Goal: Task Accomplishment & Management: Use online tool/utility

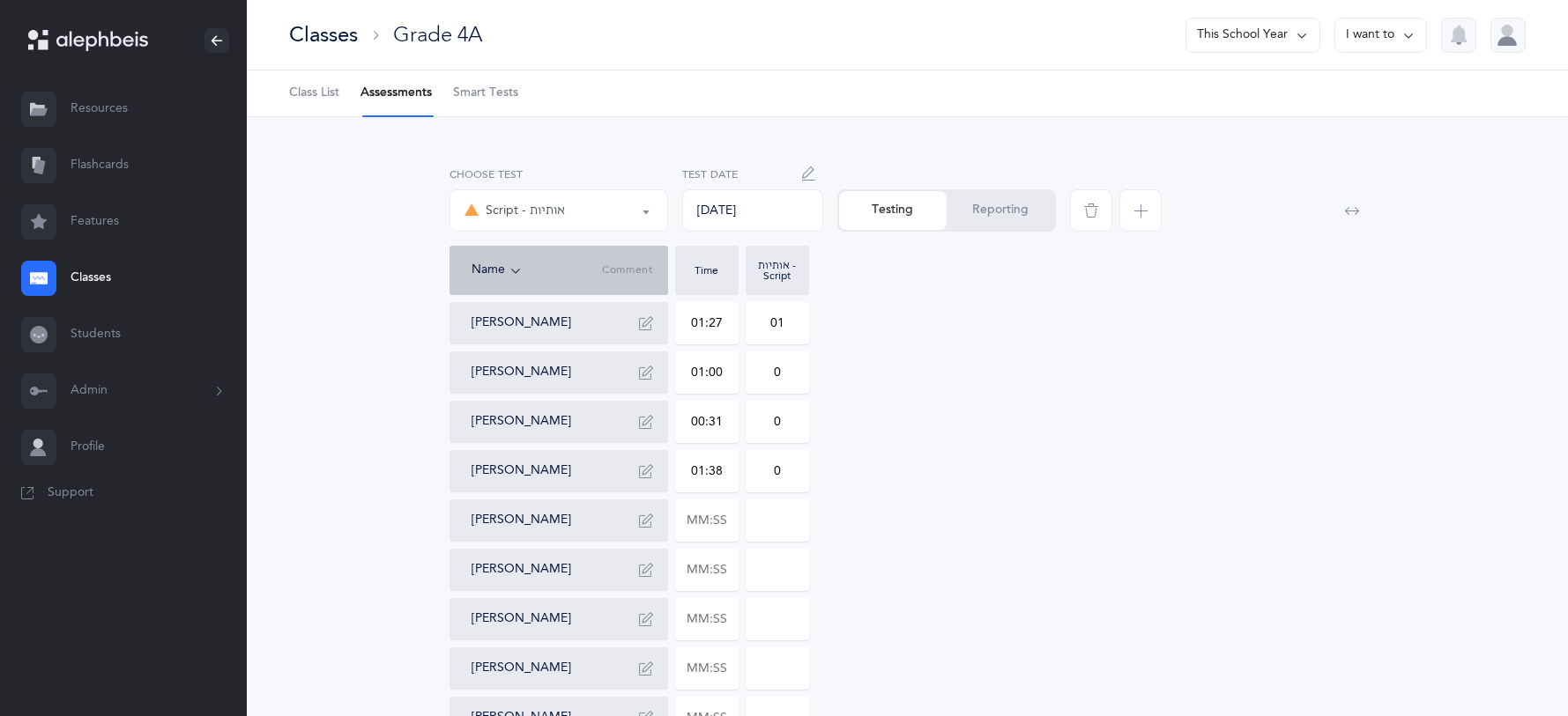
select select "36"
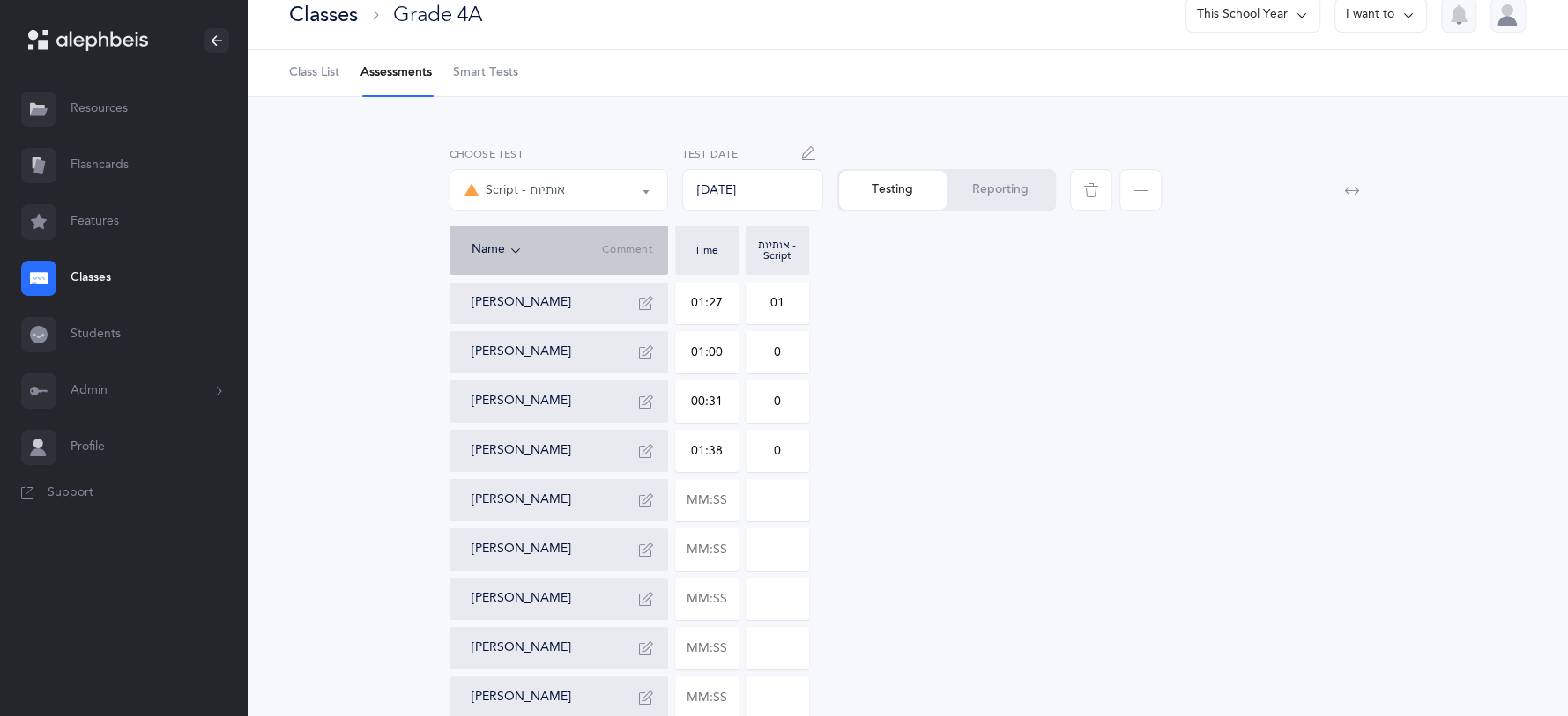
scroll to position [20, 0]
type input "01:53"
type input "0"
click at [734, 554] on input "text" at bounding box center [707, 550] width 62 height 41
type input "01:37"
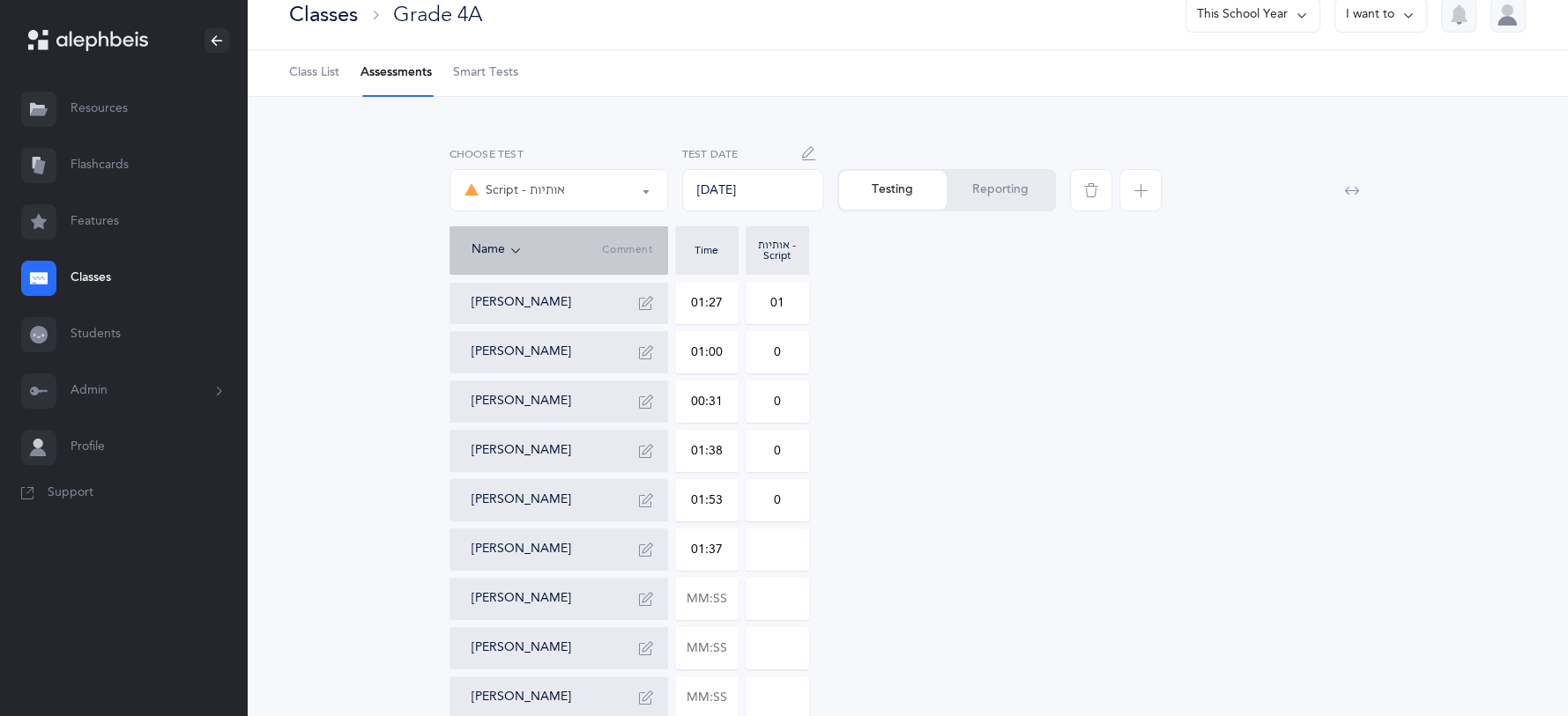
type input "0"
click at [793, 558] on input "0" at bounding box center [777, 550] width 62 height 41
click at [728, 608] on input "text" at bounding box center [707, 599] width 62 height 41
type input "01:21"
click at [791, 597] on input at bounding box center [777, 599] width 62 height 41
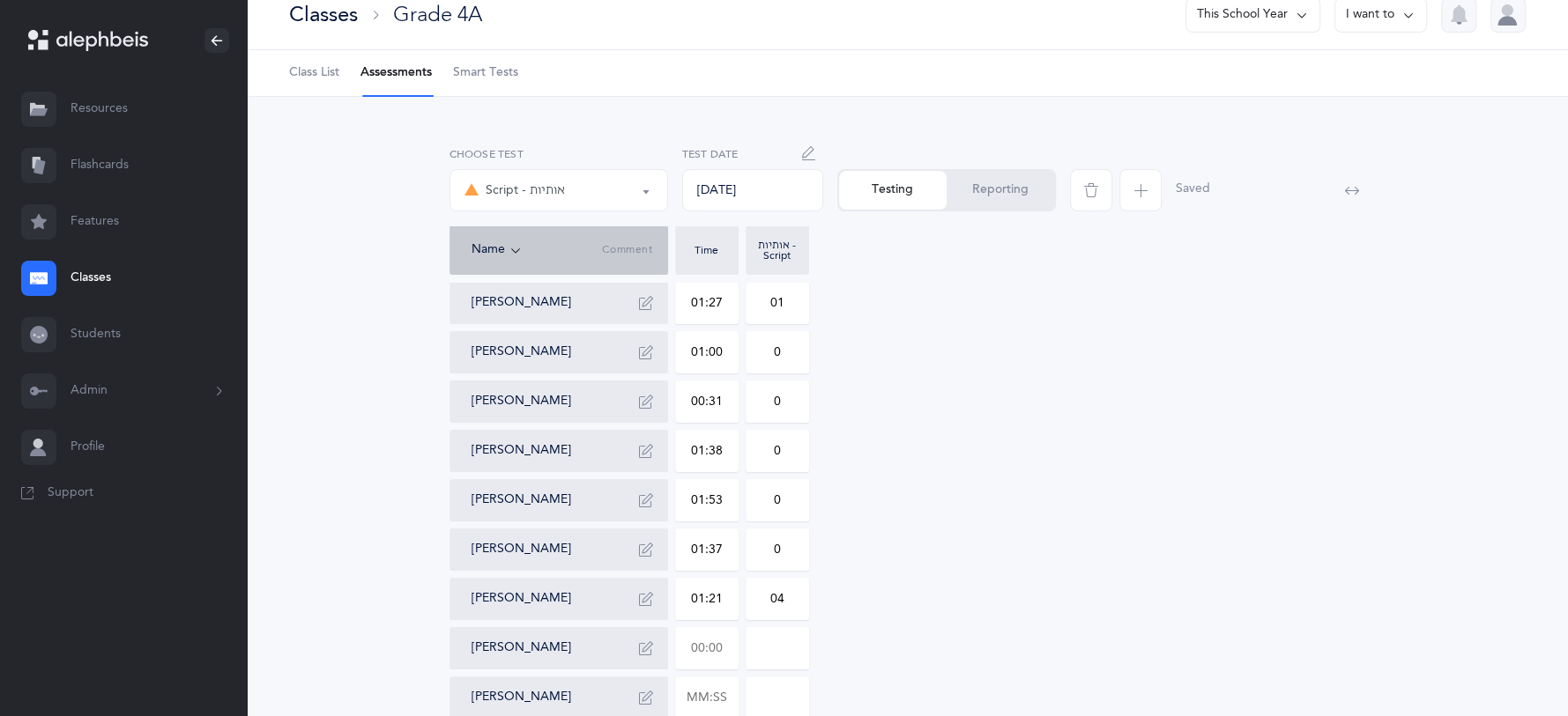
type input "04"
click at [715, 639] on input "text" at bounding box center [707, 648] width 62 height 41
type input "01:56"
click at [794, 649] on input "0" at bounding box center [777, 648] width 62 height 41
type input "01"
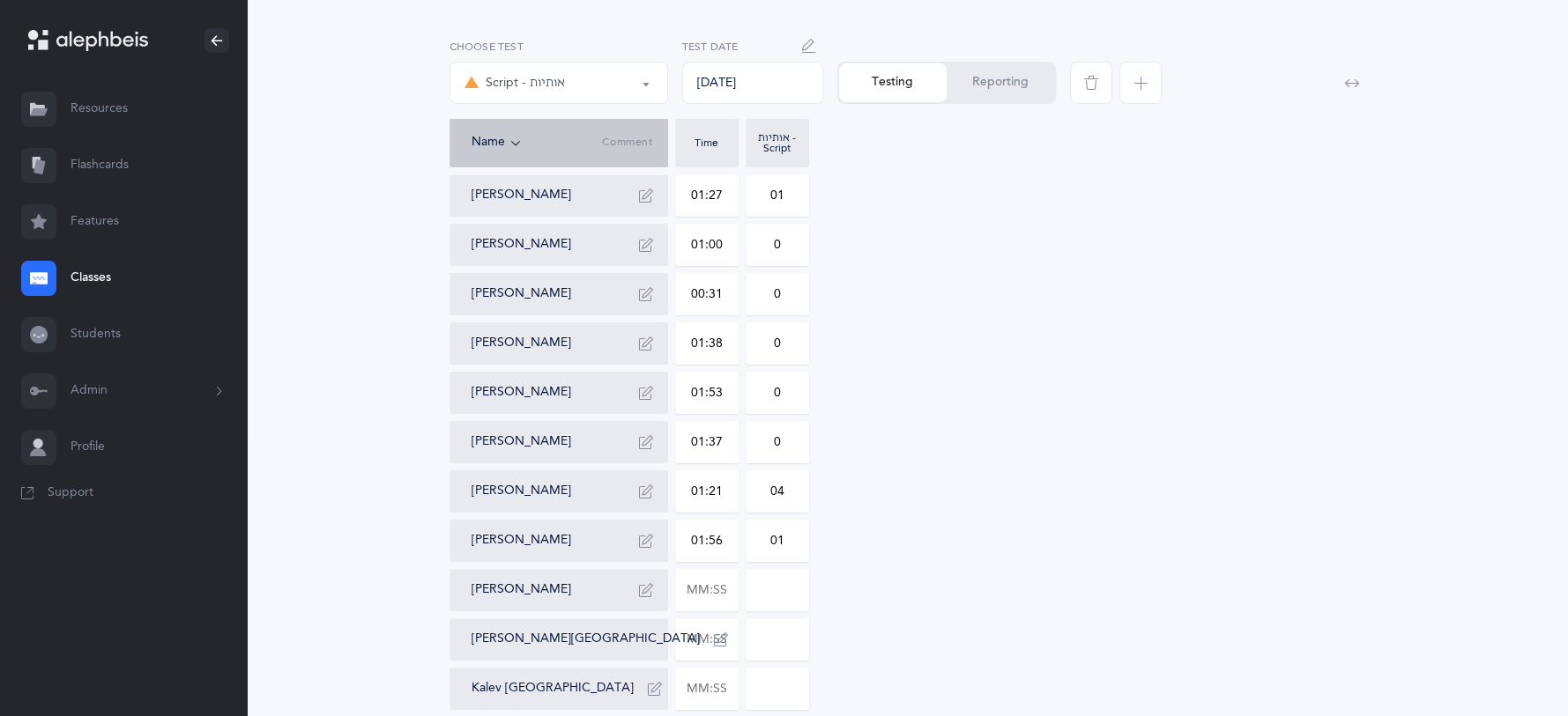
scroll to position [129, 0]
click at [707, 592] on input "text" at bounding box center [707, 589] width 62 height 41
type input "01:21"
click at [784, 582] on input "0" at bounding box center [777, 589] width 62 height 41
type input "07"
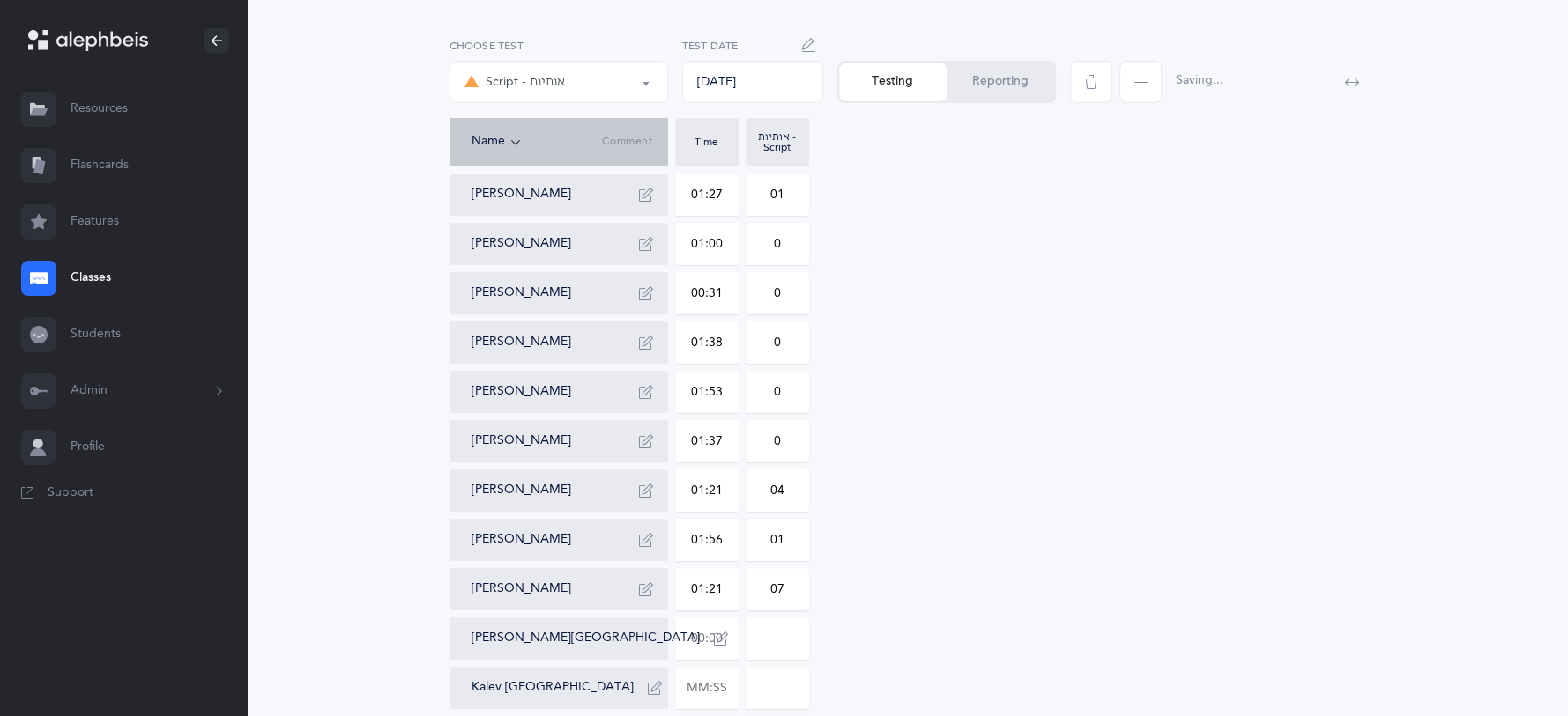
click at [712, 638] on input "text" at bounding box center [707, 639] width 62 height 41
type input "01:09"
click at [794, 644] on input "0" at bounding box center [777, 639] width 62 height 41
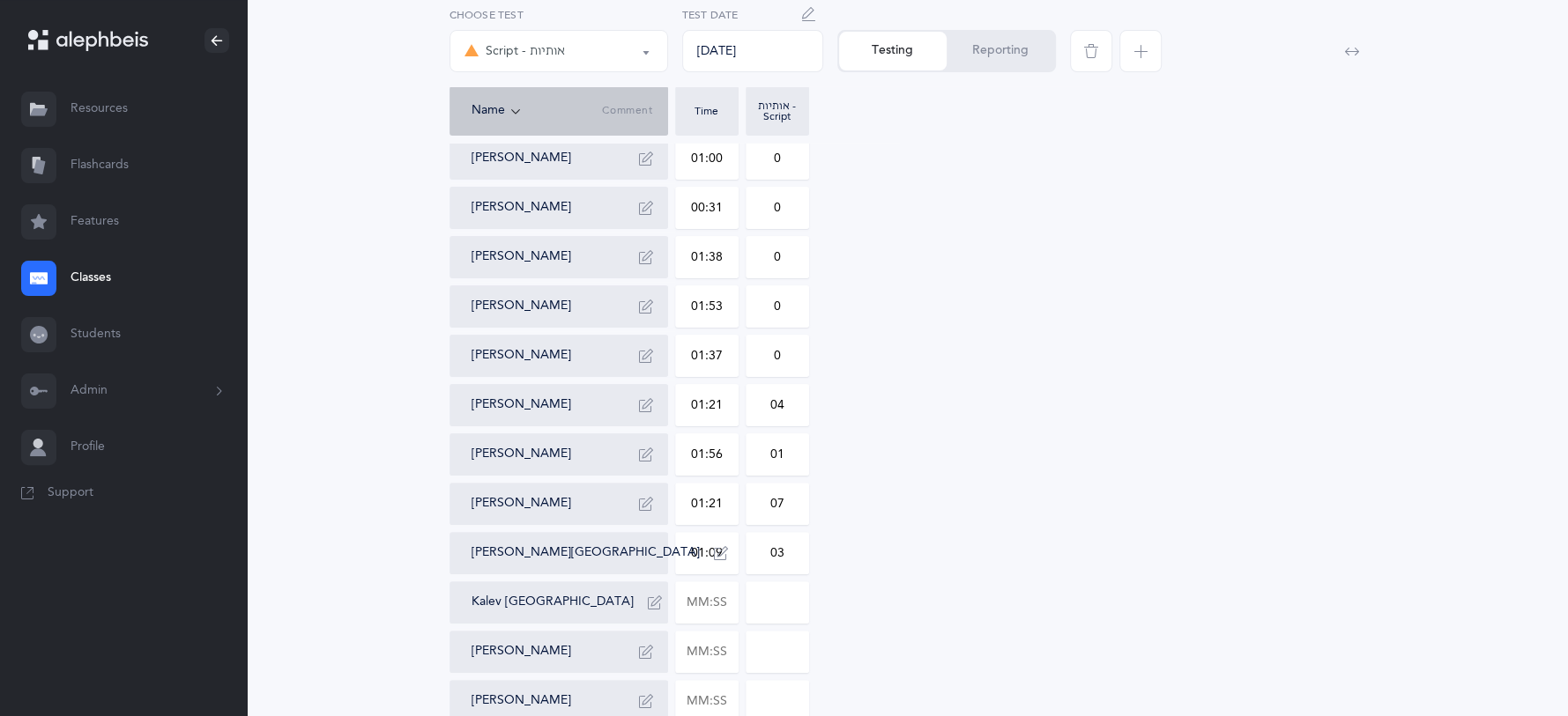
scroll to position [220, 0]
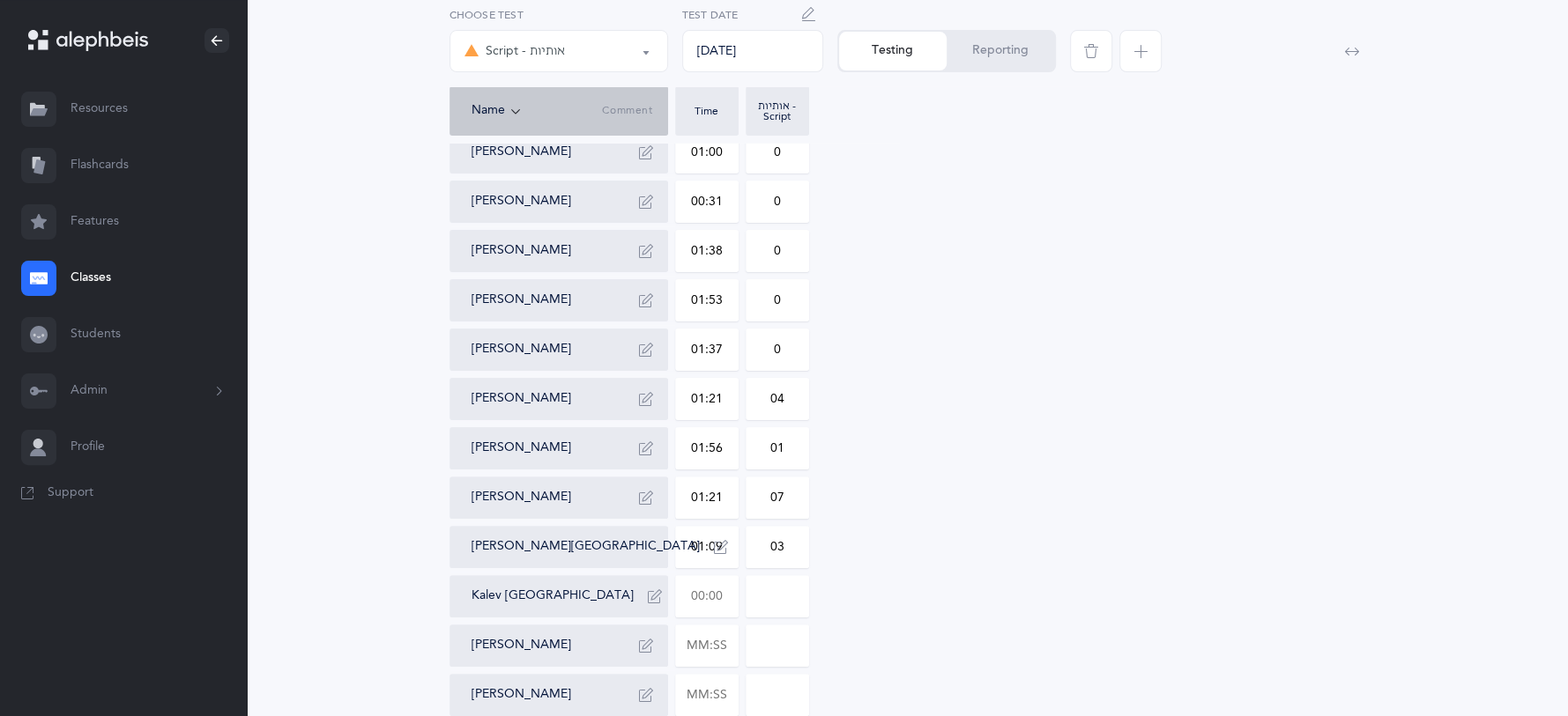
type input "03"
click at [714, 596] on input "text" at bounding box center [707, 596] width 62 height 41
type input "01:49"
click at [776, 592] on input "0" at bounding box center [777, 596] width 62 height 41
type input "03"
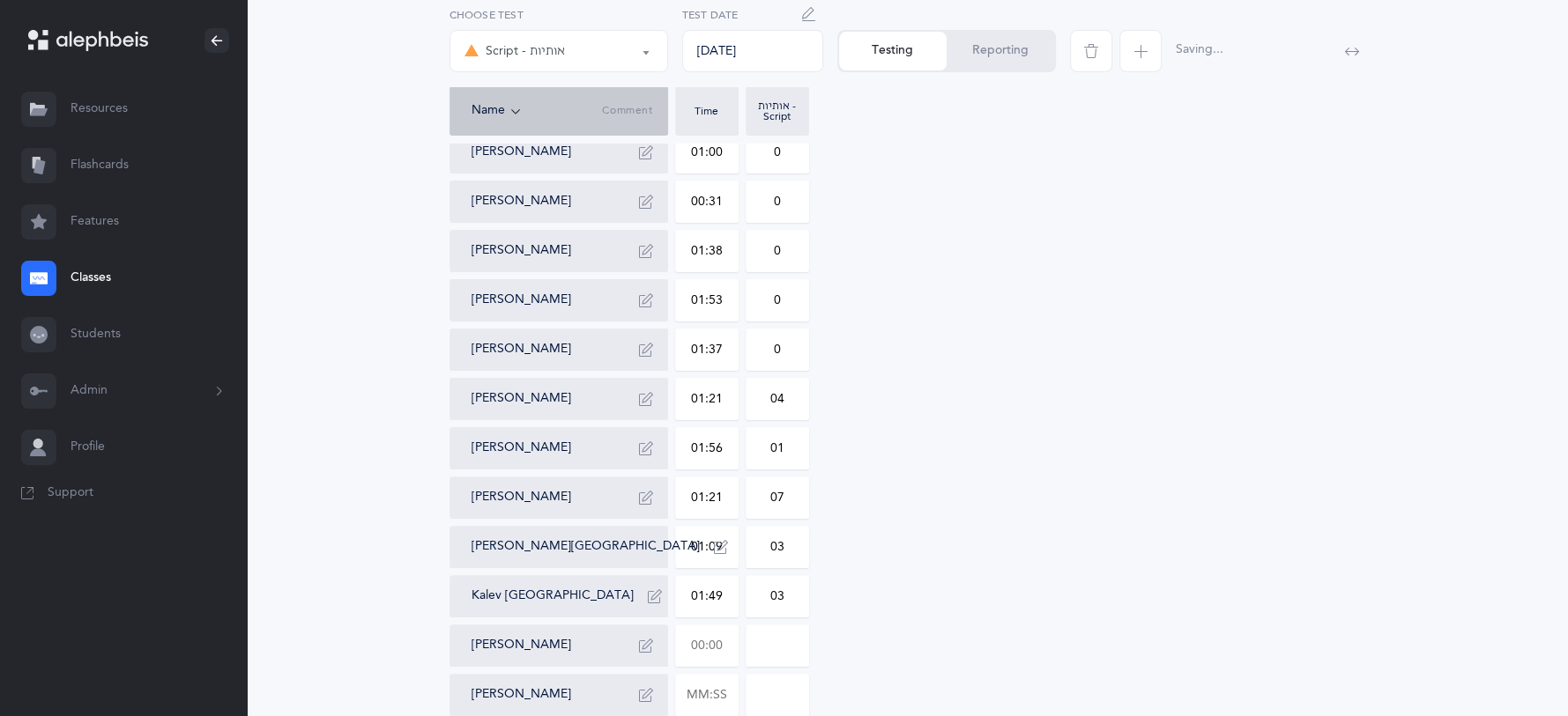
click at [725, 629] on input "text" at bounding box center [707, 645] width 62 height 41
type input "01:54"
click at [786, 642] on input "0" at bounding box center [777, 645] width 62 height 41
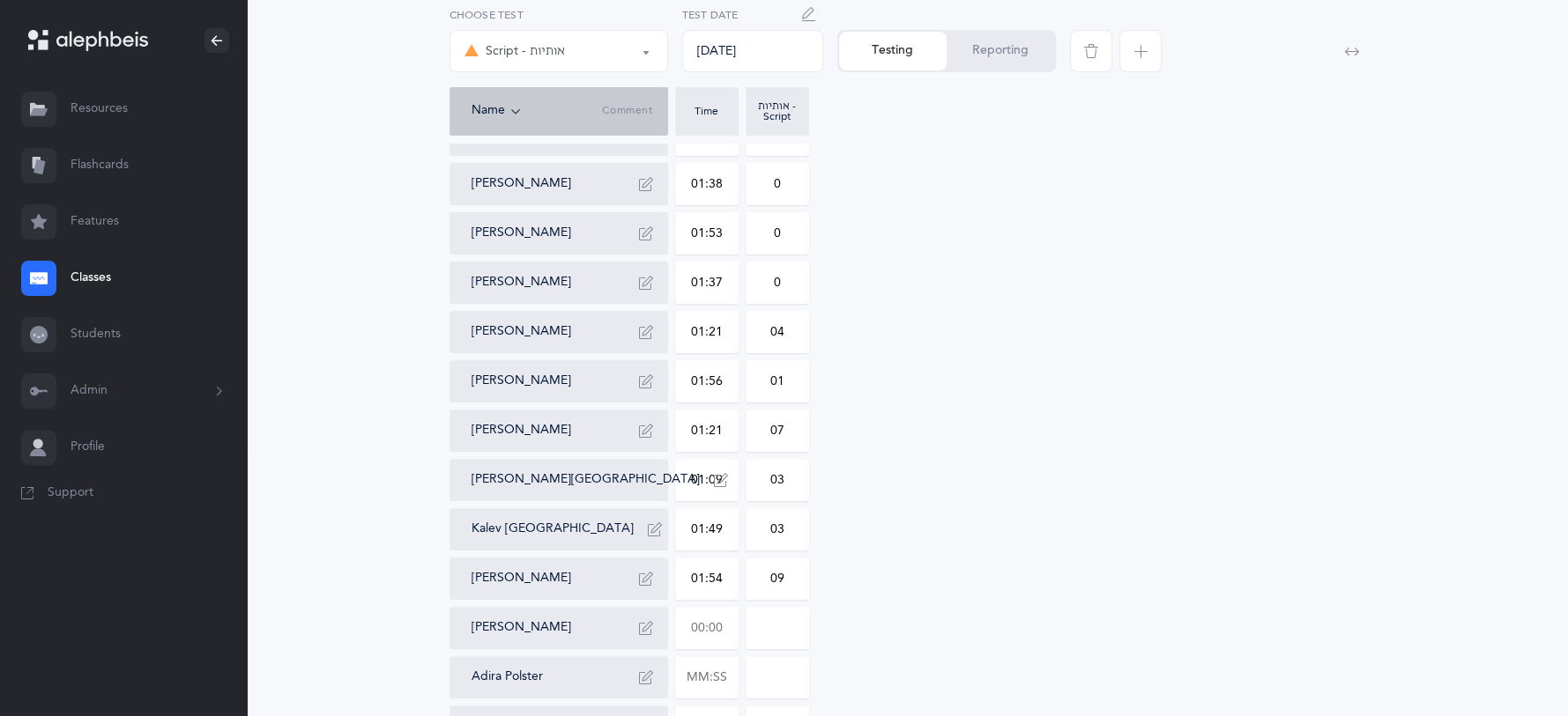
type input "09"
drag, startPoint x: 735, startPoint y: 630, endPoint x: 736, endPoint y: 618, distance: 12.0
click at [734, 629] on input "text" at bounding box center [707, 628] width 62 height 41
type input "02:12"
click at [798, 623] on input "0" at bounding box center [777, 628] width 62 height 41
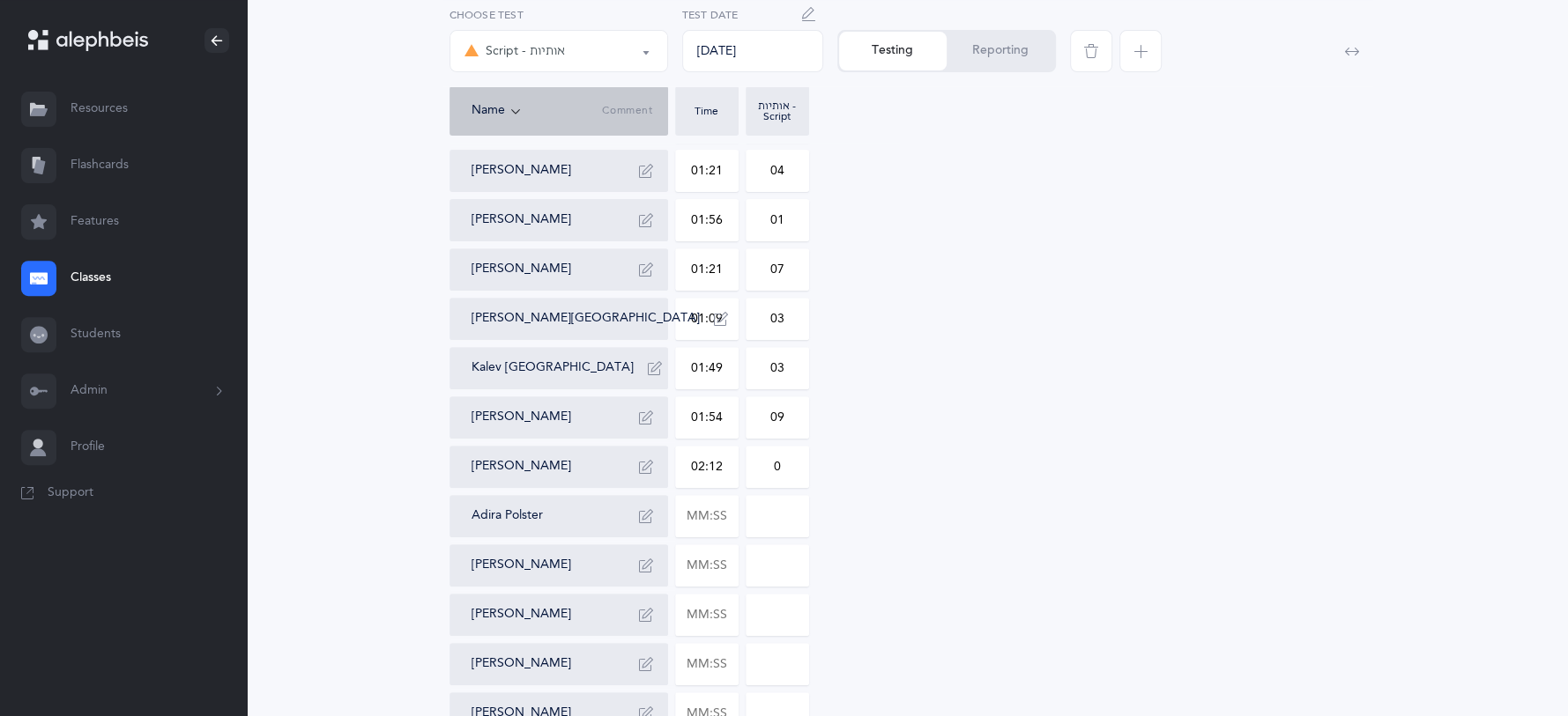
scroll to position [450, 0]
type input "01"
click at [730, 511] on input "text" at bounding box center [707, 514] width 62 height 41
type input "00:59"
type input "0"
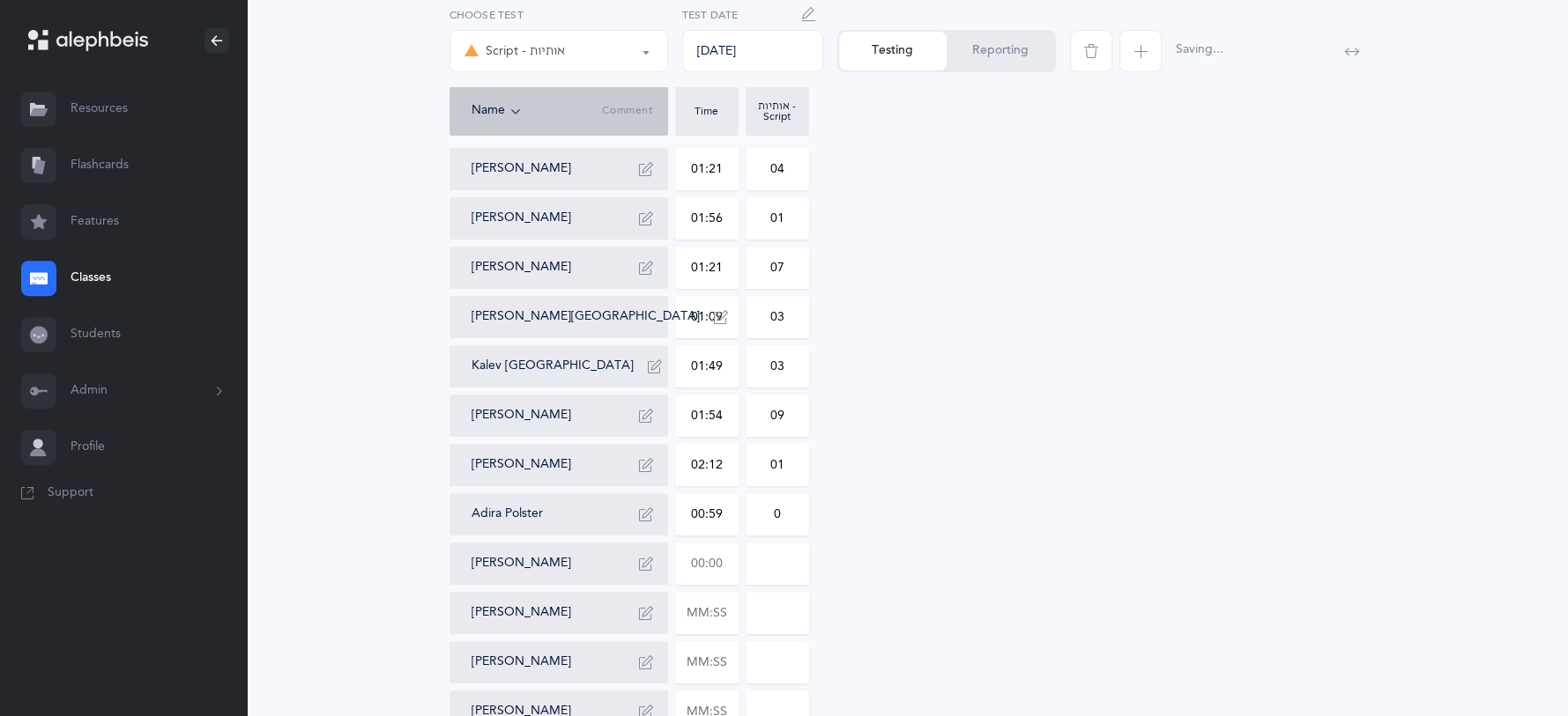
click at [724, 565] on input "text" at bounding box center [707, 563] width 62 height 41
type input "02:42"
click at [818, 565] on div "[PERSON_NAME] 01:27 01 [PERSON_NAME] 01:00 0 [PERSON_NAME] 00:31 0 [PERSON_NAME…" at bounding box center [907, 391] width 916 height 1079
click at [802, 560] on input "0" at bounding box center [777, 563] width 62 height 41
type input "02"
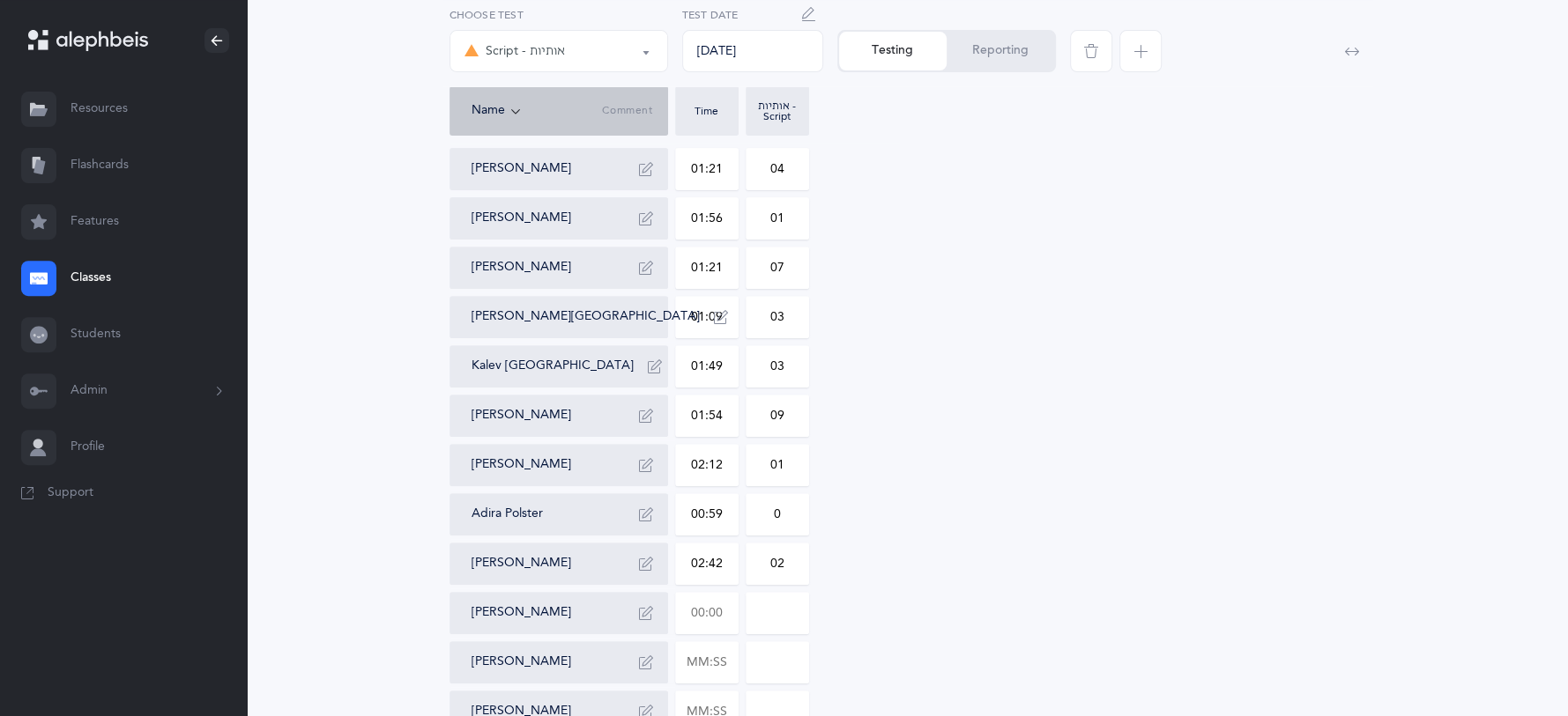
click at [727, 619] on input "text" at bounding box center [707, 612] width 62 height 41
type input "01:05"
type input "0"
click at [724, 651] on input "text" at bounding box center [707, 662] width 62 height 41
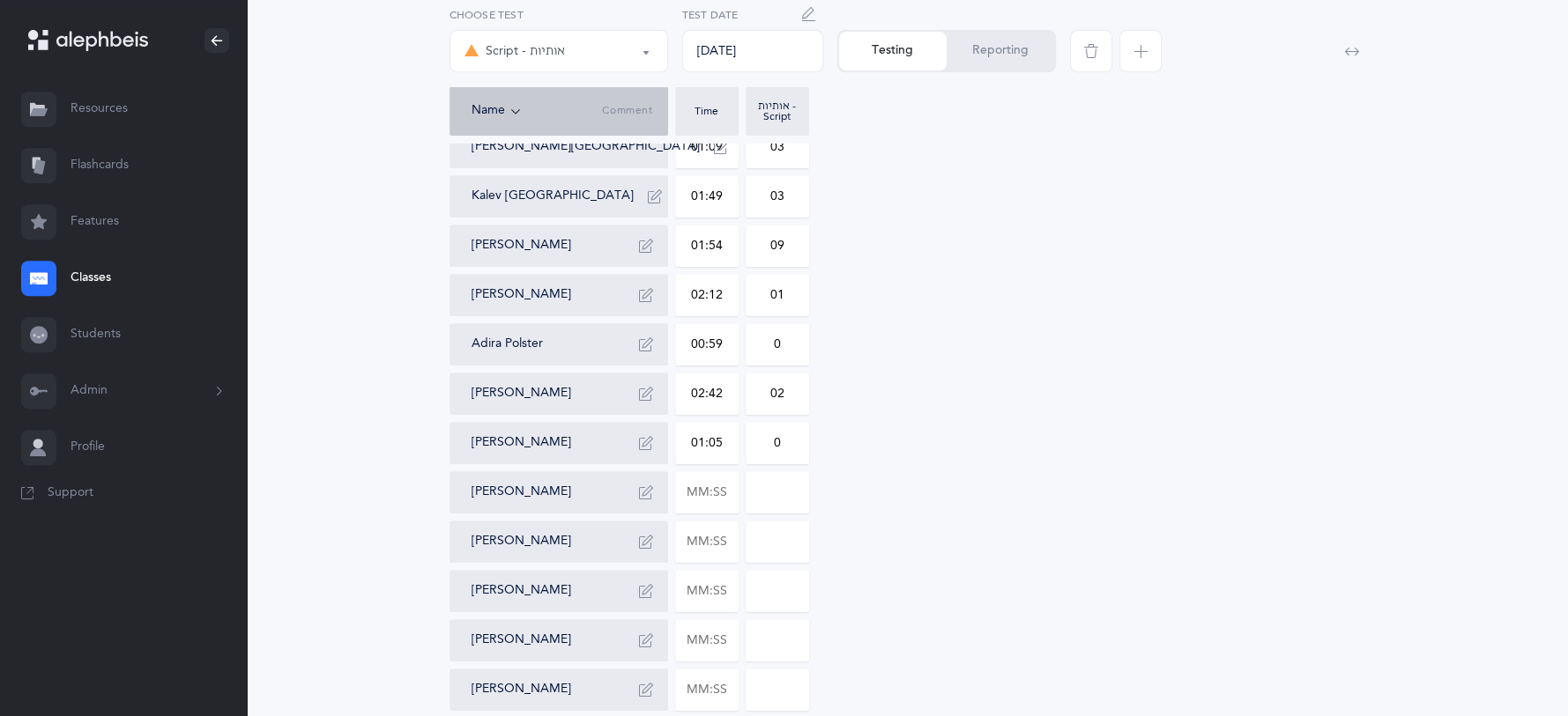
type input "00:05"
type input "01:30"
click at [794, 492] on input at bounding box center [777, 492] width 62 height 41
type input "06"
click at [721, 540] on input "text" at bounding box center [707, 542] width 62 height 41
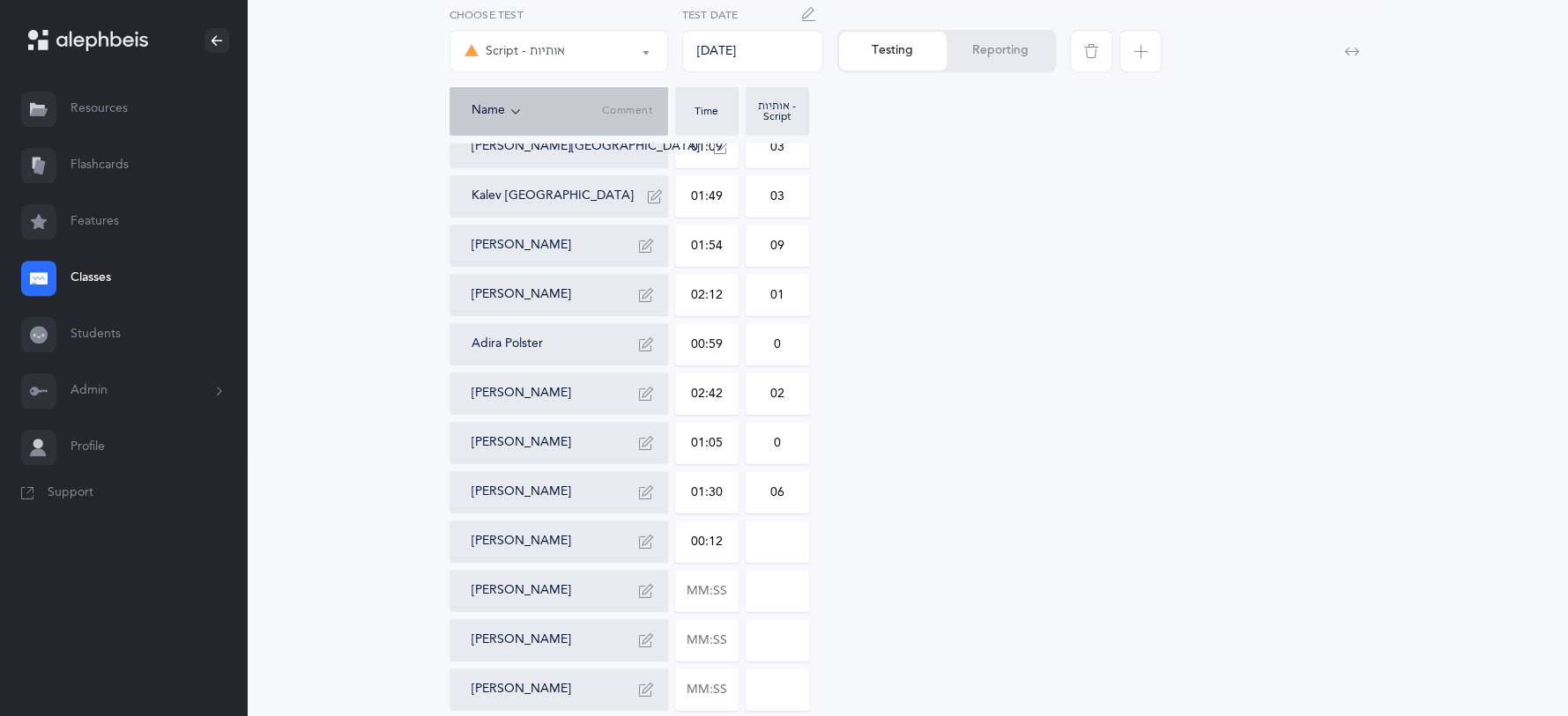
type input "01:23"
type input "0"
click at [726, 581] on input "text" at bounding box center [707, 591] width 62 height 41
type input "01:23"
click at [780, 596] on input "0" at bounding box center [777, 591] width 62 height 41
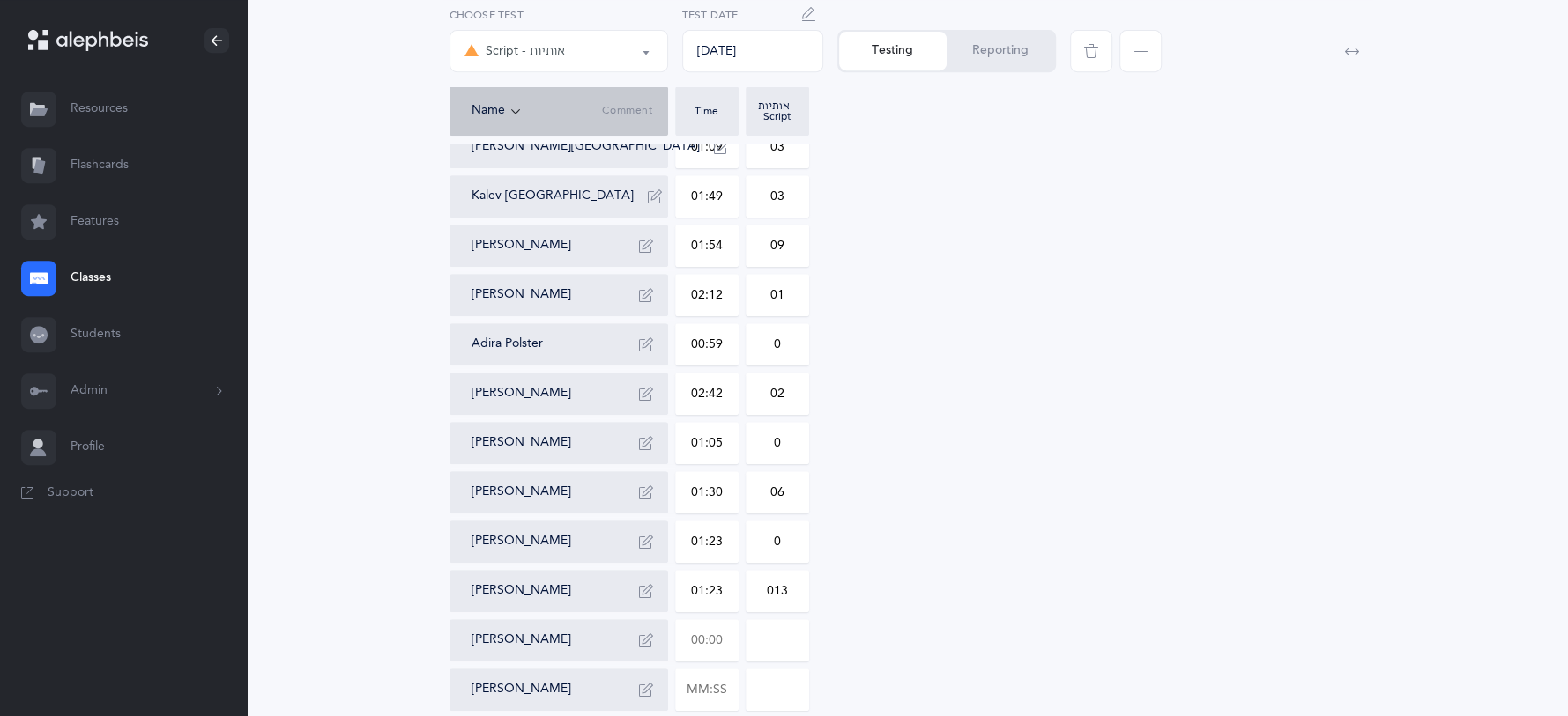
type input "013"
click at [726, 645] on input "text" at bounding box center [707, 640] width 62 height 41
type input "01:19"
click at [795, 643] on input "0" at bounding box center [777, 640] width 62 height 41
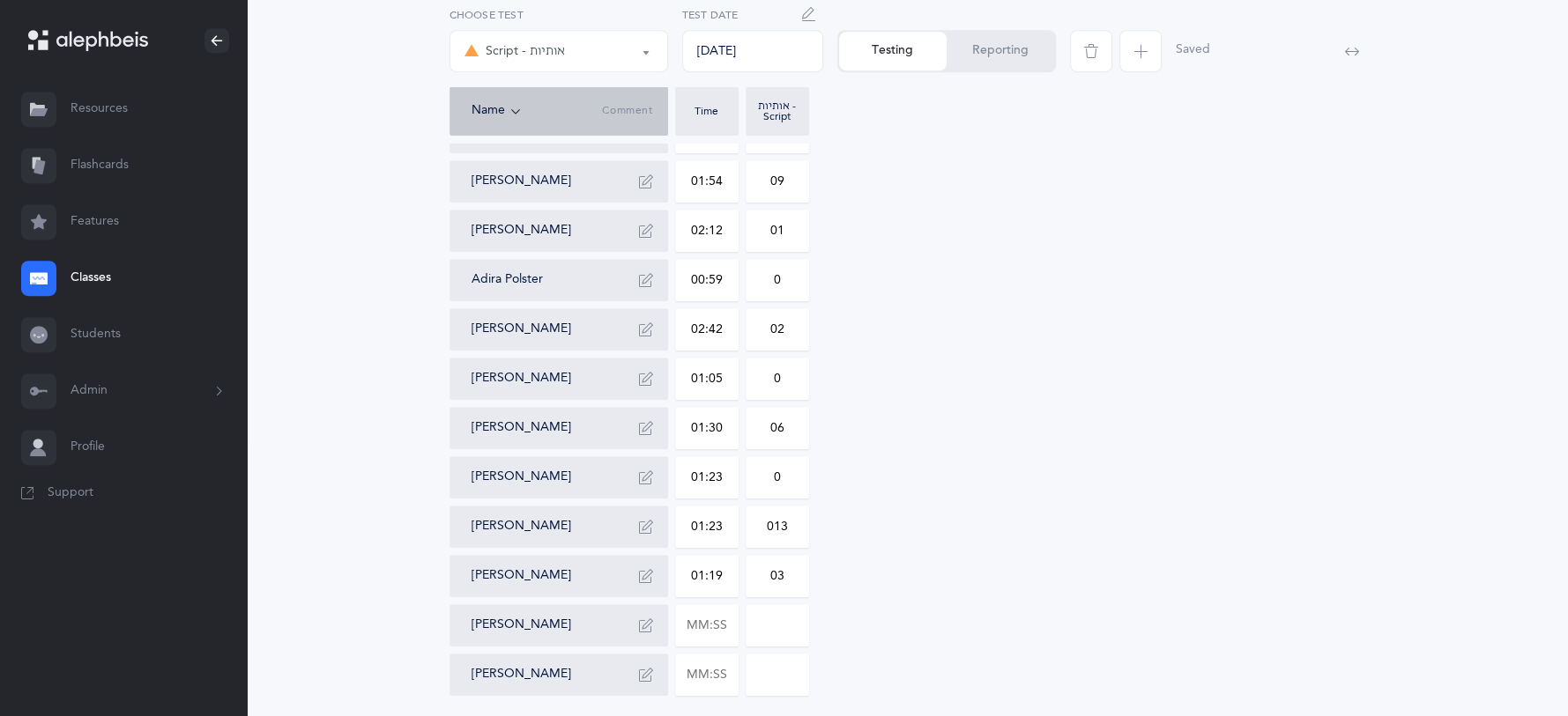
scroll to position [711, 0]
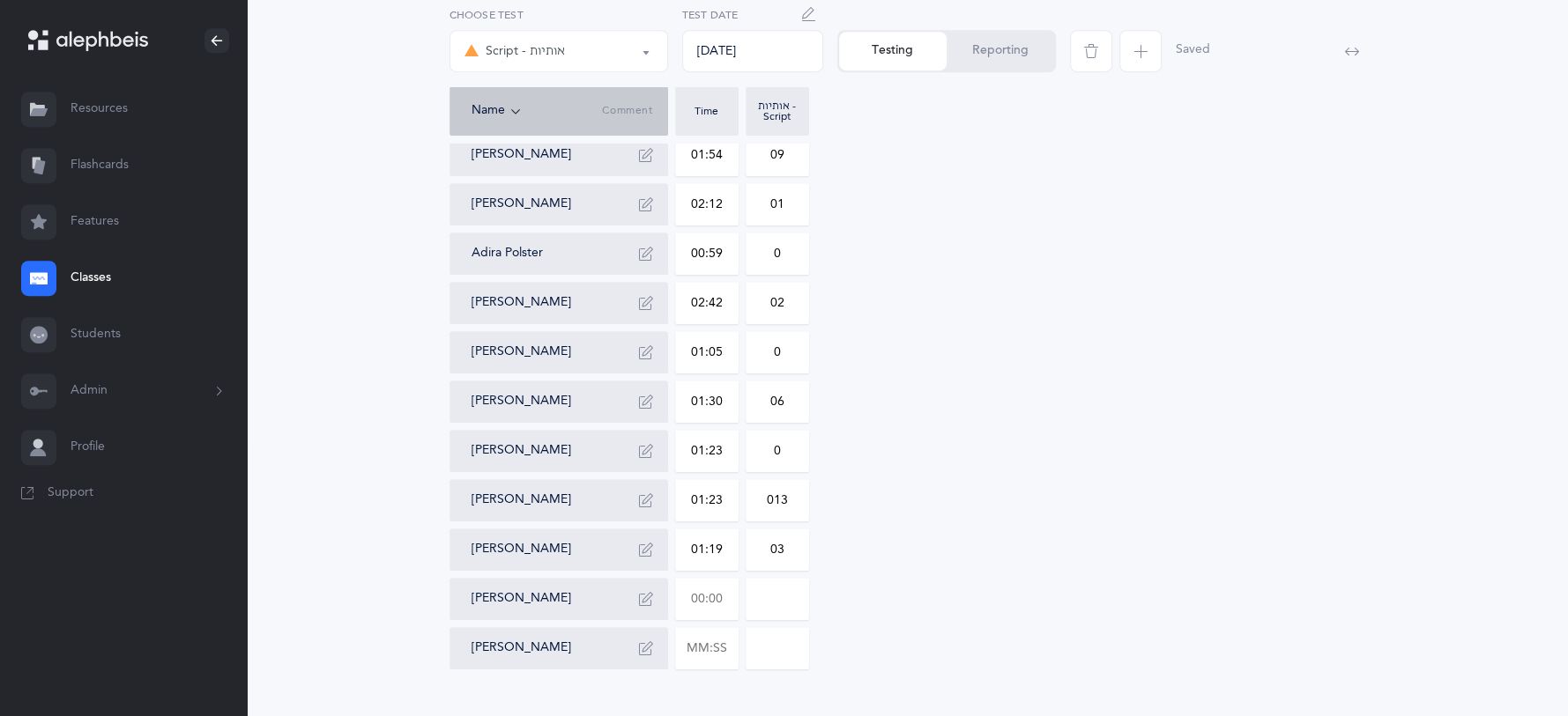
type input "03"
click at [721, 603] on input "text" at bounding box center [707, 599] width 62 height 41
type input "00:01"
click at [716, 646] on input "text" at bounding box center [707, 648] width 62 height 41
type input "01:48"
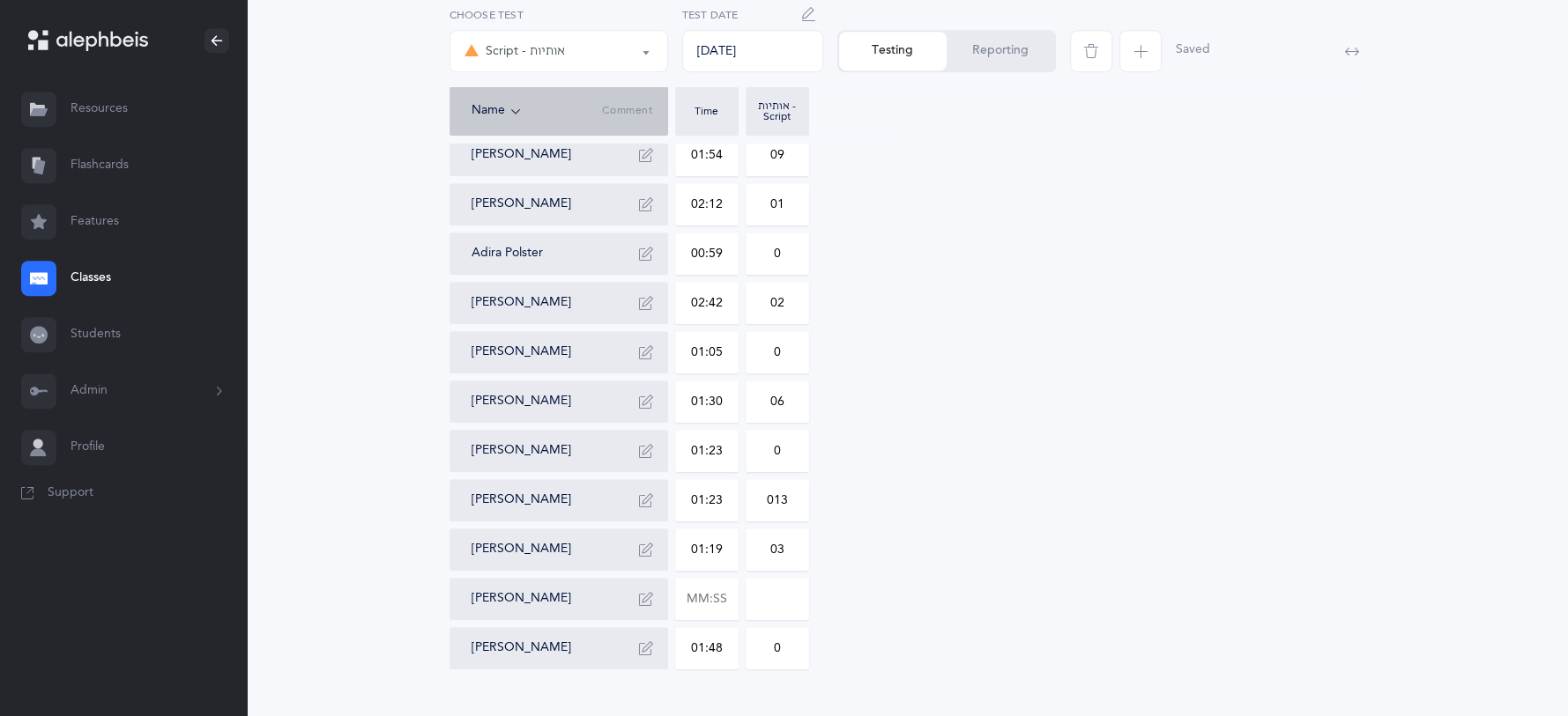
click at [784, 640] on input "0" at bounding box center [777, 648] width 62 height 41
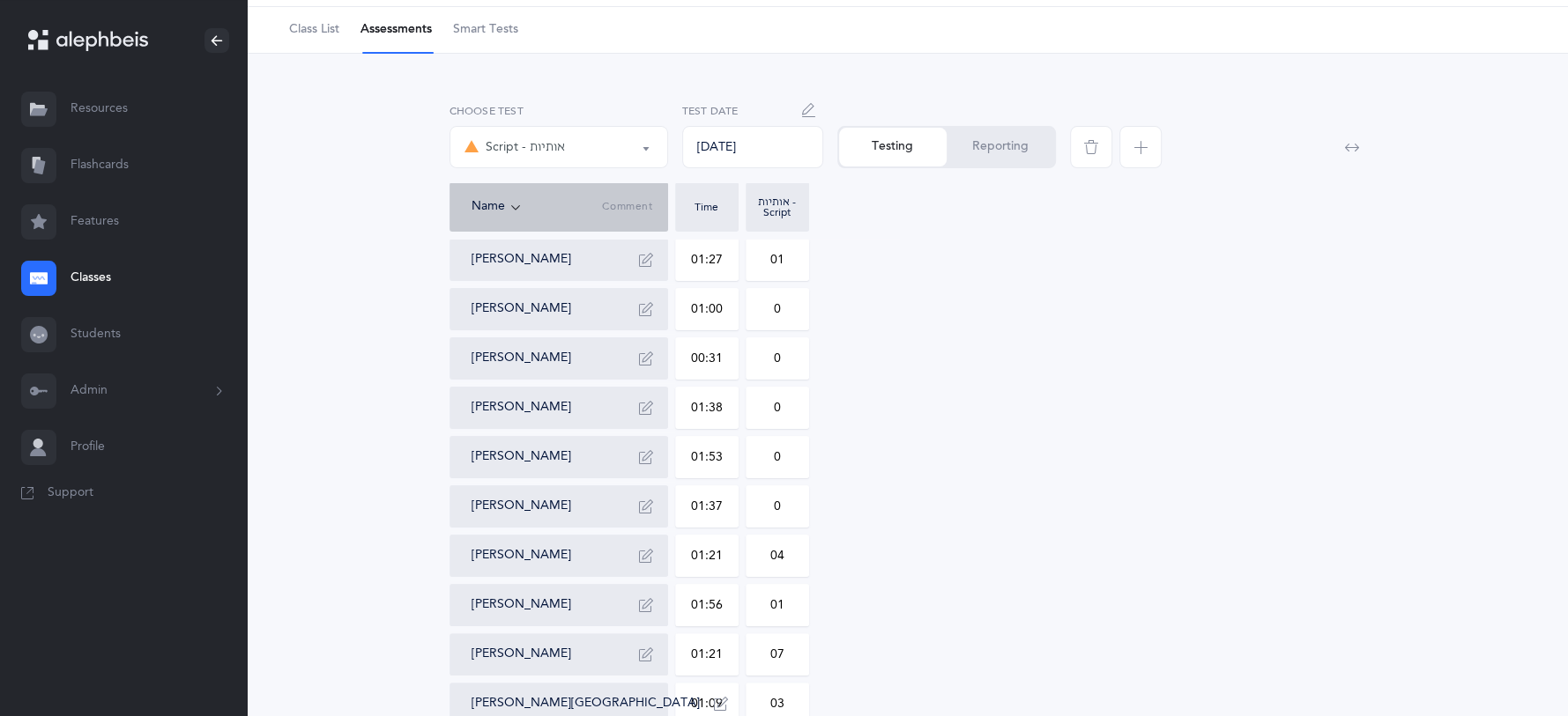
scroll to position [5, 0]
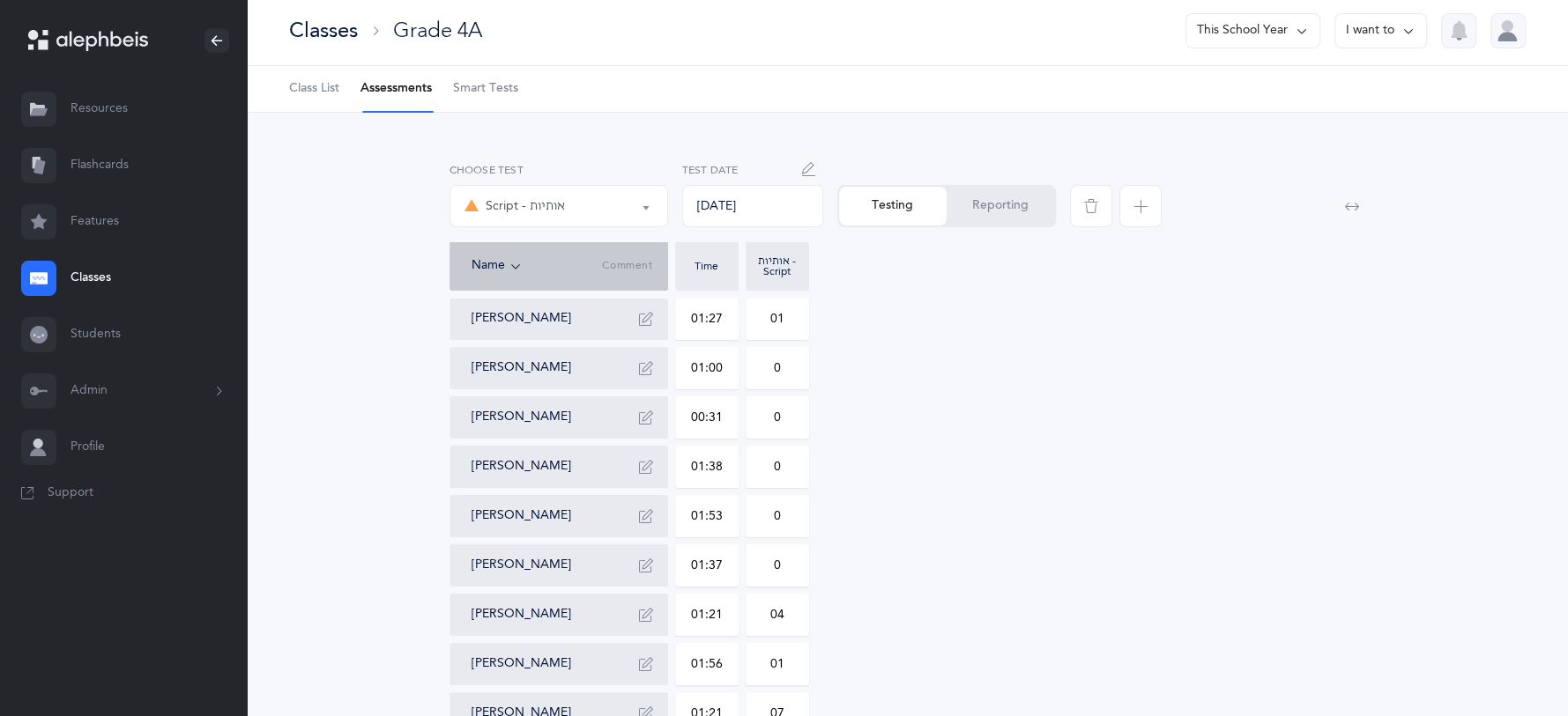
type input "019"
click at [982, 211] on button "Reporting" at bounding box center [1000, 206] width 107 height 39
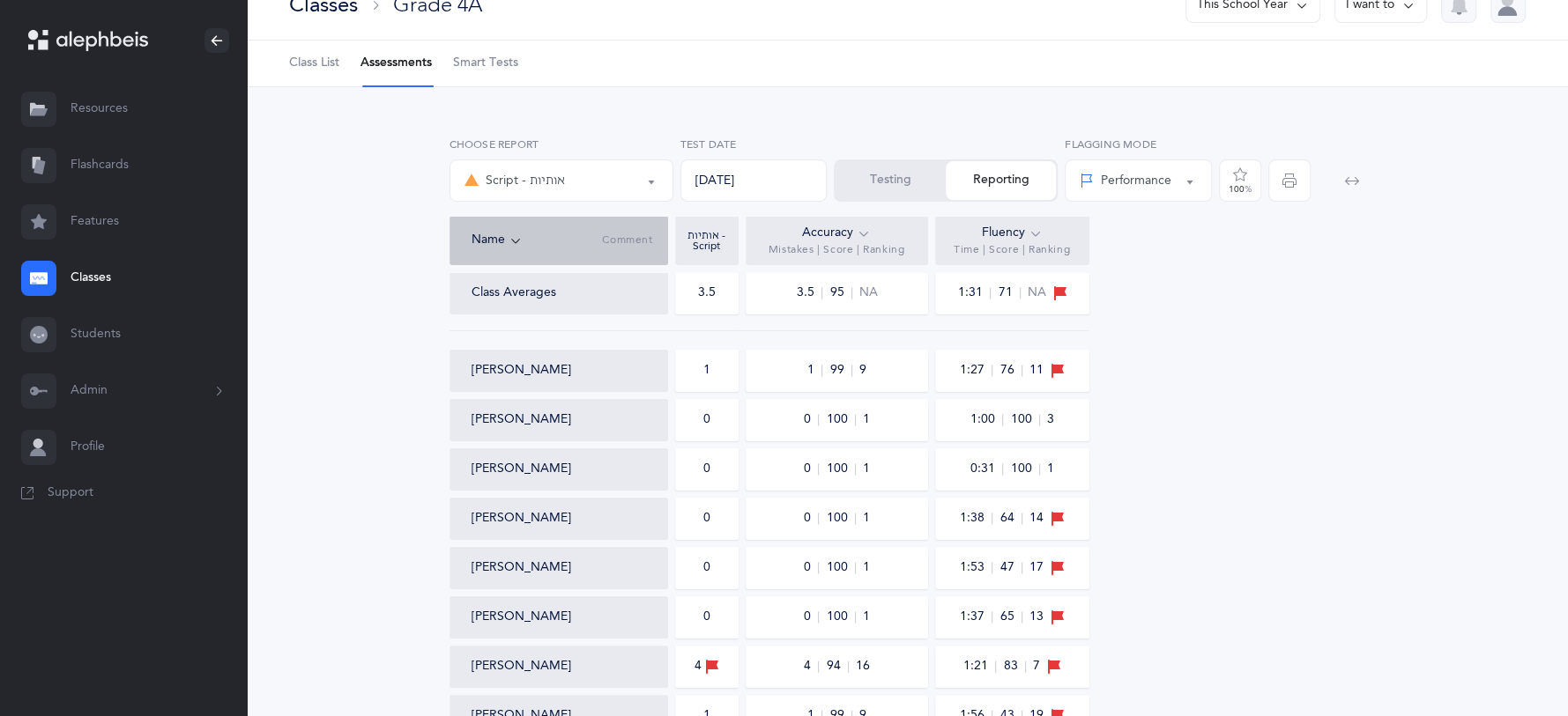
scroll to position [0, 0]
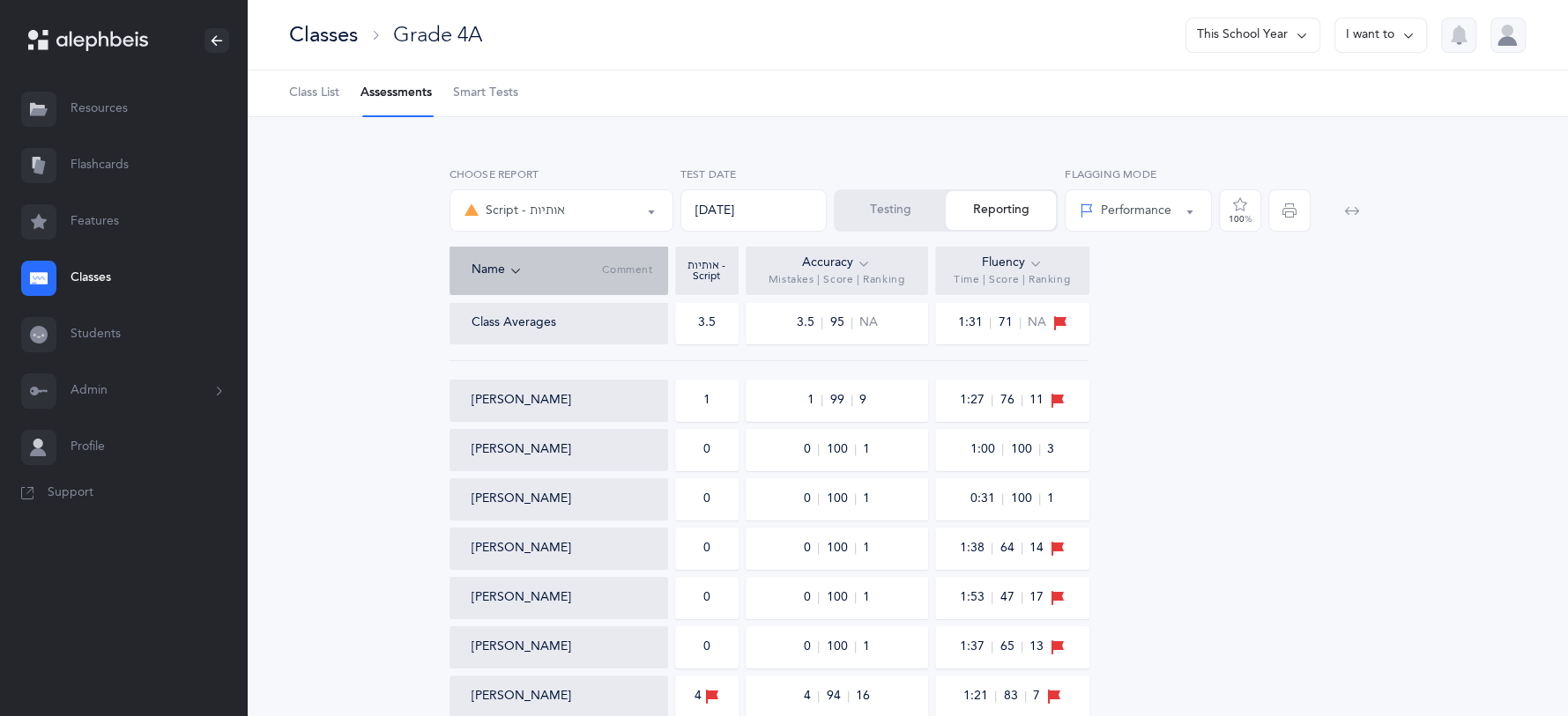
click at [493, 214] on div "Script - אותיות" at bounding box center [514, 210] width 101 height 21
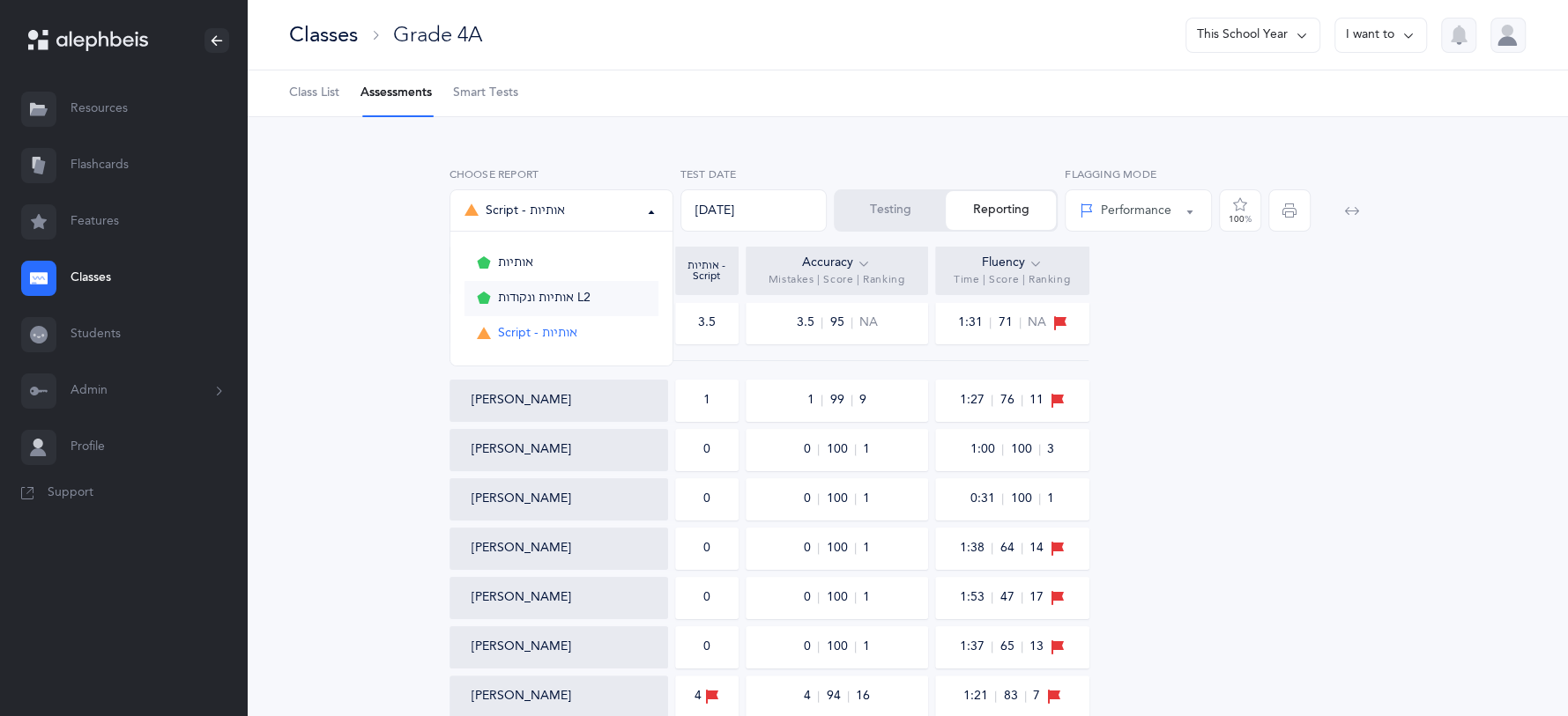
click at [529, 300] on span "אותיות ונקודות L2" at bounding box center [544, 298] width 93 height 15
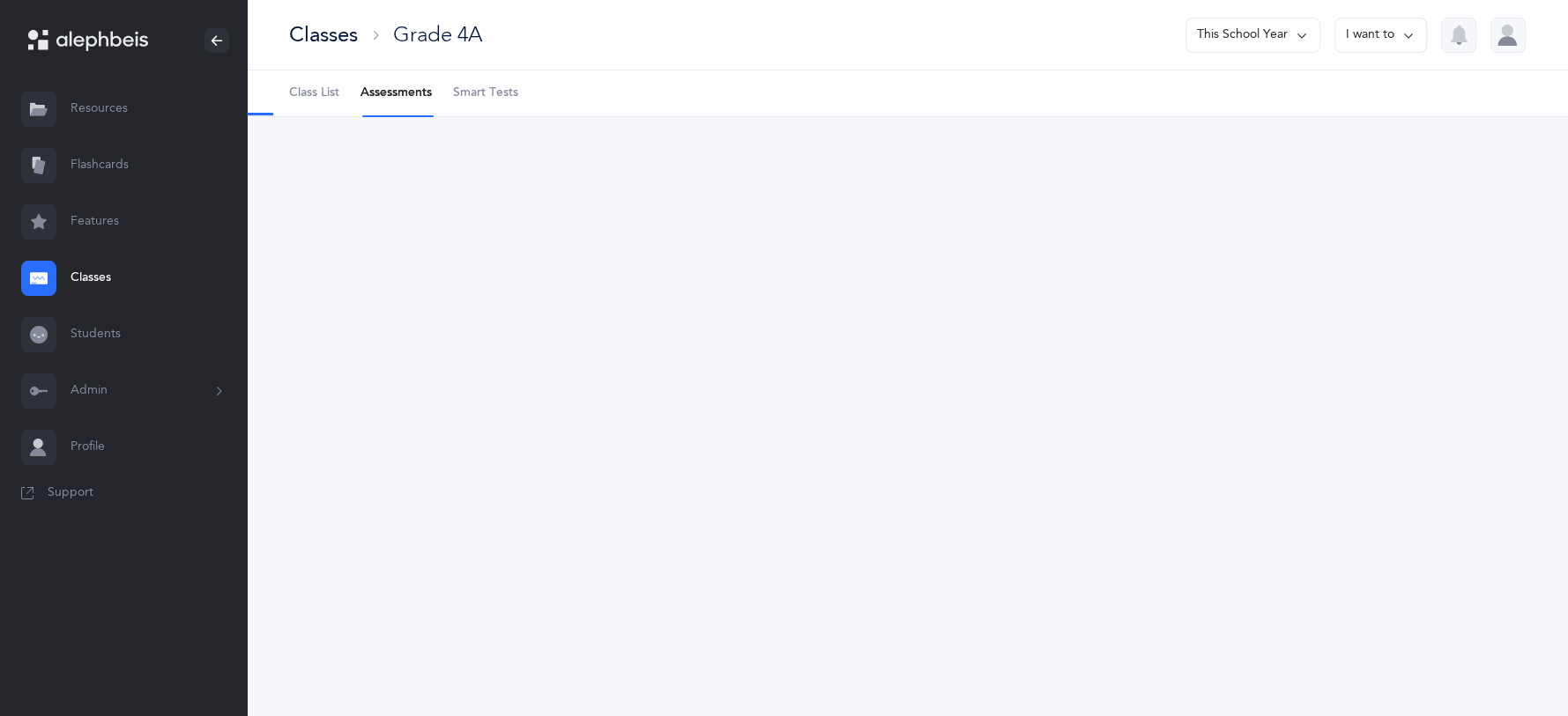
select select "9"
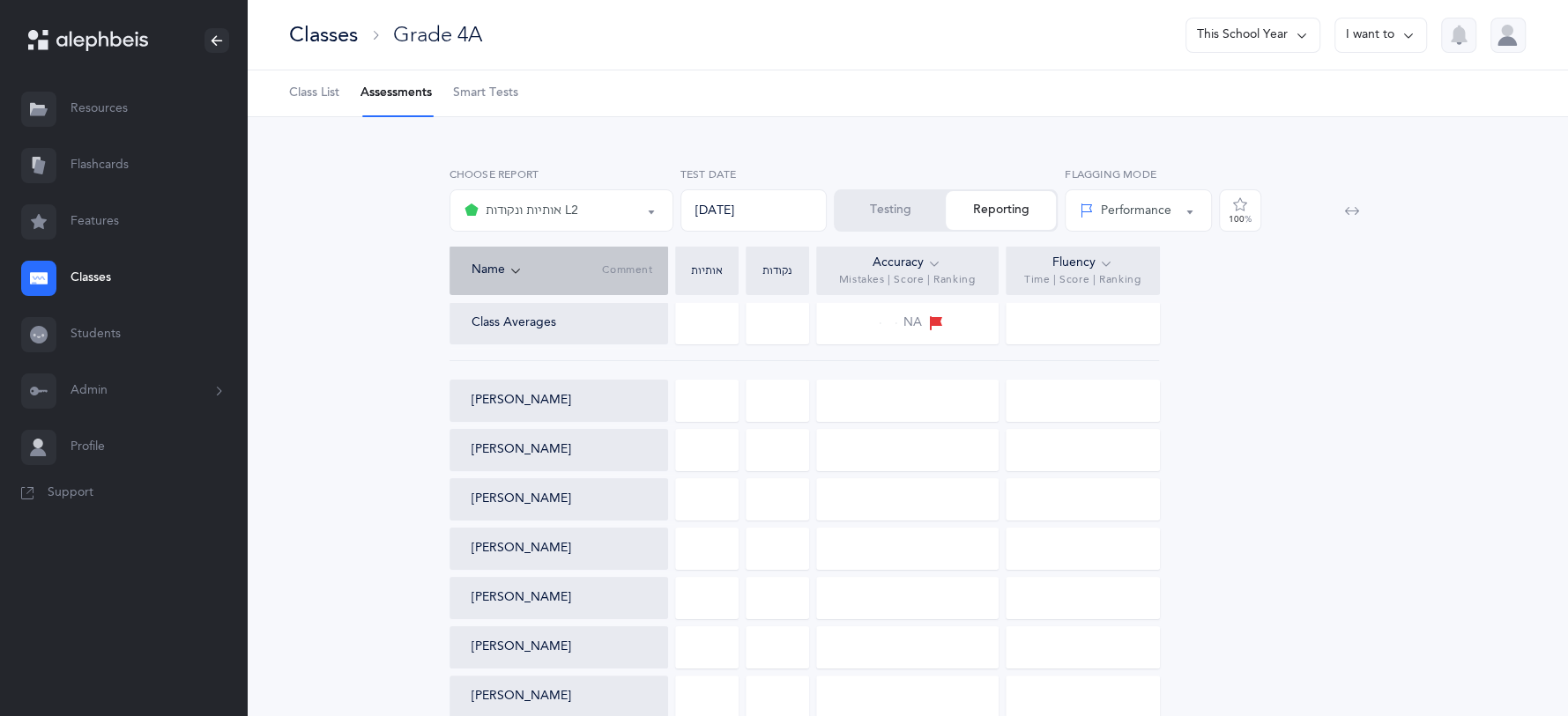
click at [913, 218] on button "Testing" at bounding box center [890, 210] width 110 height 39
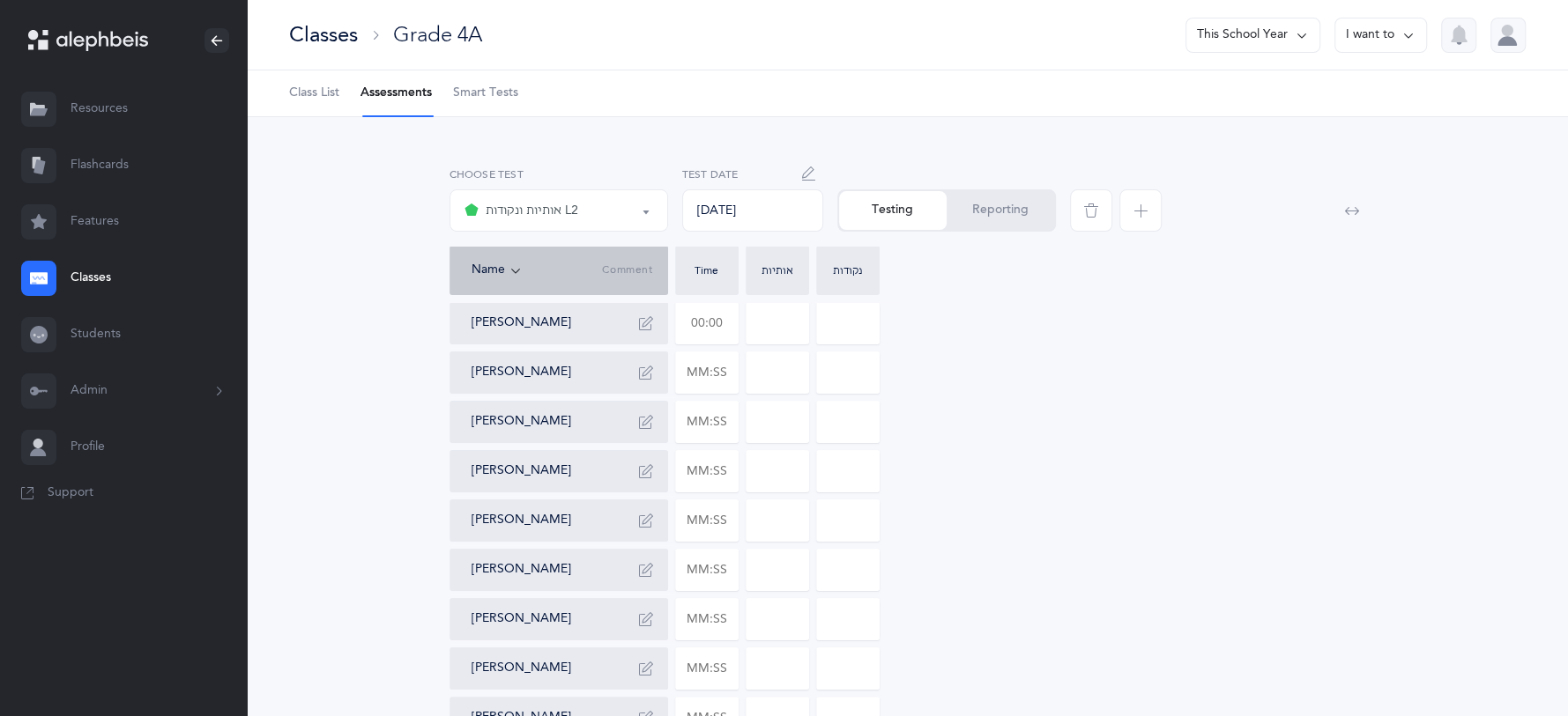
click at [717, 332] on input "text" at bounding box center [707, 323] width 62 height 41
type input "00:58"
type input "0"
click at [720, 374] on input "text" at bounding box center [707, 373] width 62 height 41
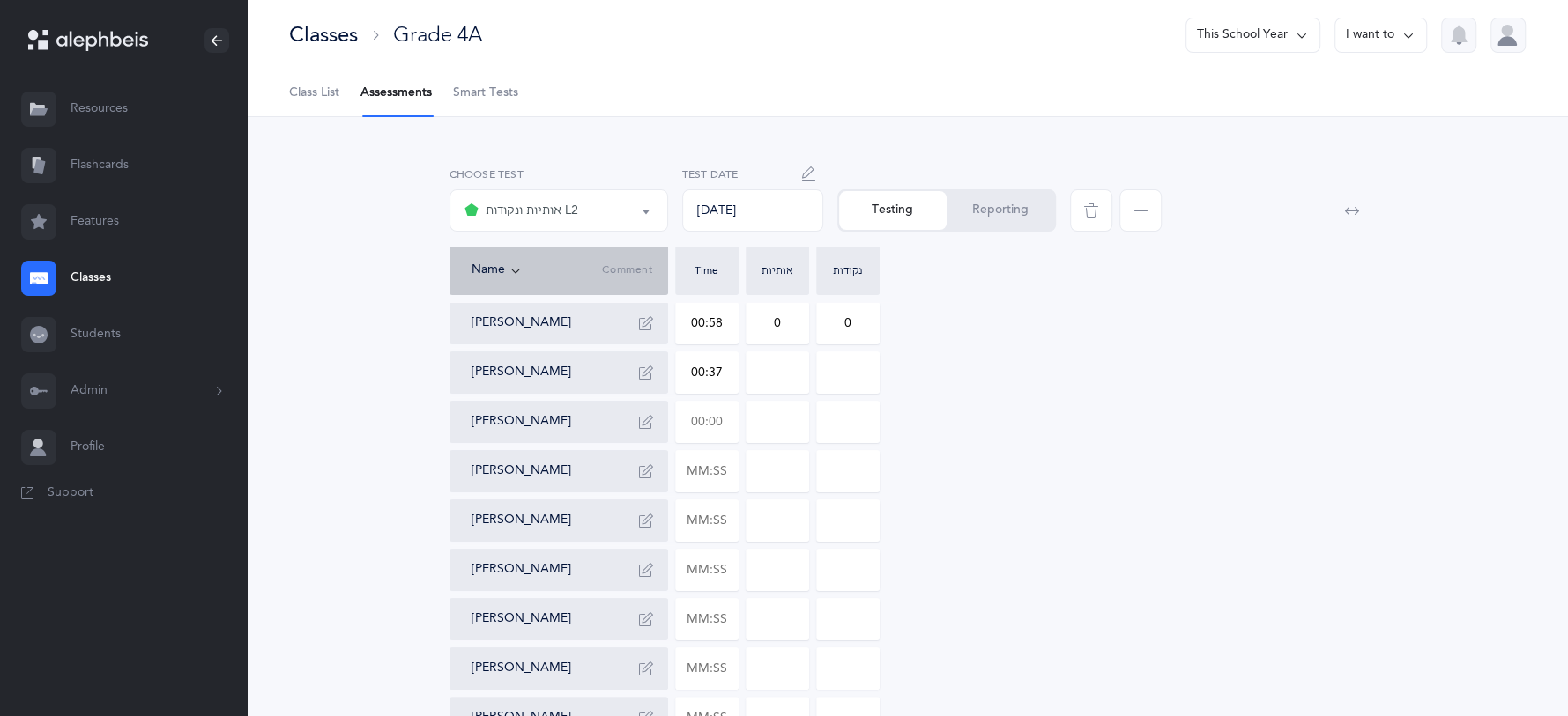
type input "00:37"
type input "0"
click at [725, 414] on input "text" at bounding box center [707, 422] width 62 height 41
type input "00:58"
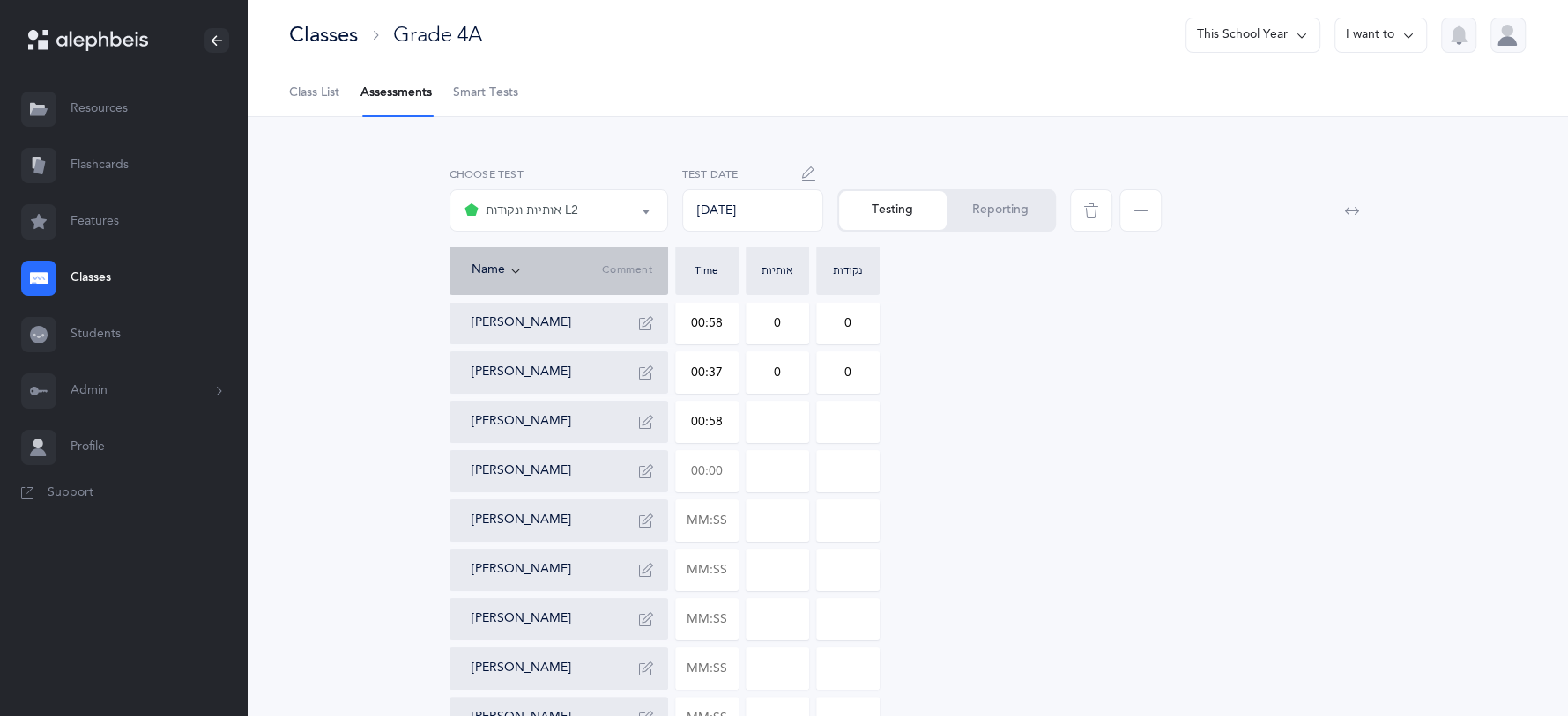
type input "0"
click at [714, 475] on input "text" at bounding box center [707, 471] width 62 height 41
type input "01:23"
type input "0"
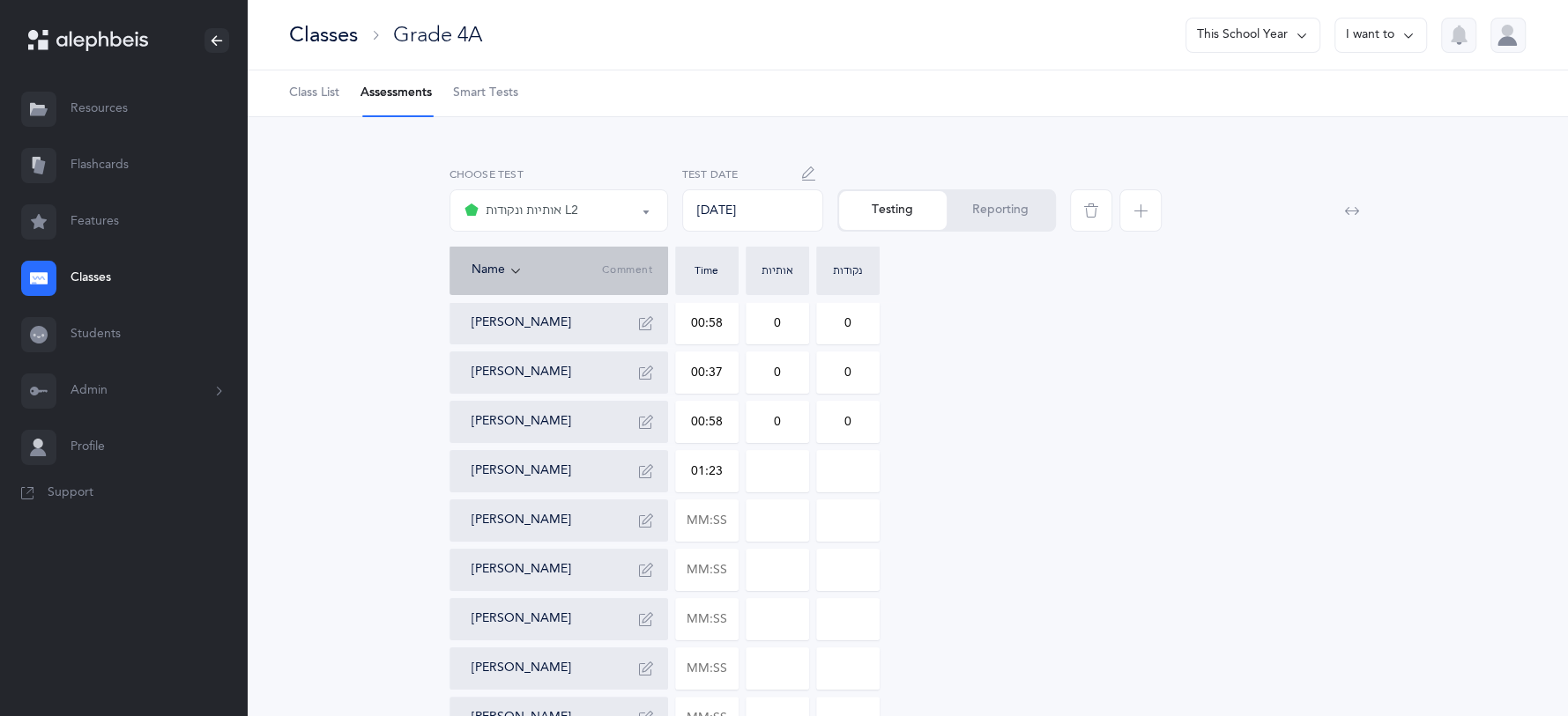
type input "0"
click at [798, 464] on input "0" at bounding box center [777, 471] width 62 height 41
type input "02"
click at [870, 460] on input "0" at bounding box center [848, 471] width 62 height 41
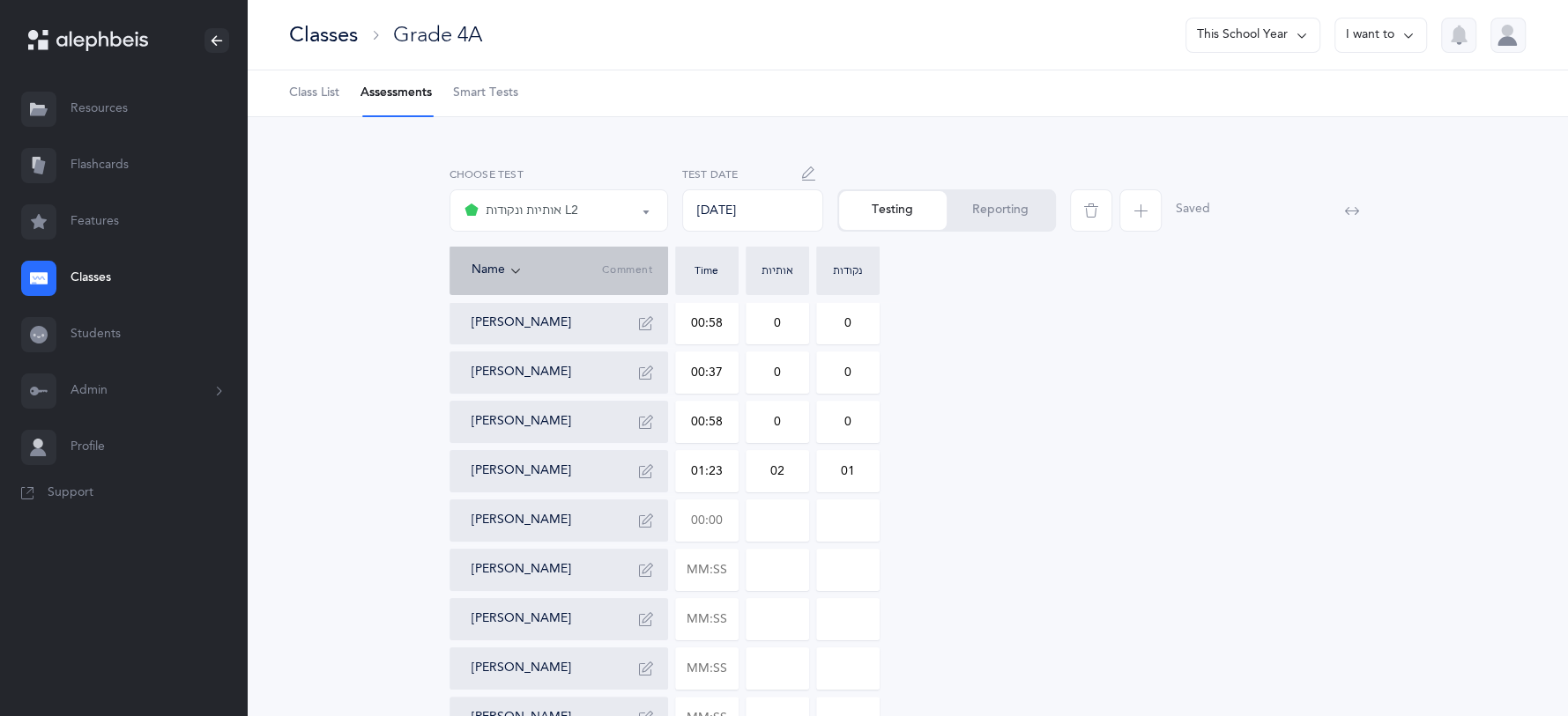
type input "01"
click at [729, 521] on input "text" at bounding box center [707, 521] width 62 height 41
type input "00:39"
type input "0"
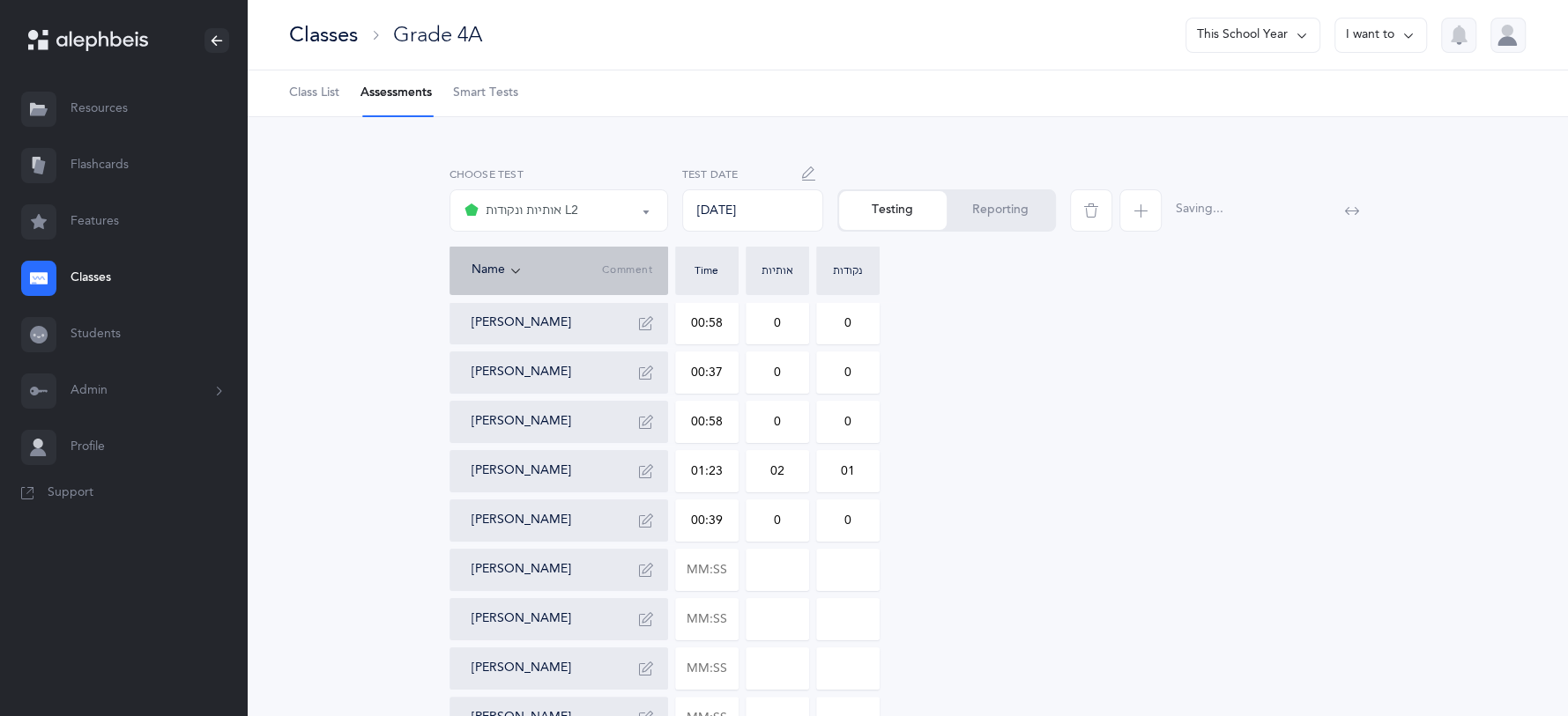
click at [734, 566] on input "text" at bounding box center [707, 570] width 62 height 41
type input "01:04"
type input "0"
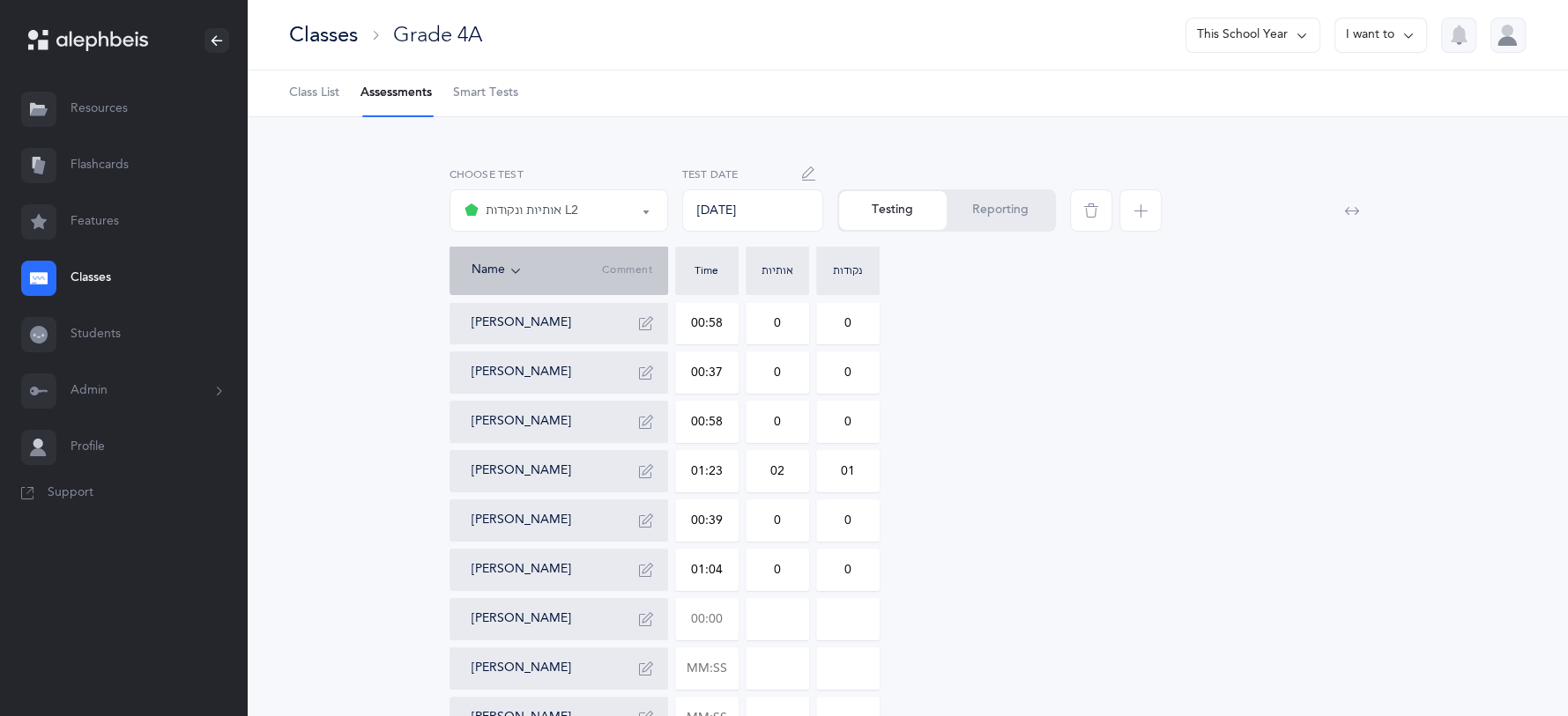
click at [726, 612] on input "text" at bounding box center [707, 619] width 62 height 41
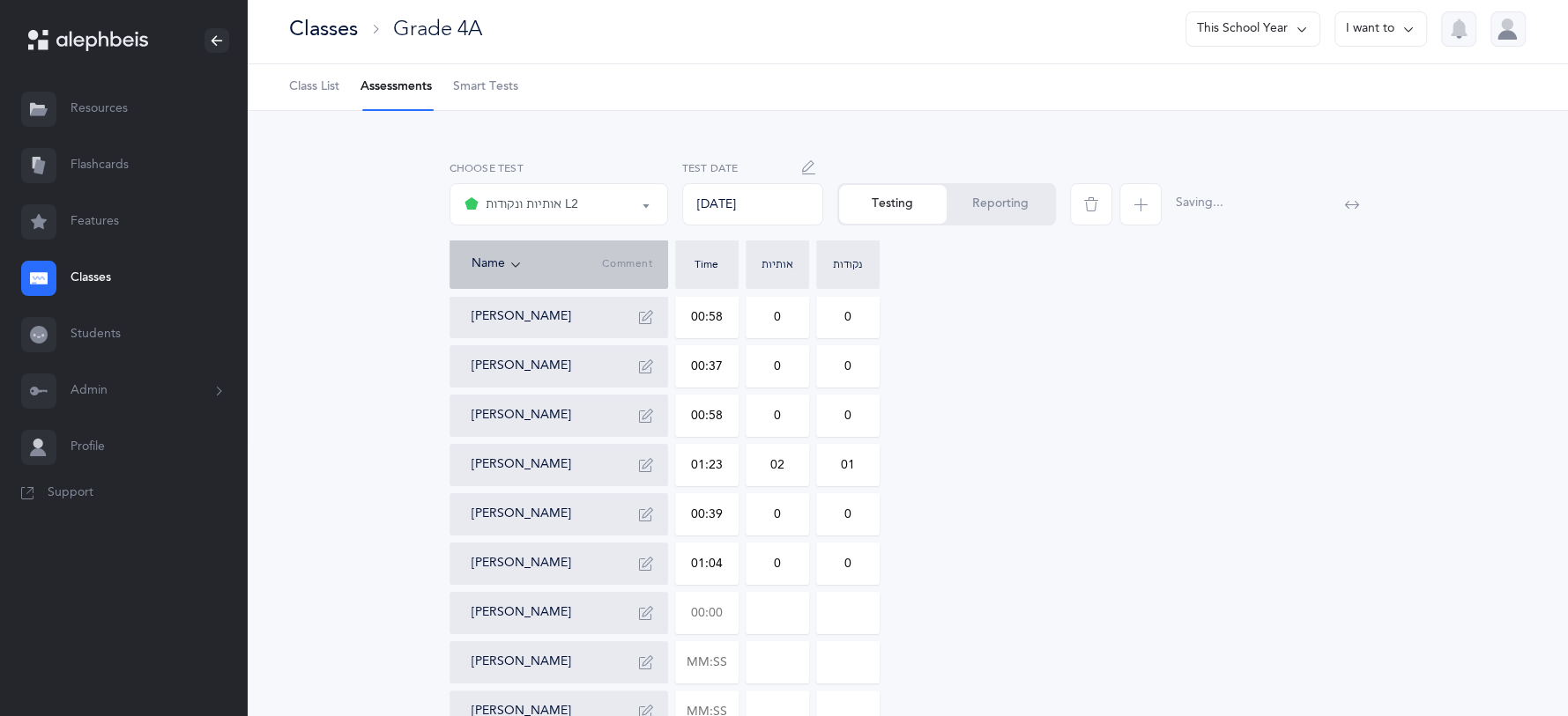
scroll to position [9, 0]
type input "00:55"
type input "0"
click at [794, 593] on input "0" at bounding box center [777, 611] width 62 height 41
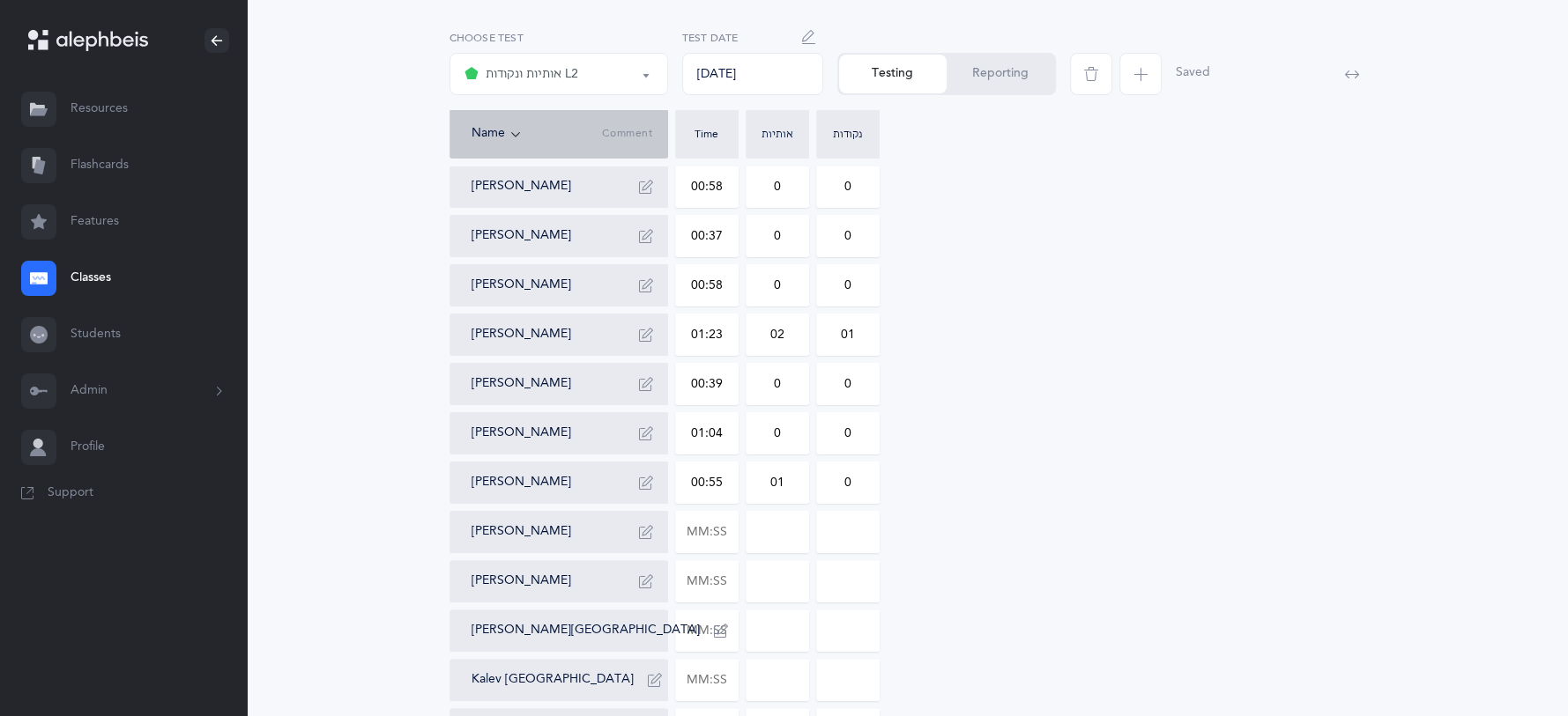
scroll to position [186, 0]
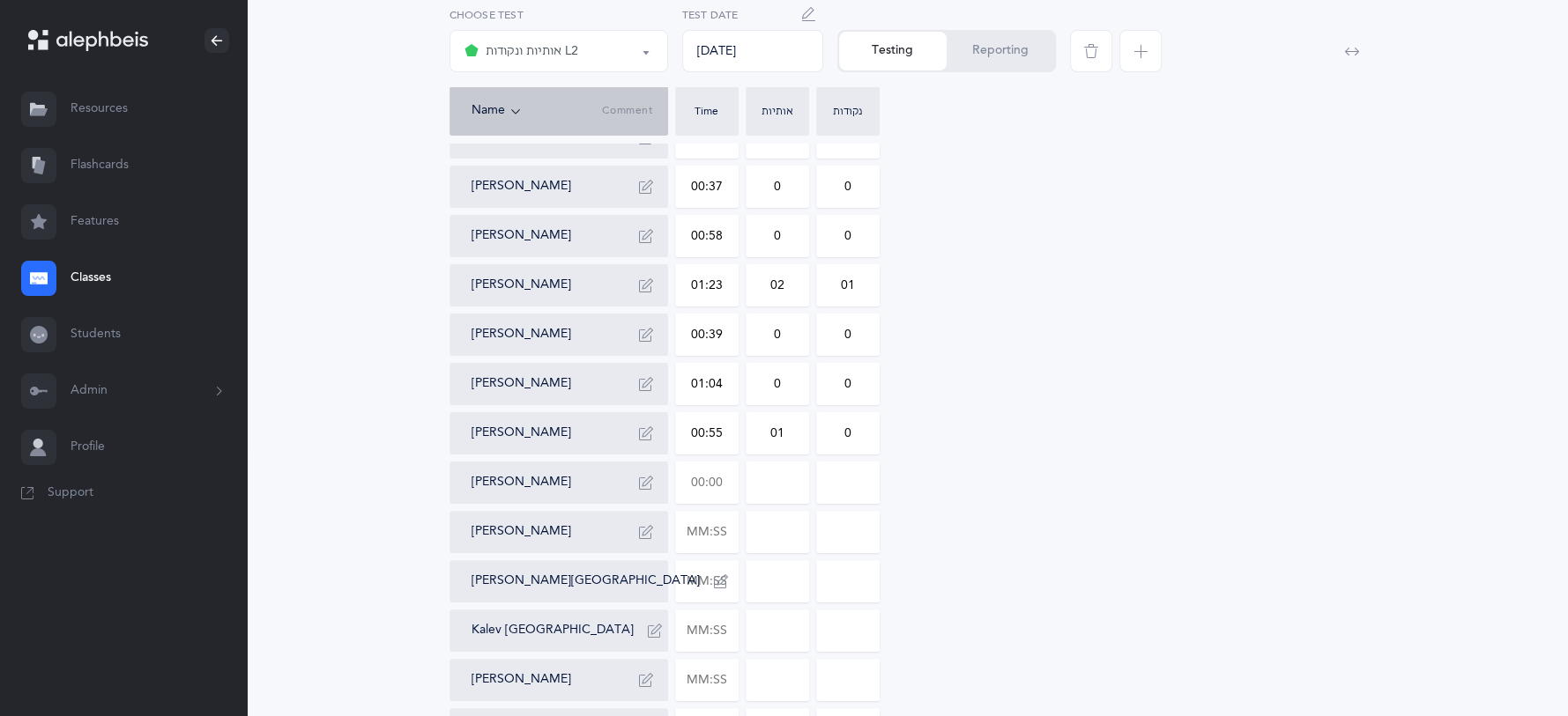
type input "01"
click at [719, 483] on input "text" at bounding box center [707, 482] width 62 height 41
type input "01:43"
type input "0"
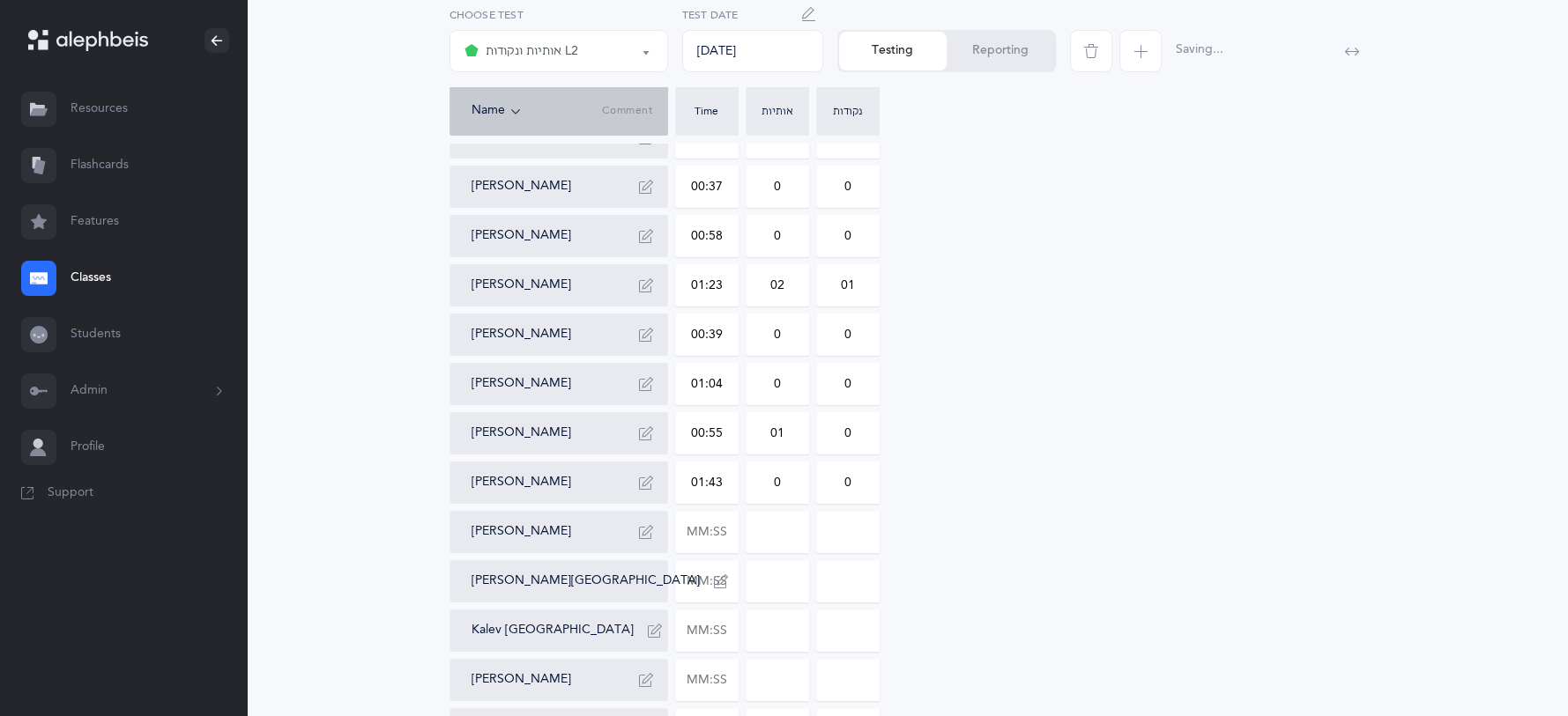
click at [801, 483] on input "0" at bounding box center [777, 482] width 62 height 41
type input "01"
click at [865, 470] on input "0" at bounding box center [848, 482] width 62 height 41
type input "04"
click at [734, 530] on input "text" at bounding box center [707, 532] width 62 height 41
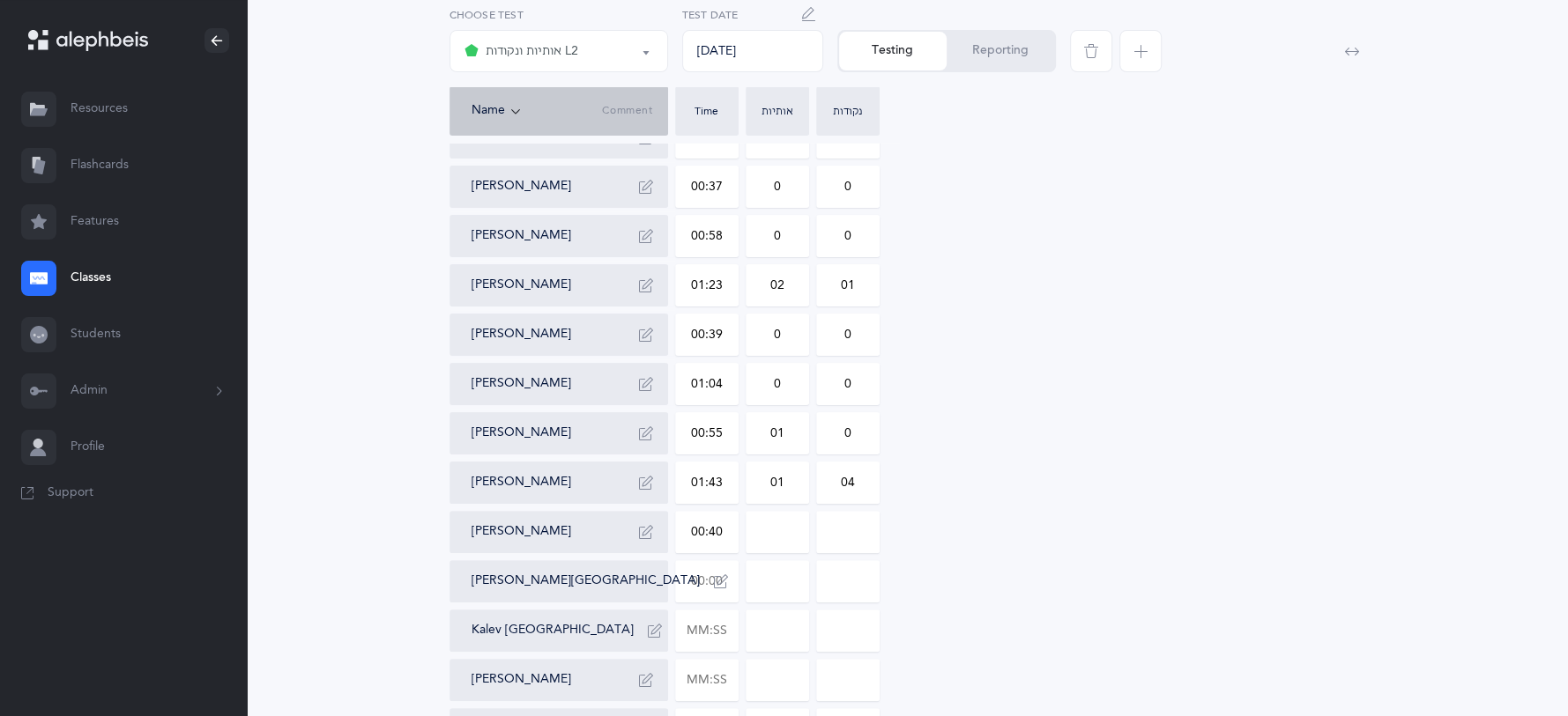
type input "00:40"
type input "0"
click at [712, 580] on input "text" at bounding box center [707, 582] width 62 height 41
click at [704, 619] on input "text" at bounding box center [707, 631] width 62 height 41
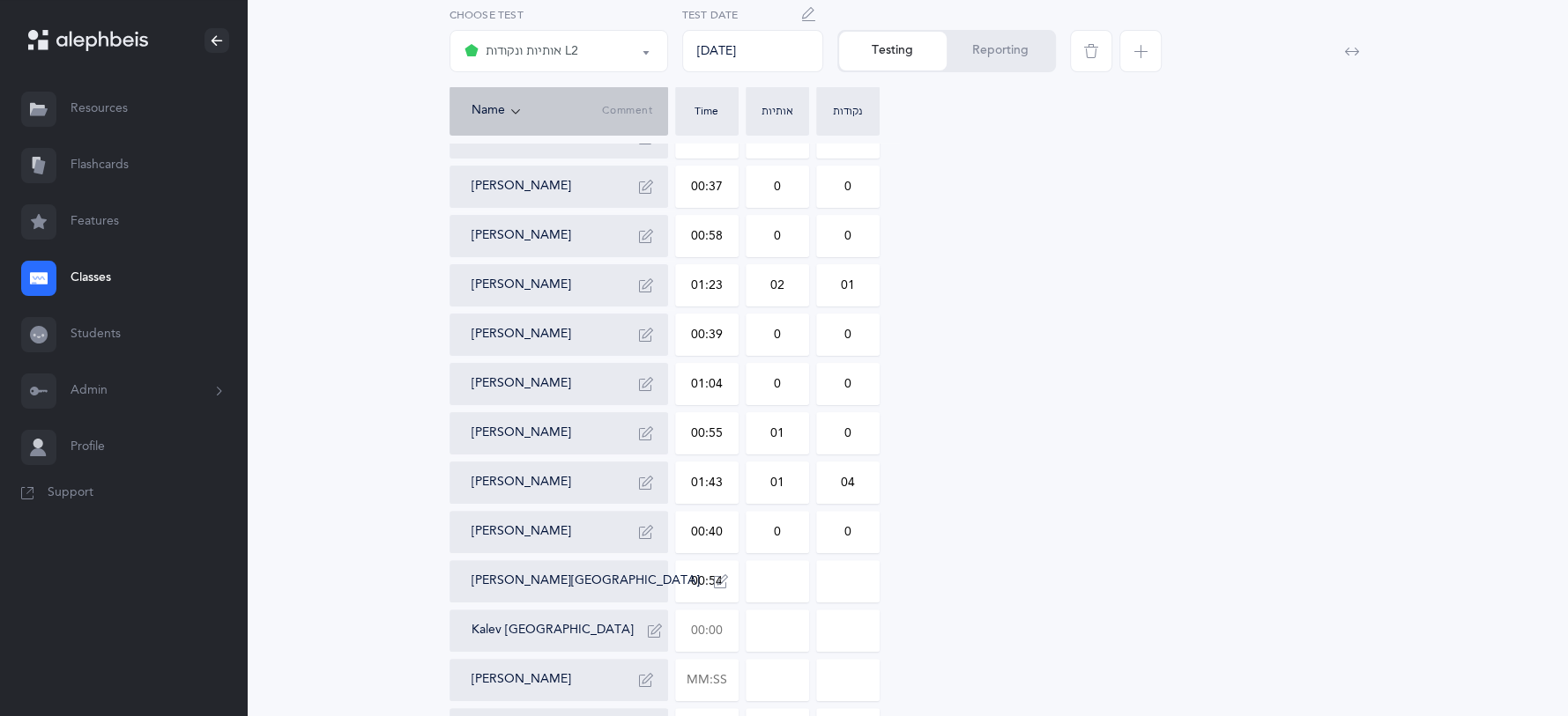
type input "00:54"
type input "0"
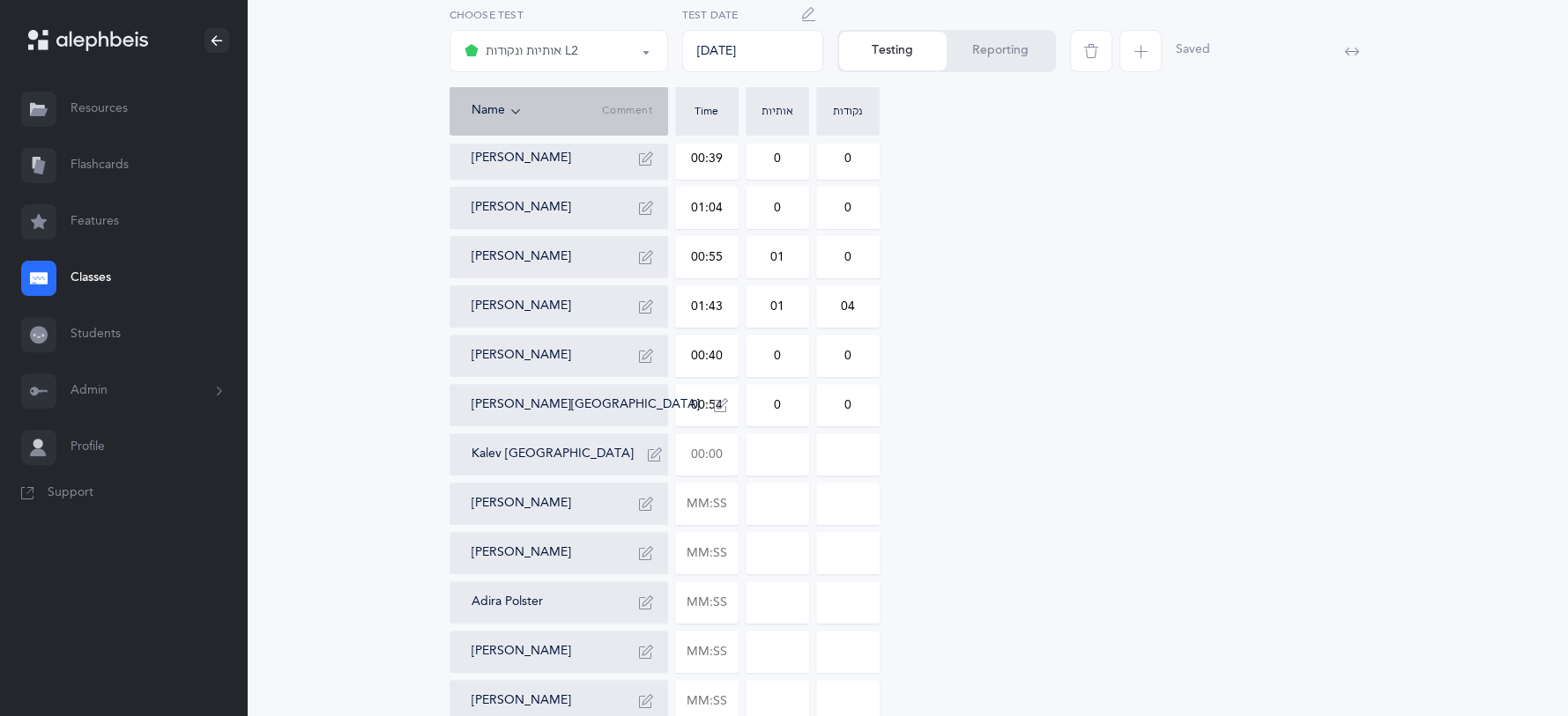
scroll to position [383, 0]
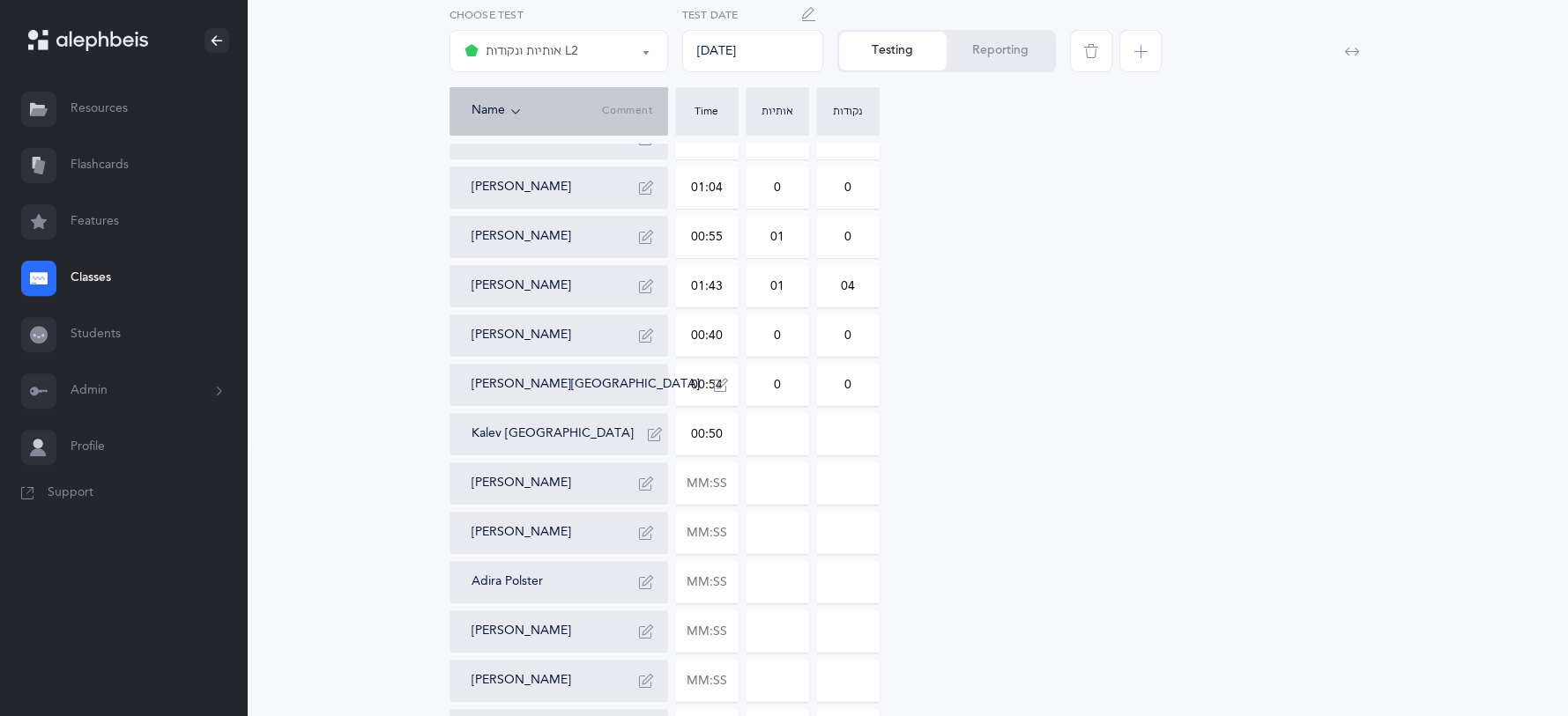
type input "00:50"
type input "0"
click at [854, 437] on input "0" at bounding box center [848, 434] width 62 height 41
type input "04"
click at [724, 487] on input "text" at bounding box center [707, 483] width 62 height 41
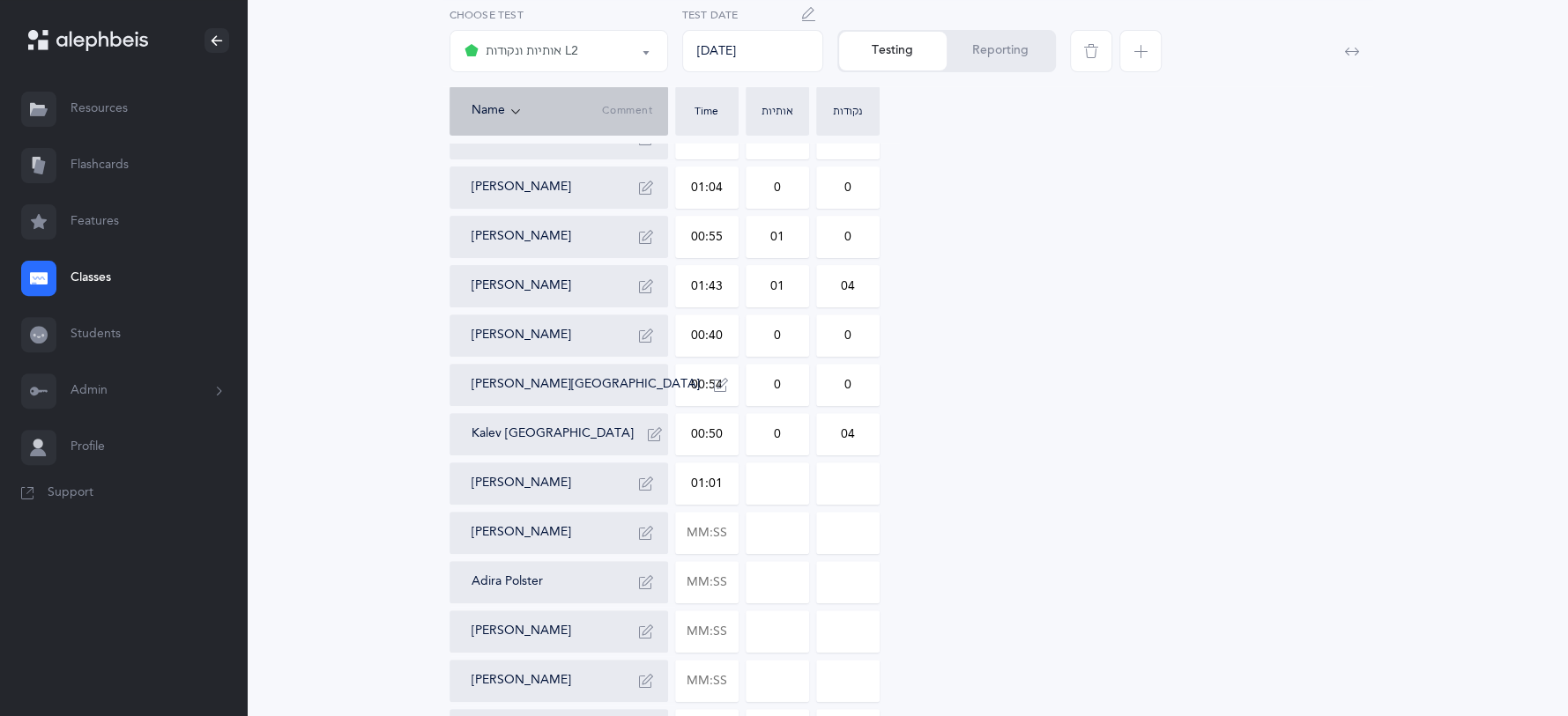
type input "01:01"
type input "0"
click at [791, 488] on input "0" at bounding box center [777, 483] width 62 height 41
type input "02"
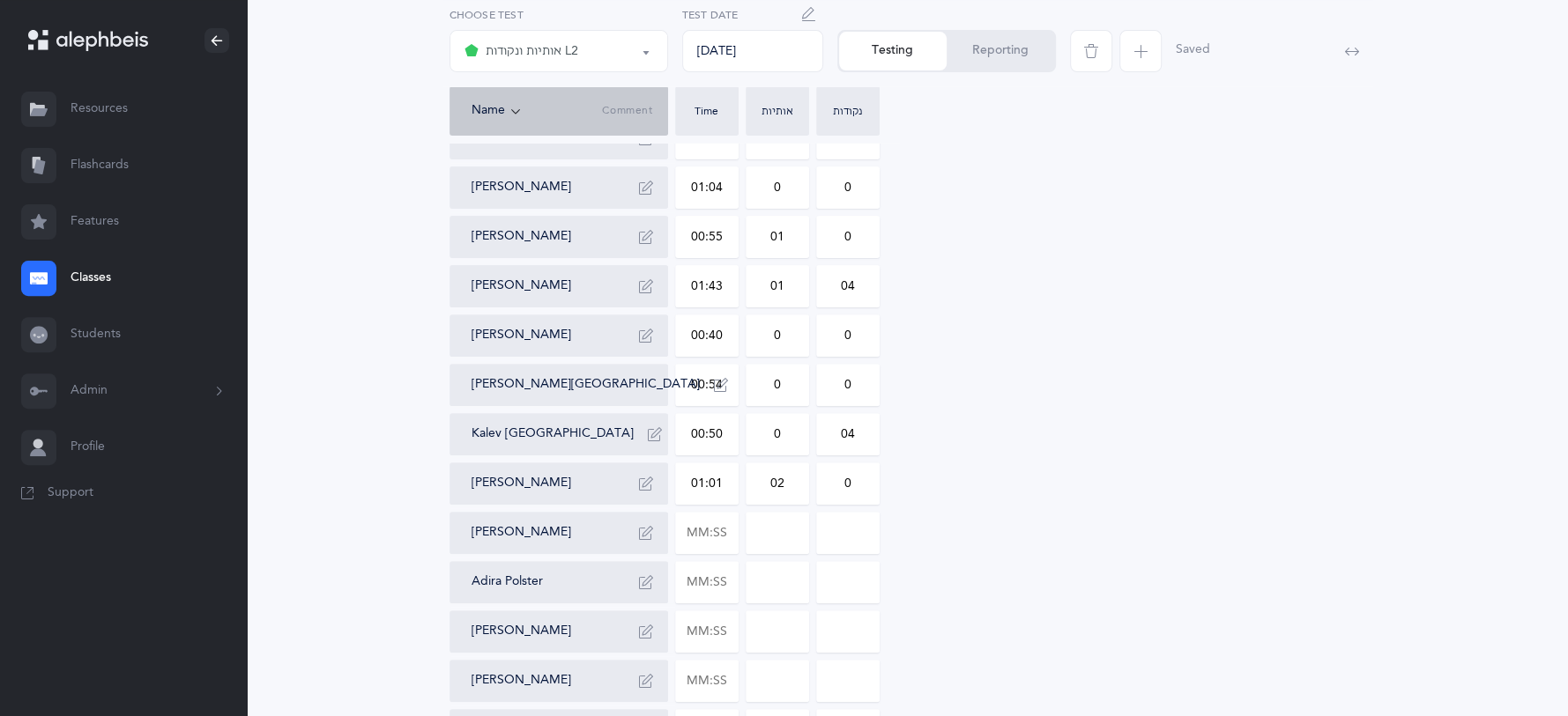
click at [867, 482] on input "0" at bounding box center [848, 483] width 62 height 41
type input "07"
click at [726, 533] on input "text" at bounding box center [707, 532] width 62 height 41
click at [790, 531] on input at bounding box center [777, 532] width 62 height 41
type input "01:21"
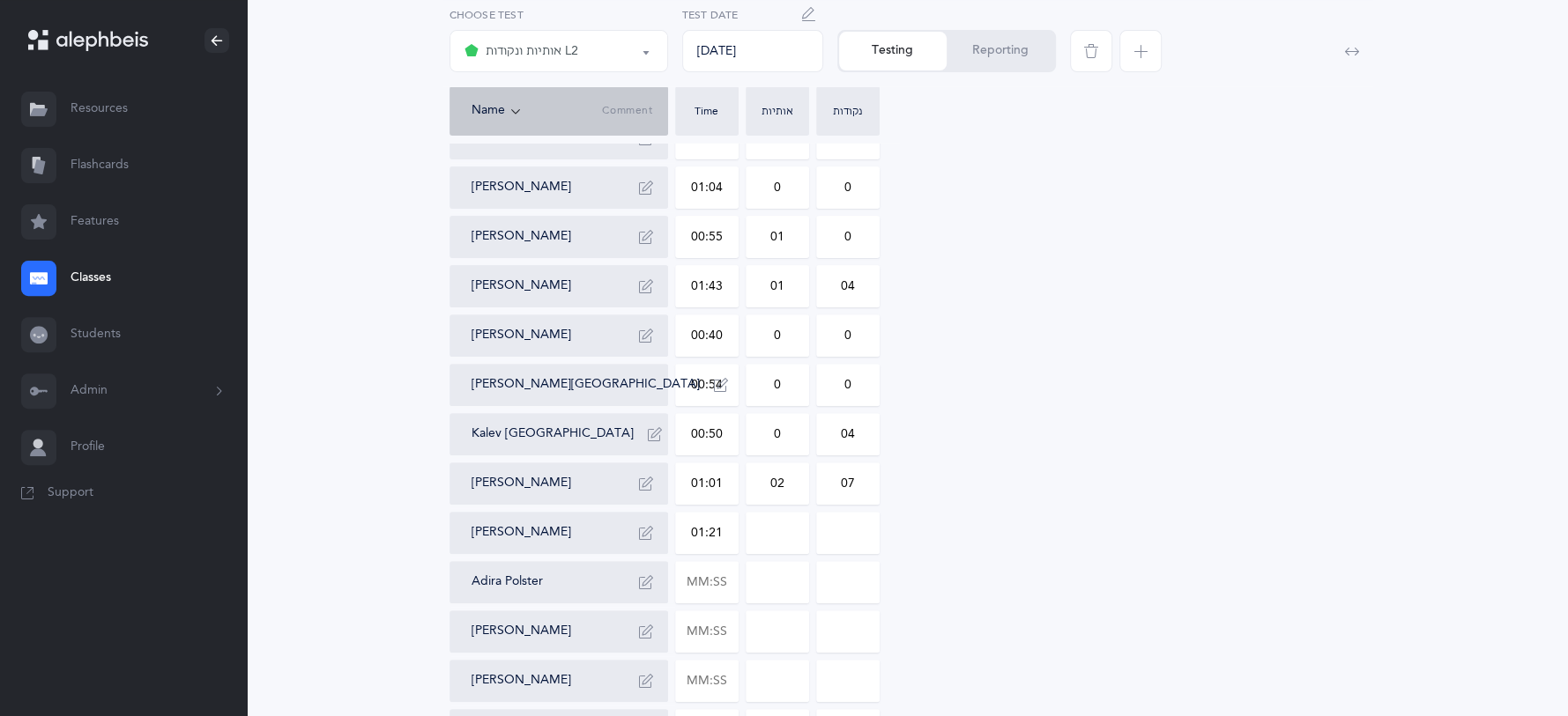
type input "0"
type input "01"
click at [866, 518] on input "0" at bounding box center [848, 532] width 62 height 41
type input "01"
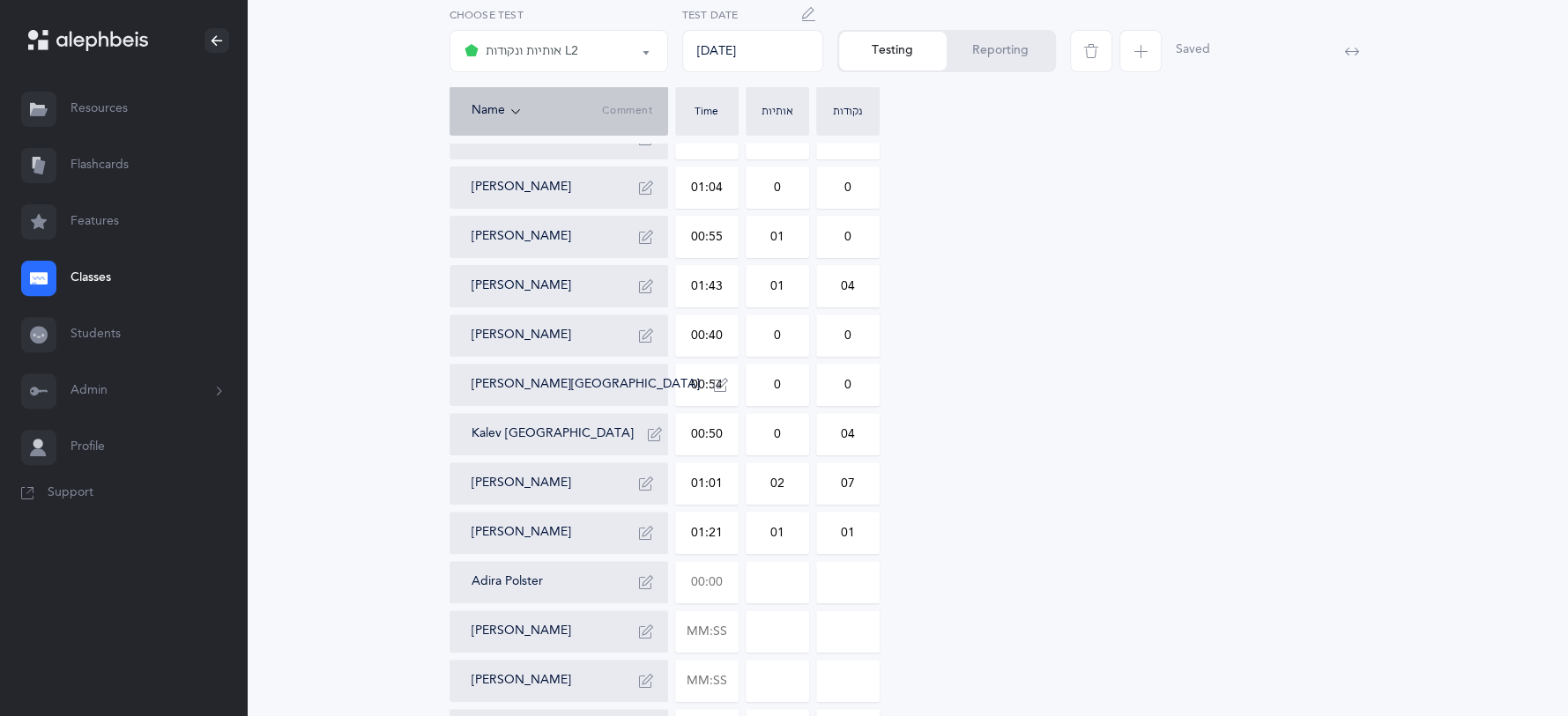
click at [728, 565] on input "text" at bounding box center [707, 582] width 62 height 41
type input "00:49"
type input "0"
click at [790, 592] on input "0" at bounding box center [777, 582] width 62 height 41
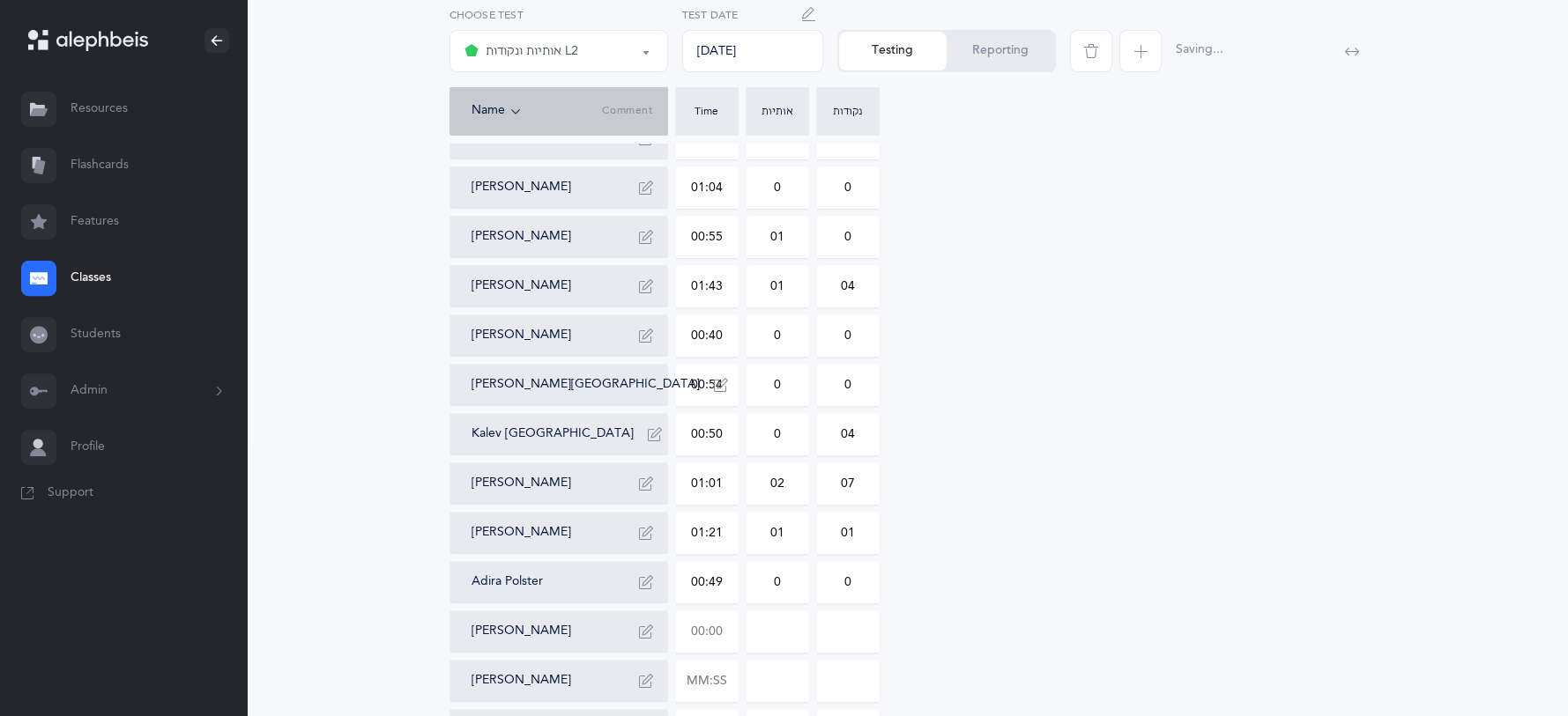
click at [717, 645] on input "text" at bounding box center [707, 631] width 62 height 41
click at [801, 612] on input at bounding box center [777, 631] width 62 height 41
type input "02:24"
type input "0"
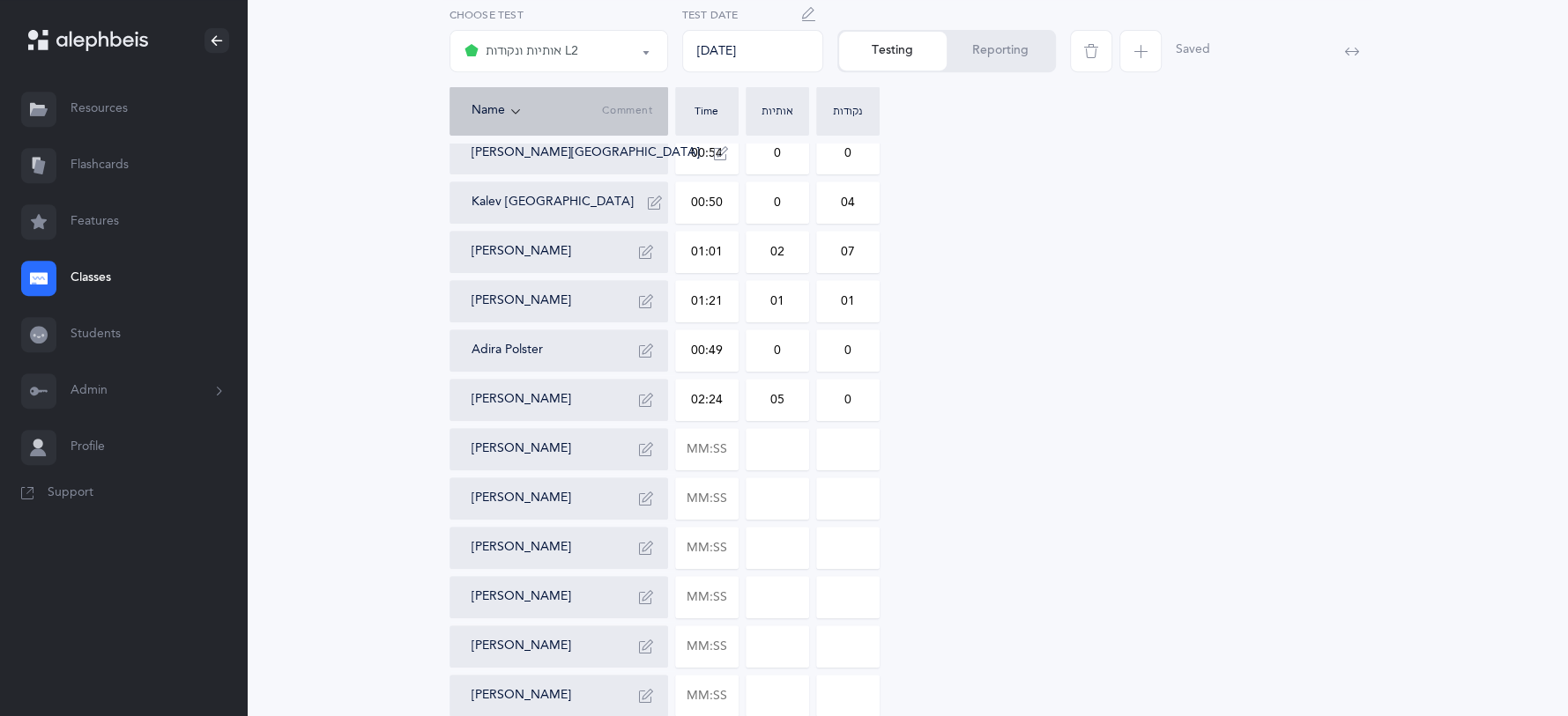
scroll to position [621, 0]
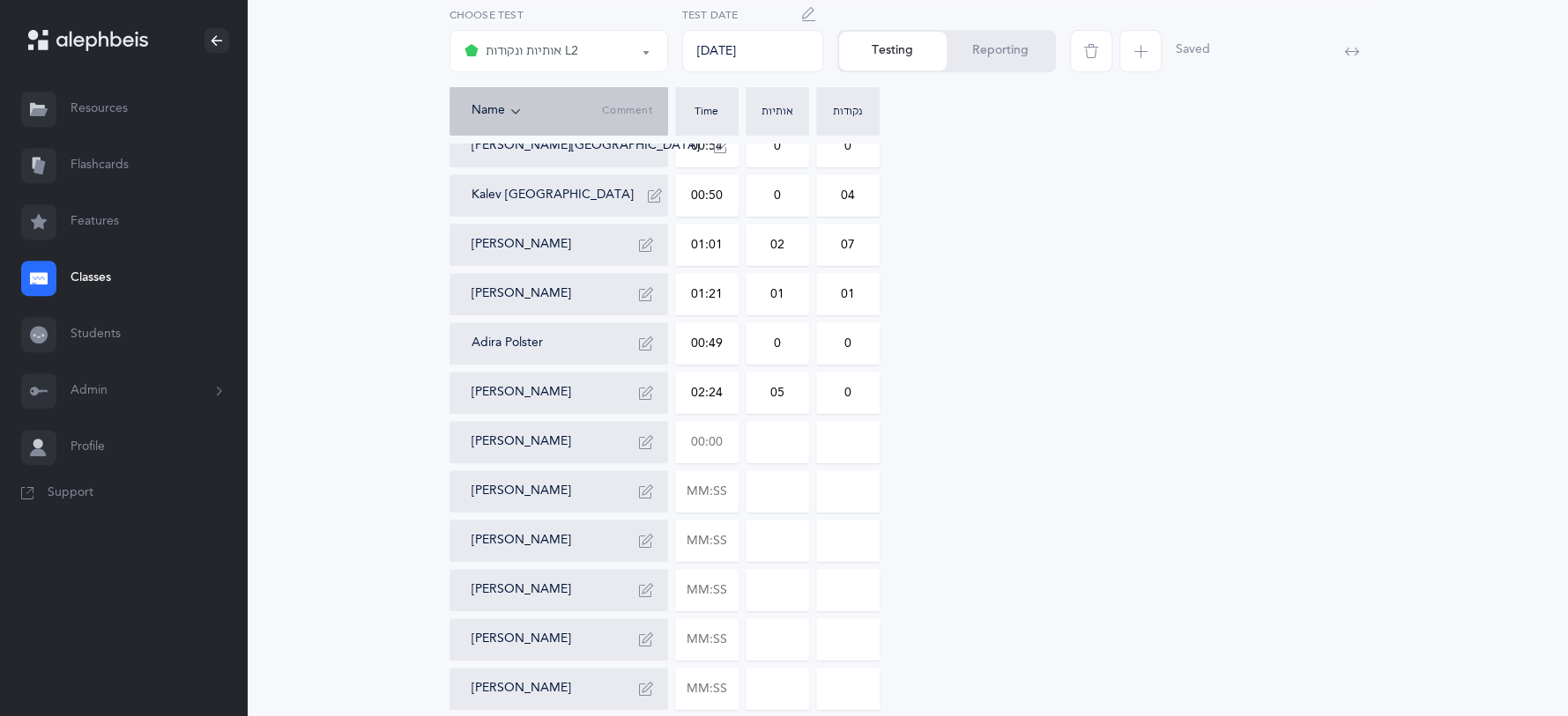
type input "05"
click at [723, 440] on input "text" at bounding box center [707, 442] width 62 height 41
type input "00:43"
type input "0"
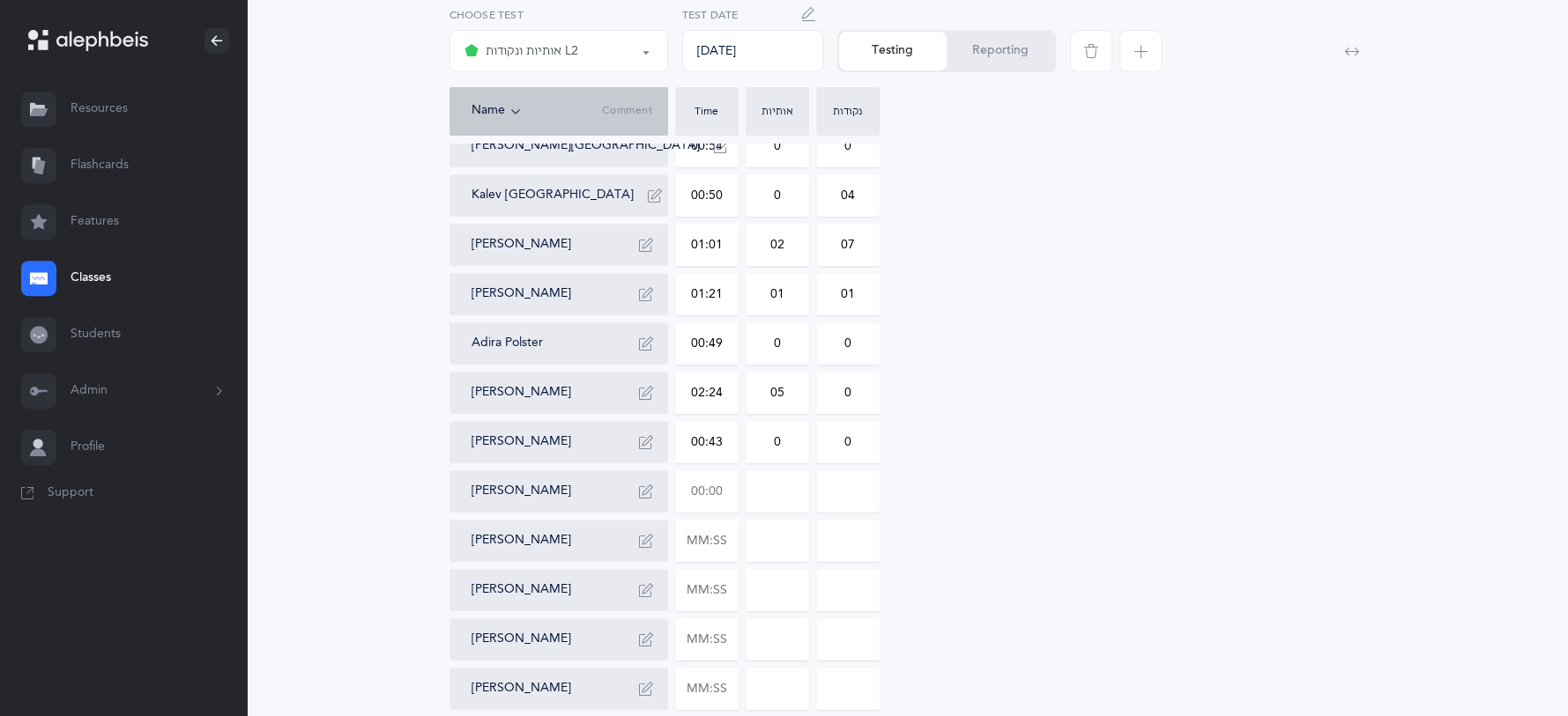
click at [707, 491] on input "text" at bounding box center [707, 492] width 62 height 41
type input "01:20"
type input "0"
click at [808, 493] on div "[PERSON_NAME] 00:58 0 0 [PERSON_NAME] 00:37 0 0 [PERSON_NAME] 00:58 0 0 [PERSON…" at bounding box center [907, 220] width 916 height 1079
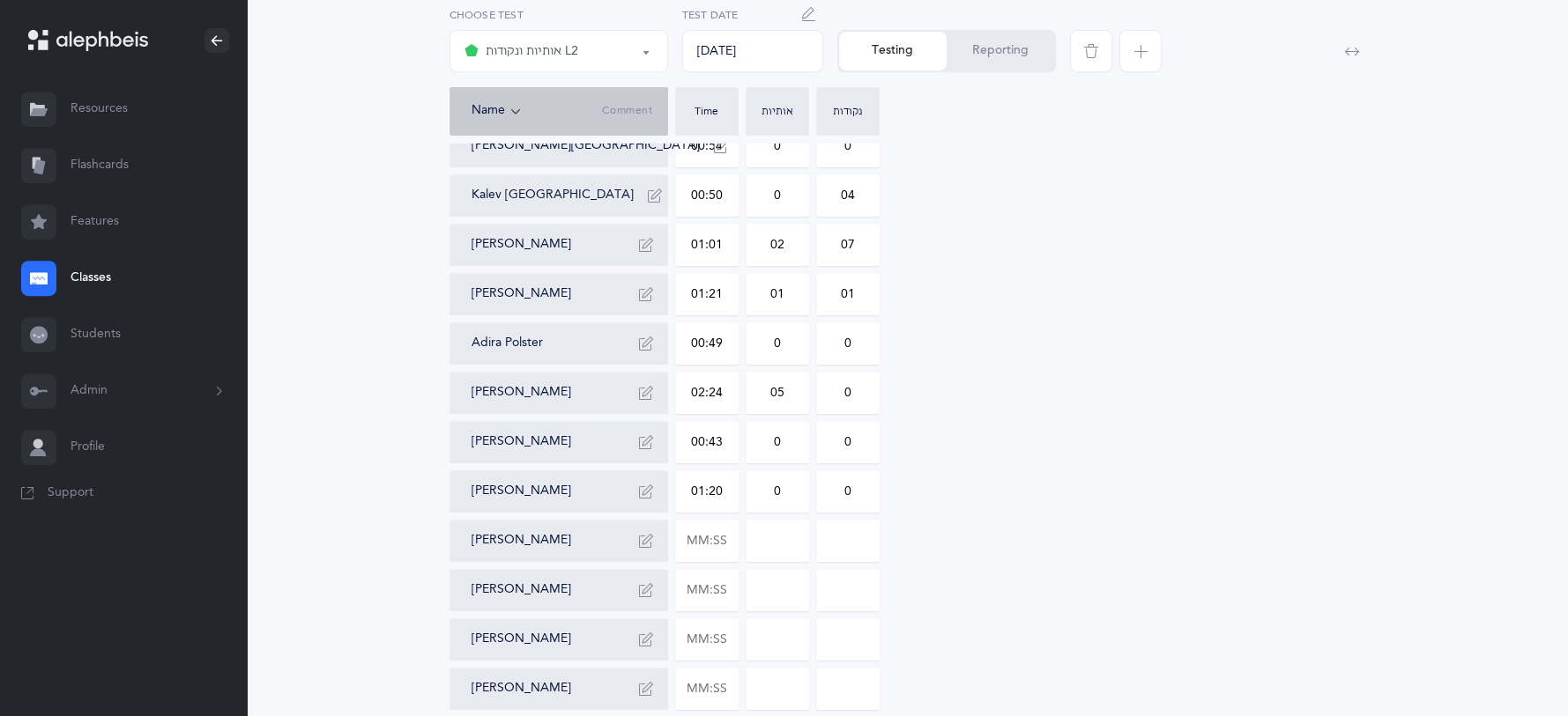
click at [788, 487] on input "0" at bounding box center [777, 492] width 62 height 41
type input "05"
click at [857, 484] on input "0" at bounding box center [848, 492] width 62 height 41
type input "013"
click at [724, 553] on input "text" at bounding box center [707, 541] width 62 height 41
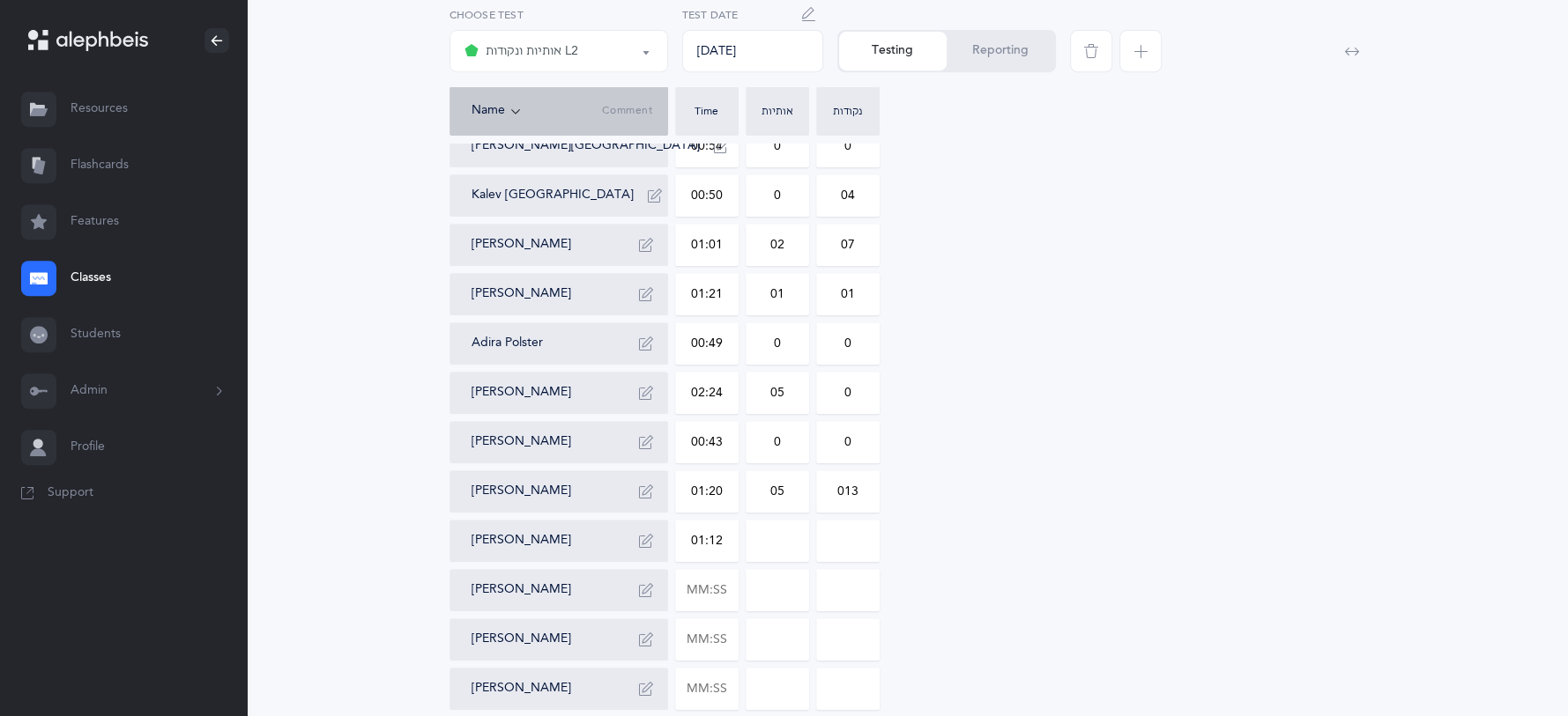
type input "01:12"
type input "0"
click at [794, 542] on input "0" at bounding box center [777, 541] width 62 height 41
type input "01"
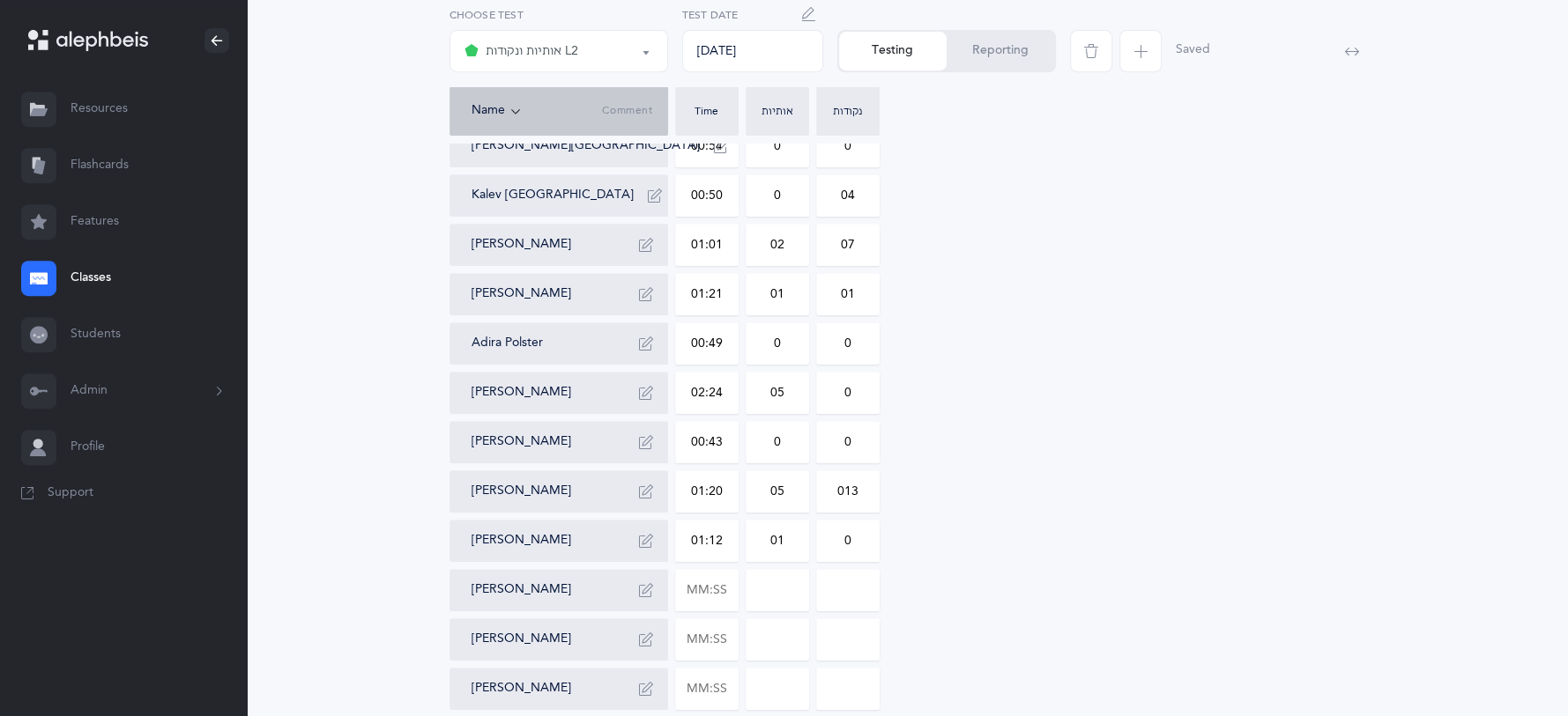
click at [861, 534] on input "0" at bounding box center [848, 541] width 62 height 41
type input "01"
click at [726, 590] on input "text" at bounding box center [707, 590] width 62 height 41
type input "01:11"
type input "0"
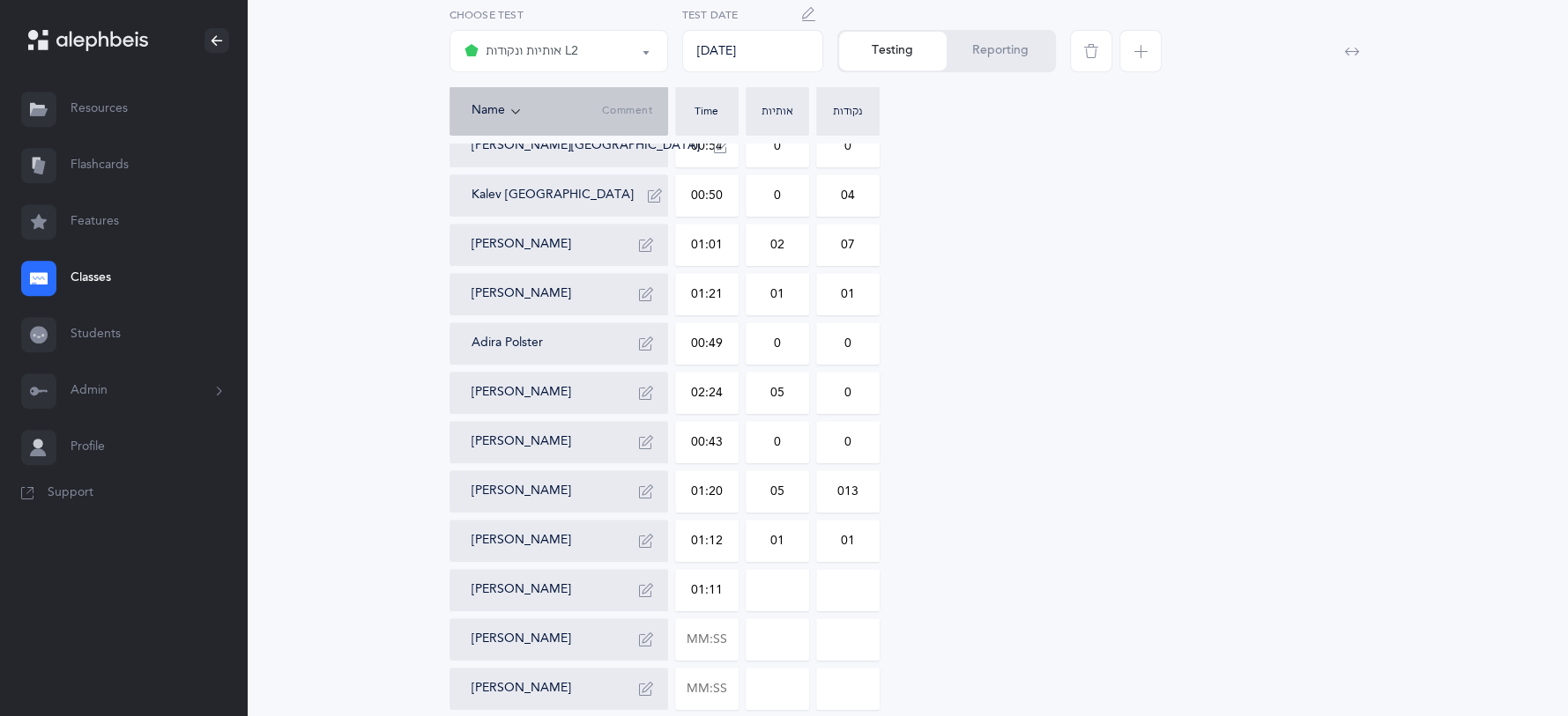
type input "0"
click at [784, 585] on input "0" at bounding box center [777, 590] width 62 height 41
type input "06"
click at [869, 597] on input "0" at bounding box center [848, 590] width 62 height 41
type input "036"
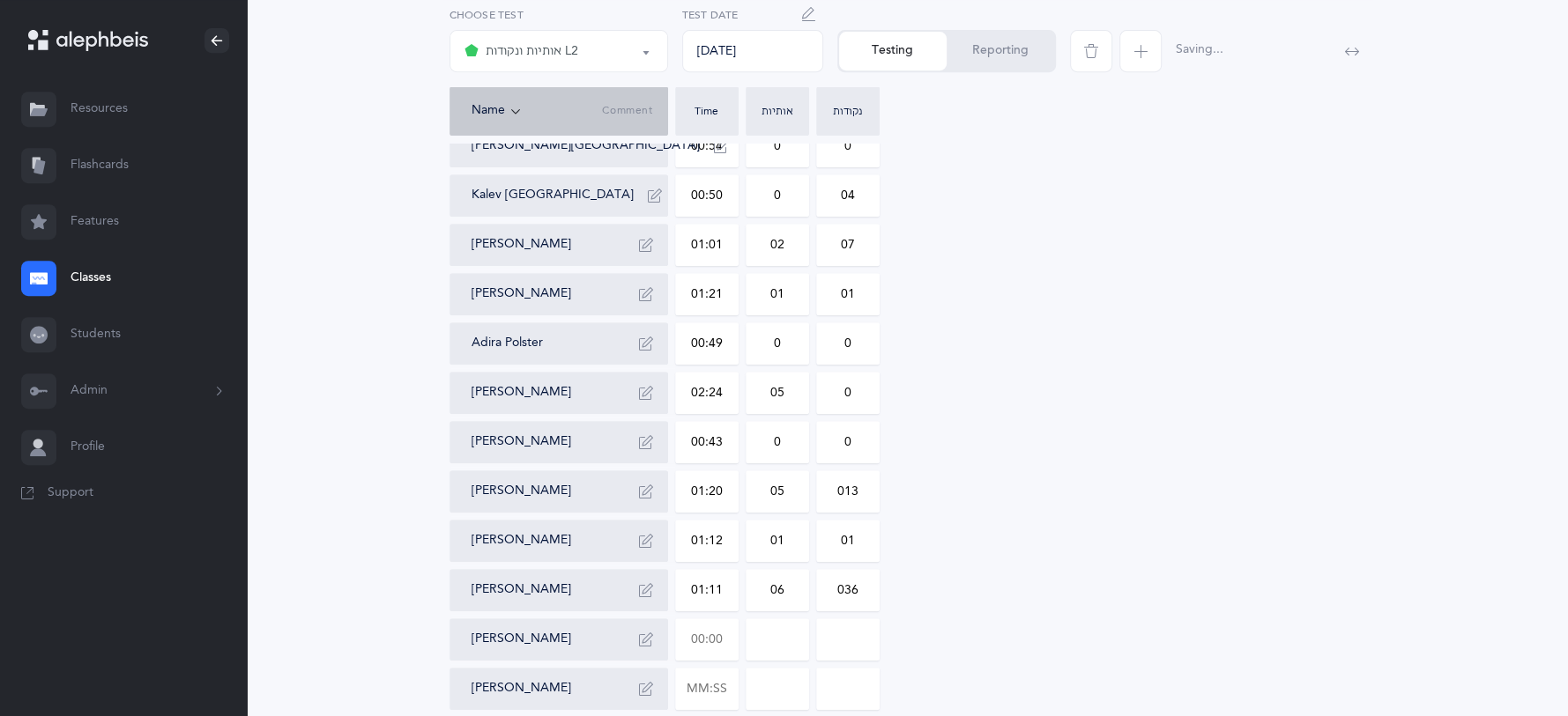
click at [726, 645] on input "text" at bounding box center [707, 640] width 62 height 41
type input "01:12"
type input "0"
click at [808, 632] on div "0" at bounding box center [777, 640] width 64 height 43
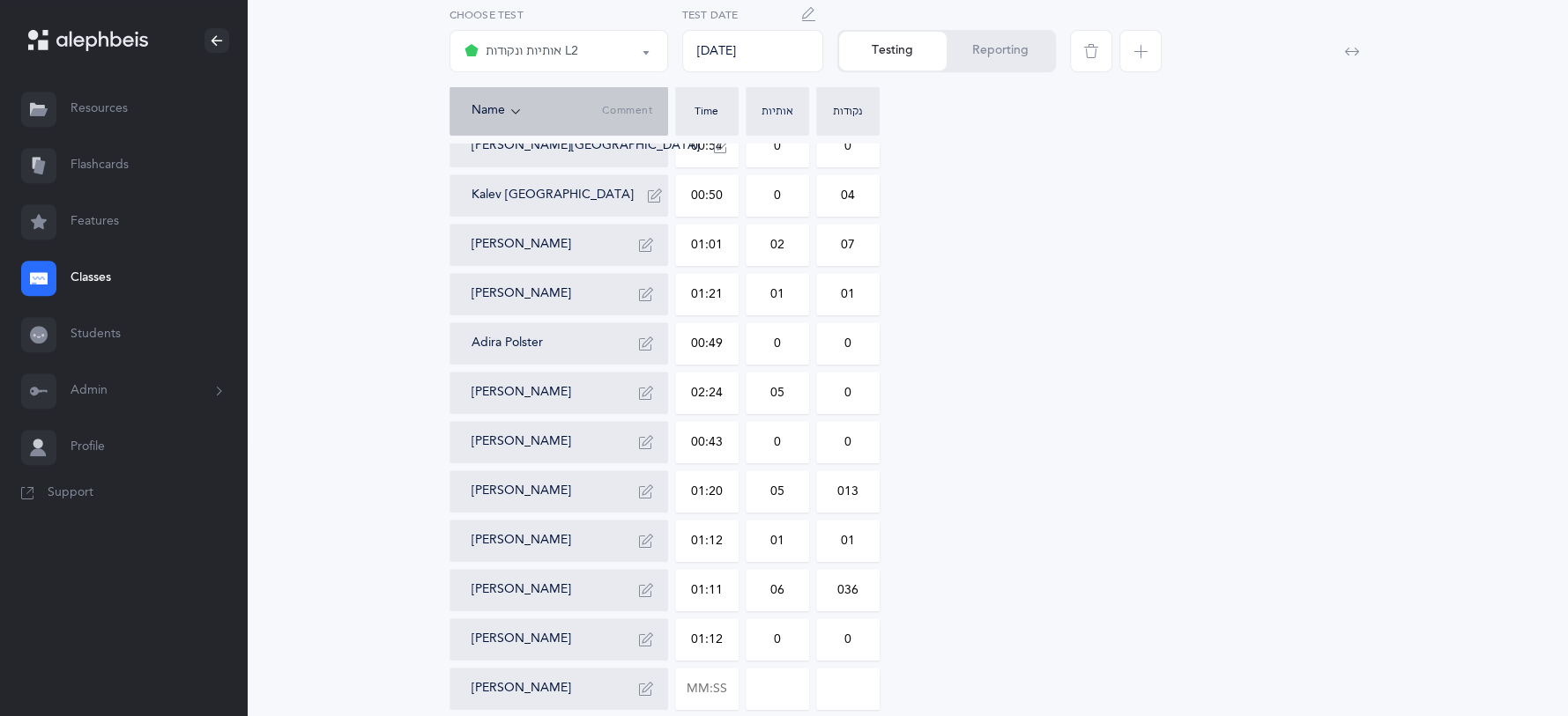
click at [785, 645] on input "0" at bounding box center [777, 640] width 62 height 41
type input "04"
click at [864, 629] on input "0" at bounding box center [848, 640] width 62 height 41
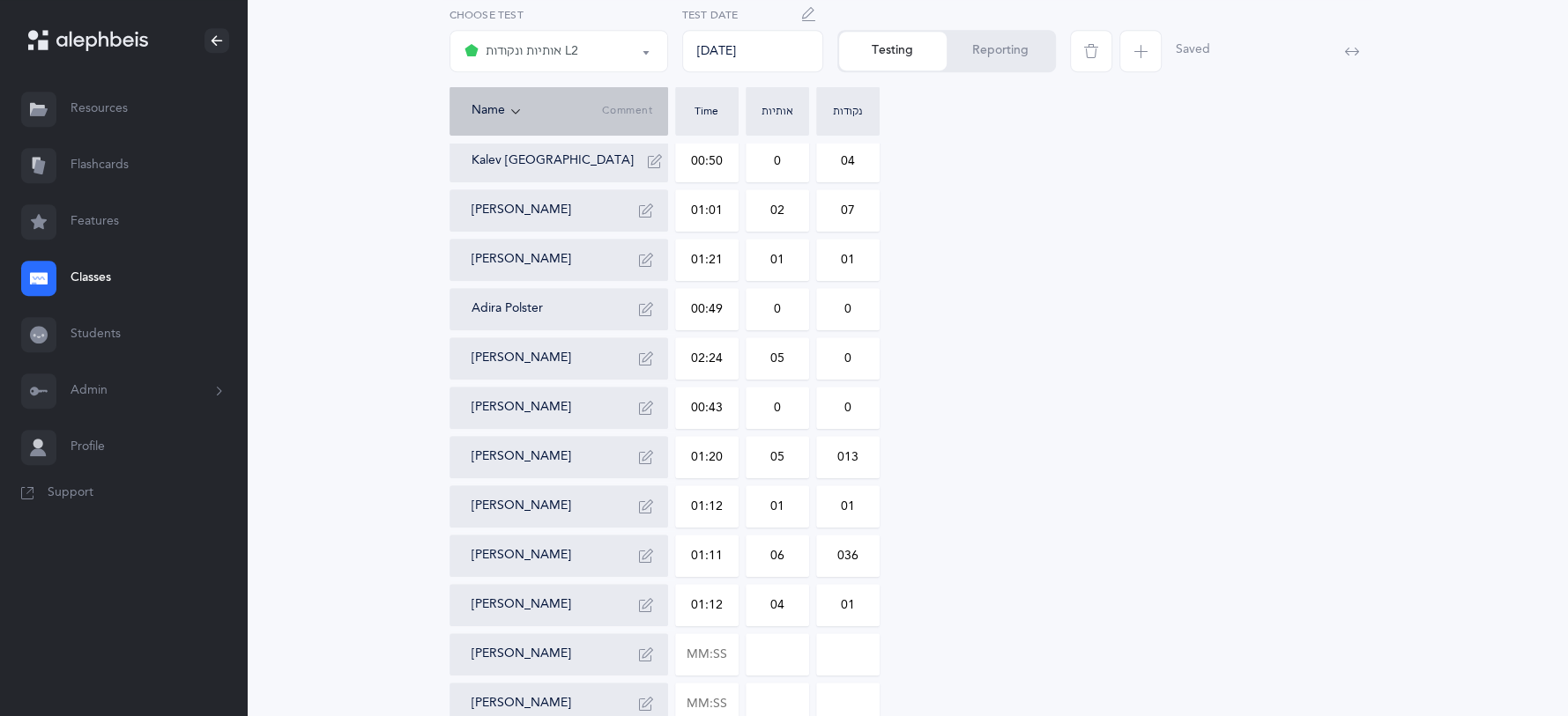
scroll to position [681, 0]
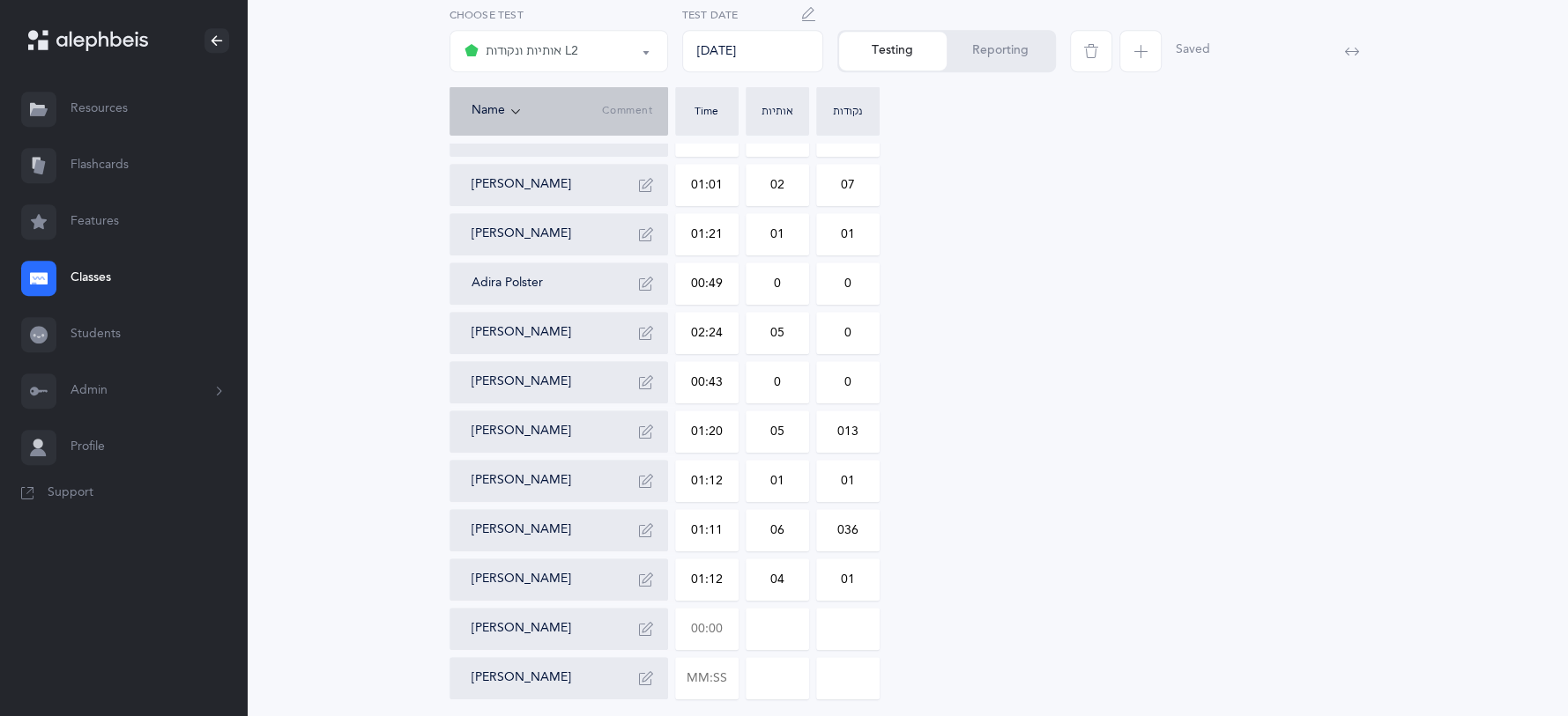
type input "01"
click at [724, 621] on input "text" at bounding box center [707, 629] width 62 height 41
click at [725, 677] on input "text" at bounding box center [707, 678] width 62 height 41
click at [801, 675] on input at bounding box center [777, 678] width 62 height 41
type input "01:12"
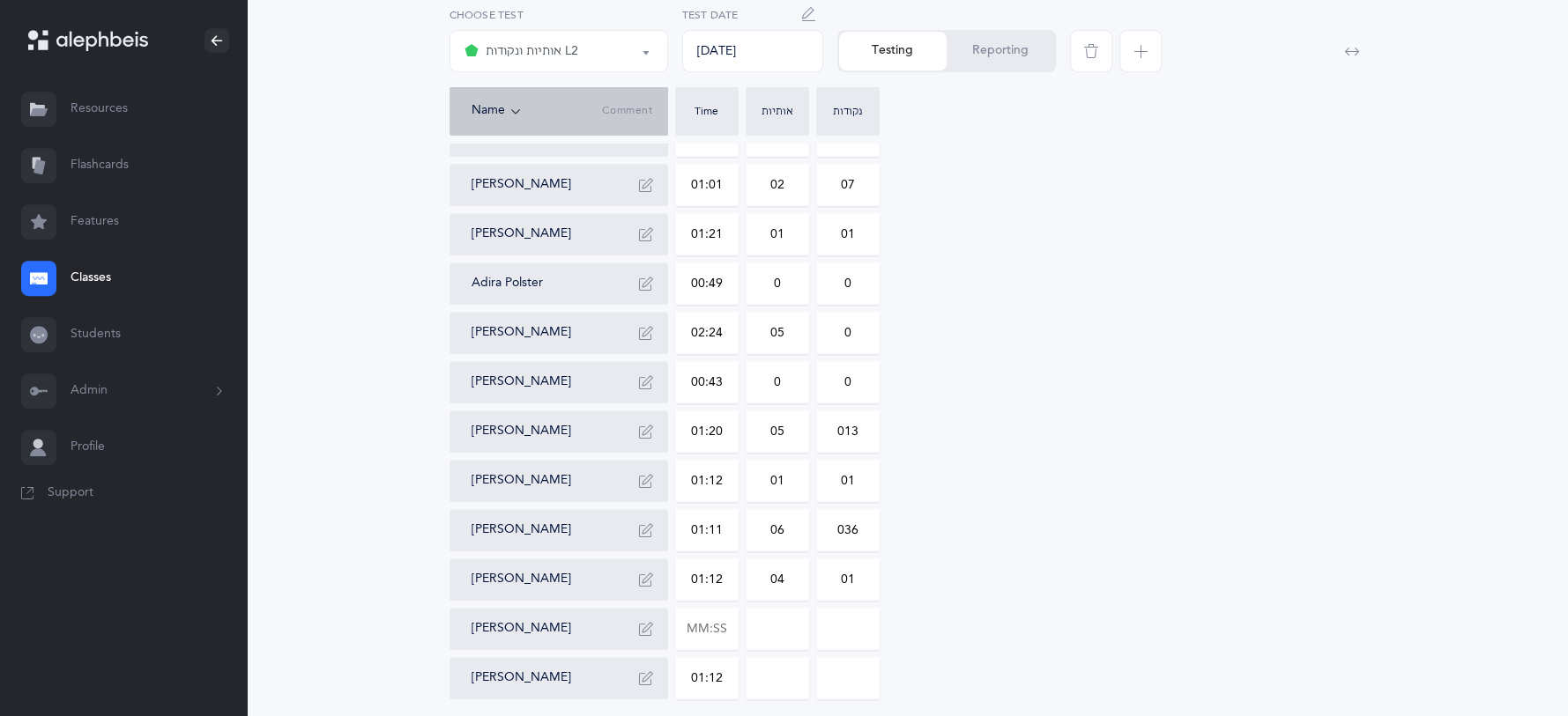
type input "0"
click at [716, 637] on input "text" at bounding box center [707, 629] width 62 height 41
type input "00:52"
type input "0"
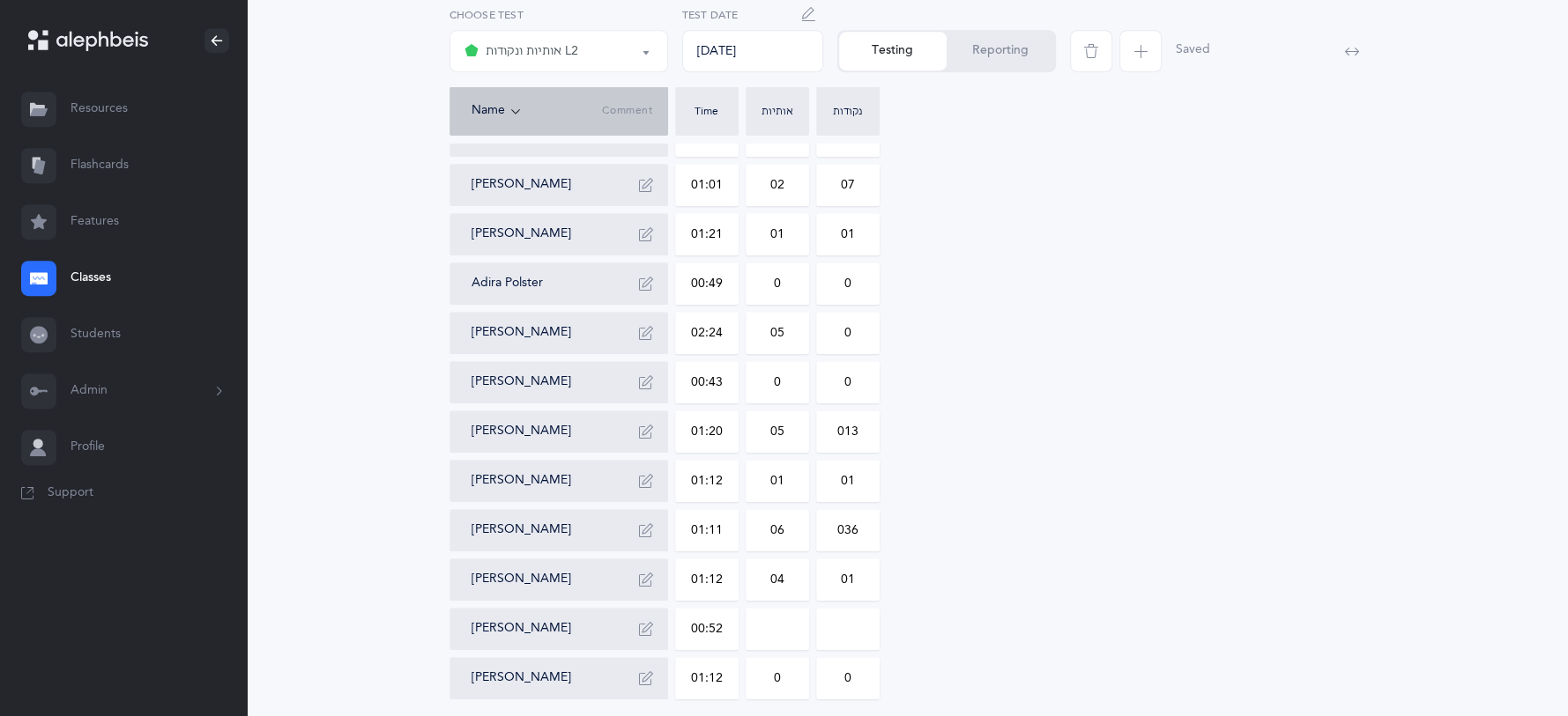
type input "0"
click at [794, 682] on input "0" at bounding box center [777, 678] width 62 height 41
type input "010"
click at [860, 666] on input "0" at bounding box center [848, 678] width 62 height 41
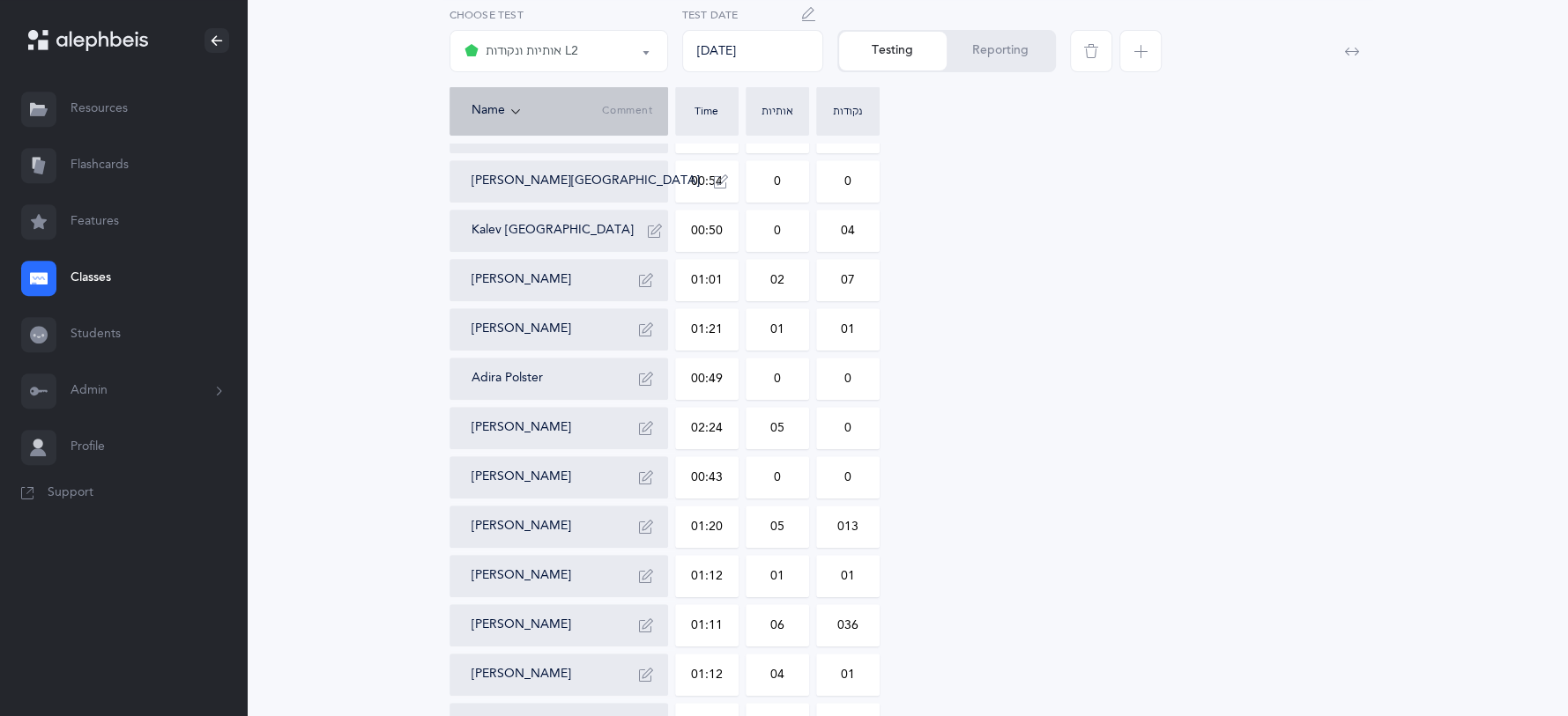
scroll to position [530, 0]
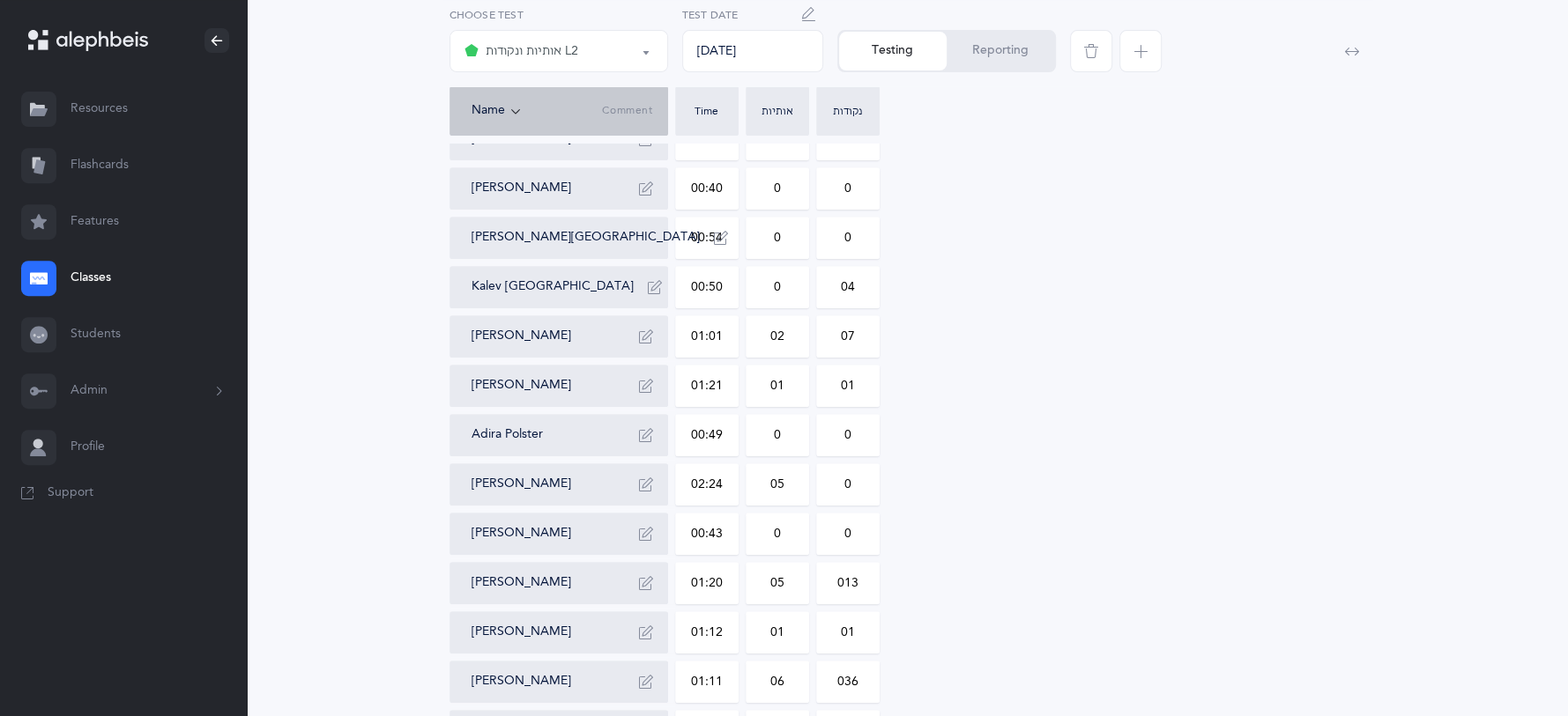
type input "09"
click at [644, 52] on button "אותיות ונקודות L2" at bounding box center [558, 51] width 218 height 43
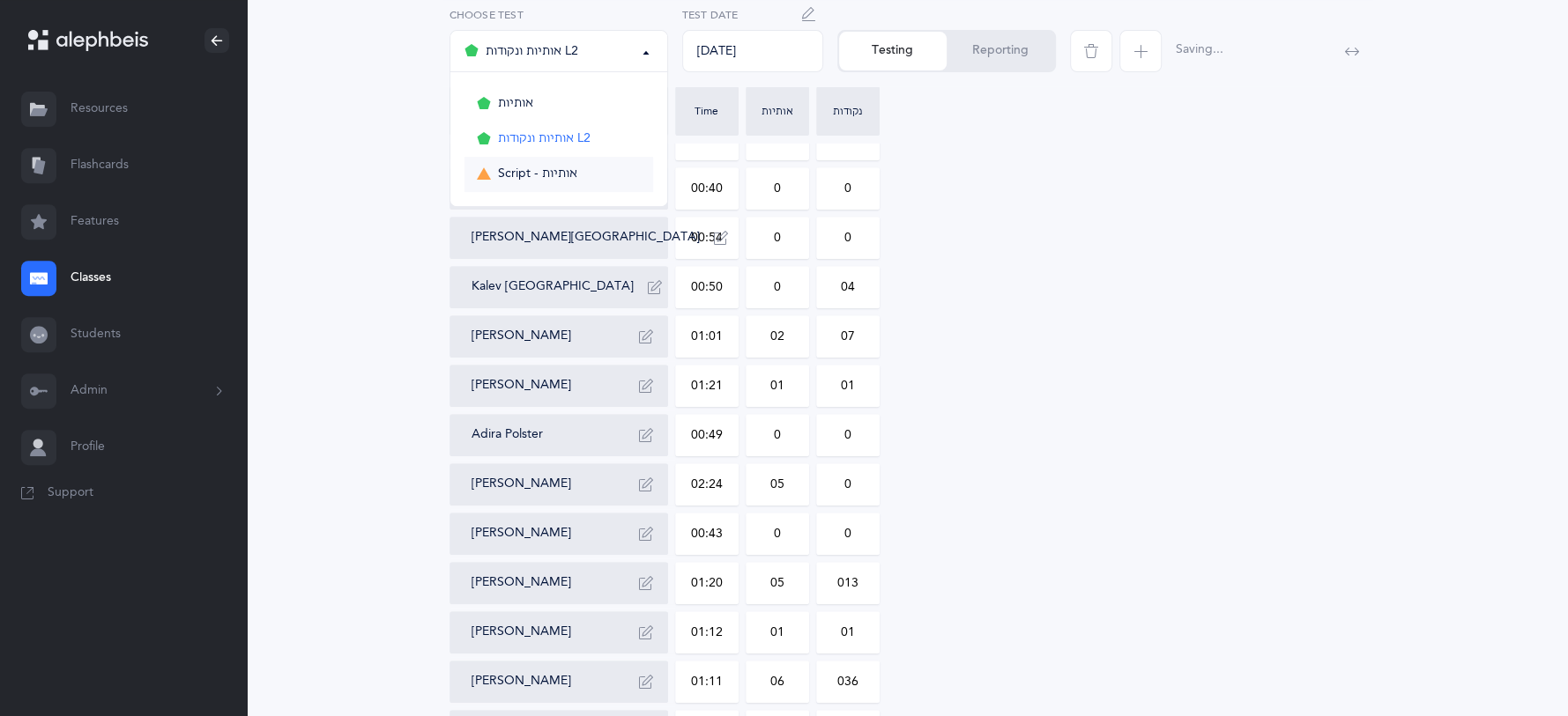
click at [556, 180] on span "Script - אותיות" at bounding box center [537, 174] width 79 height 15
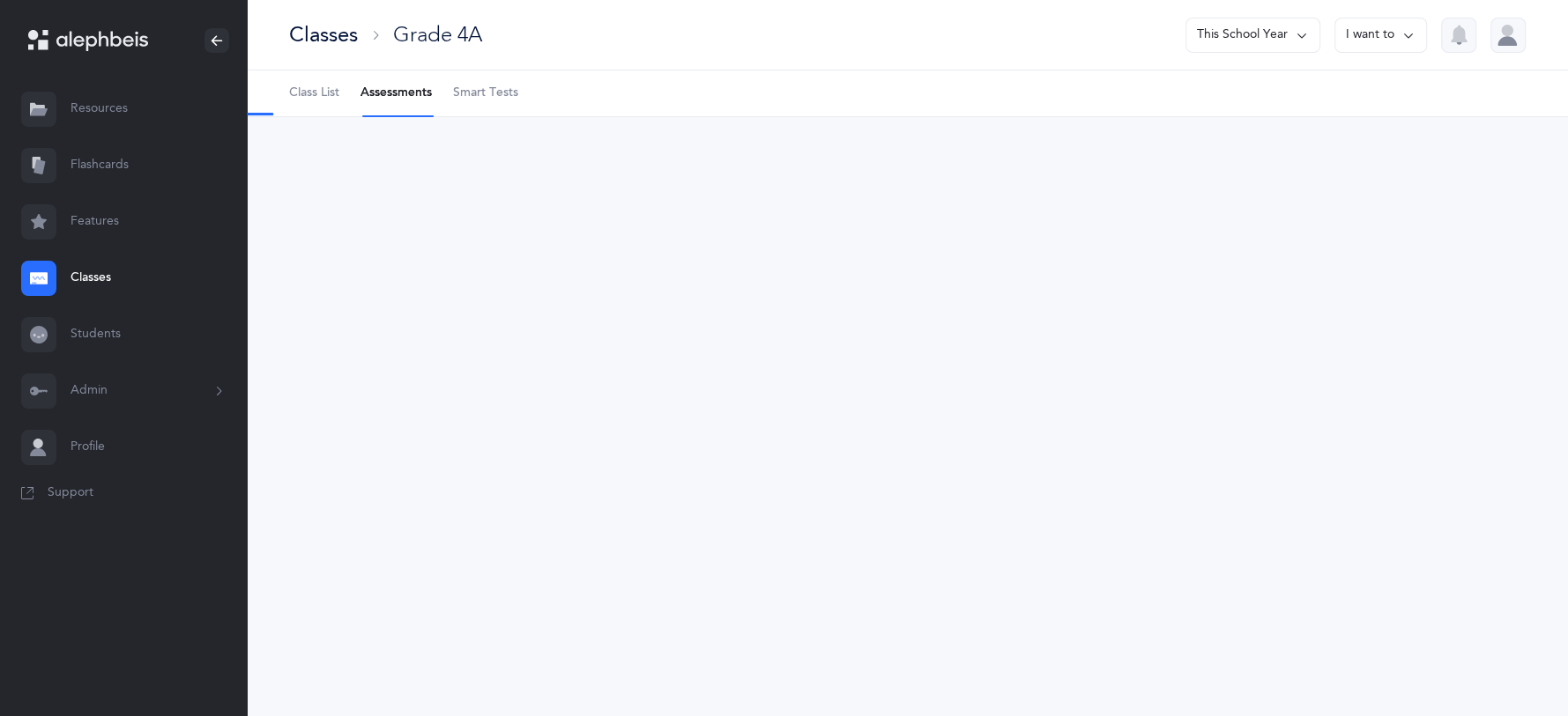
select select "36"
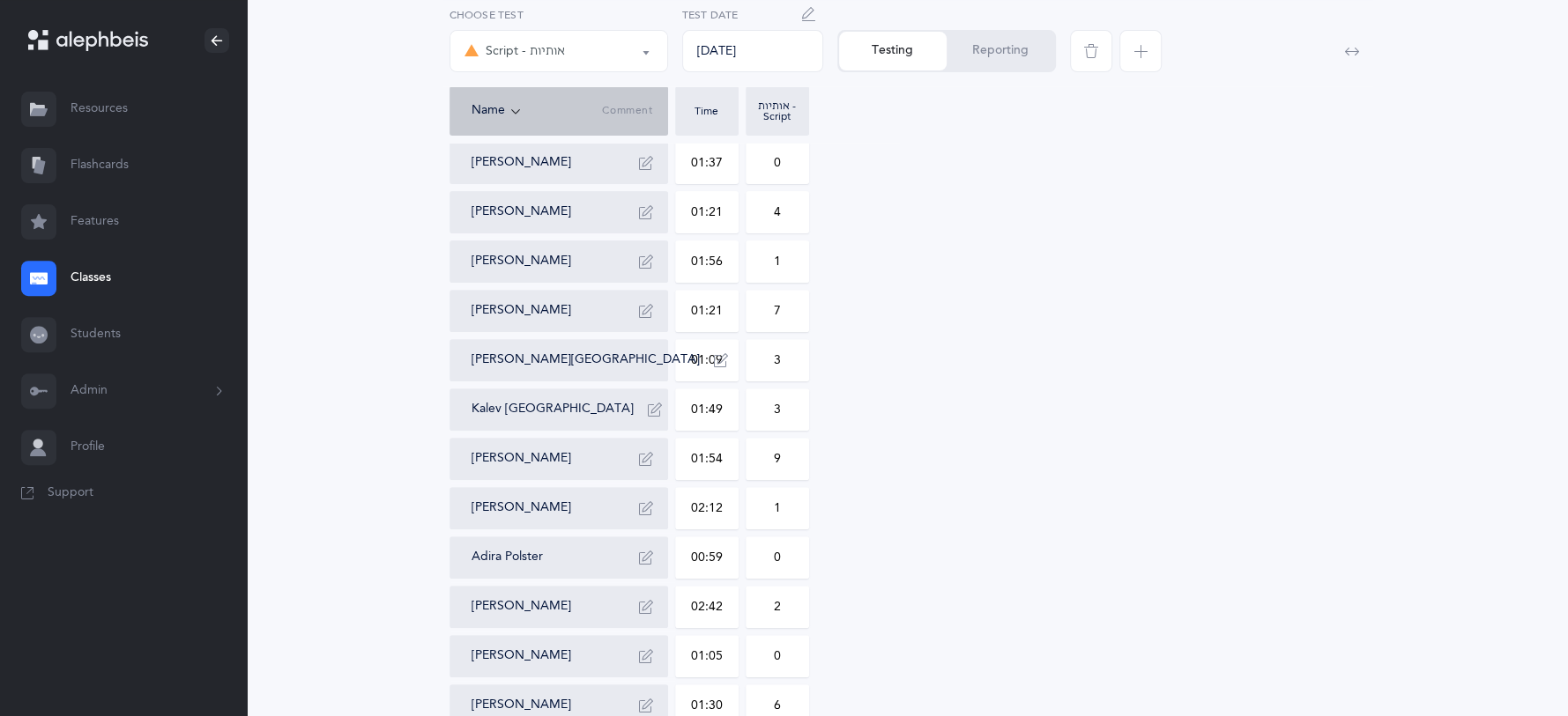
scroll to position [748, 0]
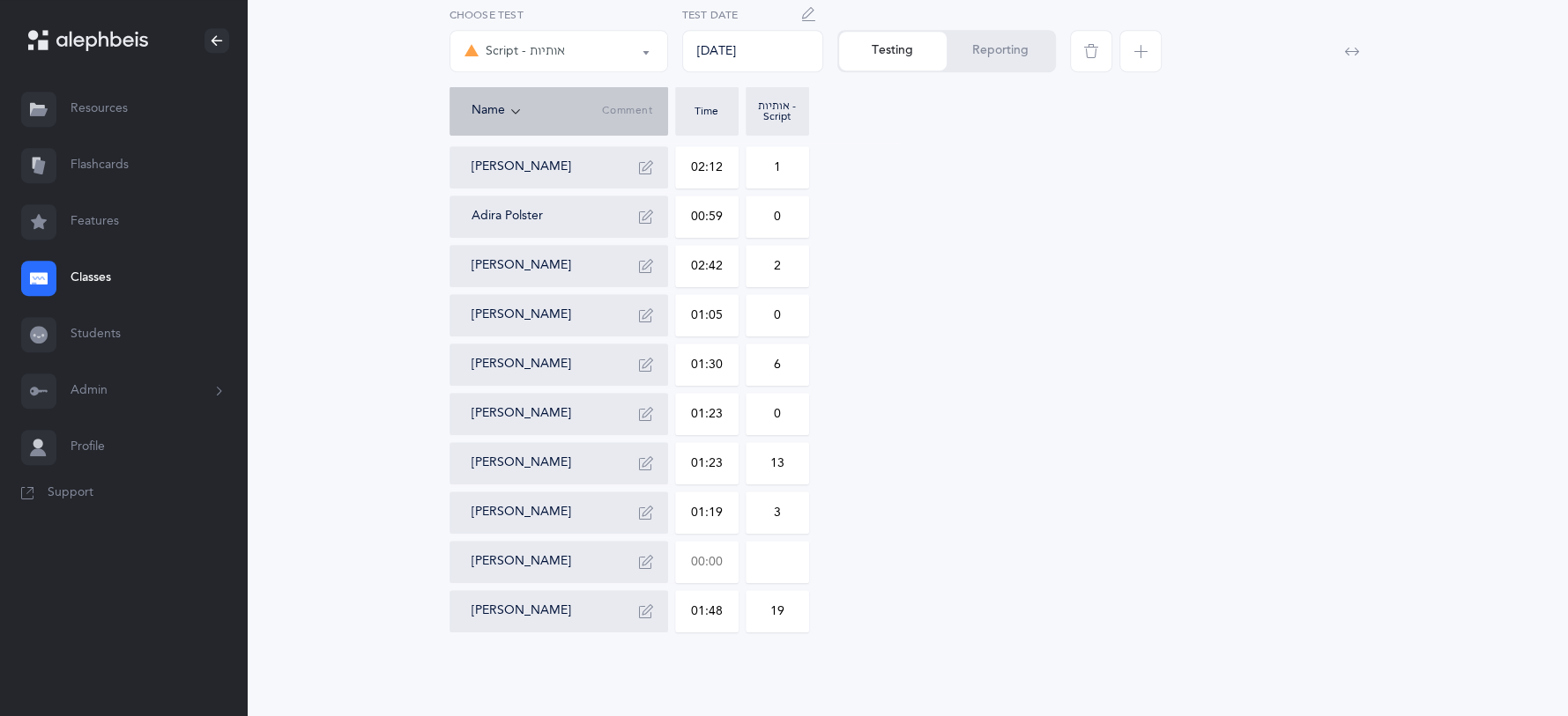
click at [732, 561] on input "text" at bounding box center [707, 562] width 62 height 41
type input "01:46"
click at [798, 562] on input "0" at bounding box center [777, 562] width 62 height 41
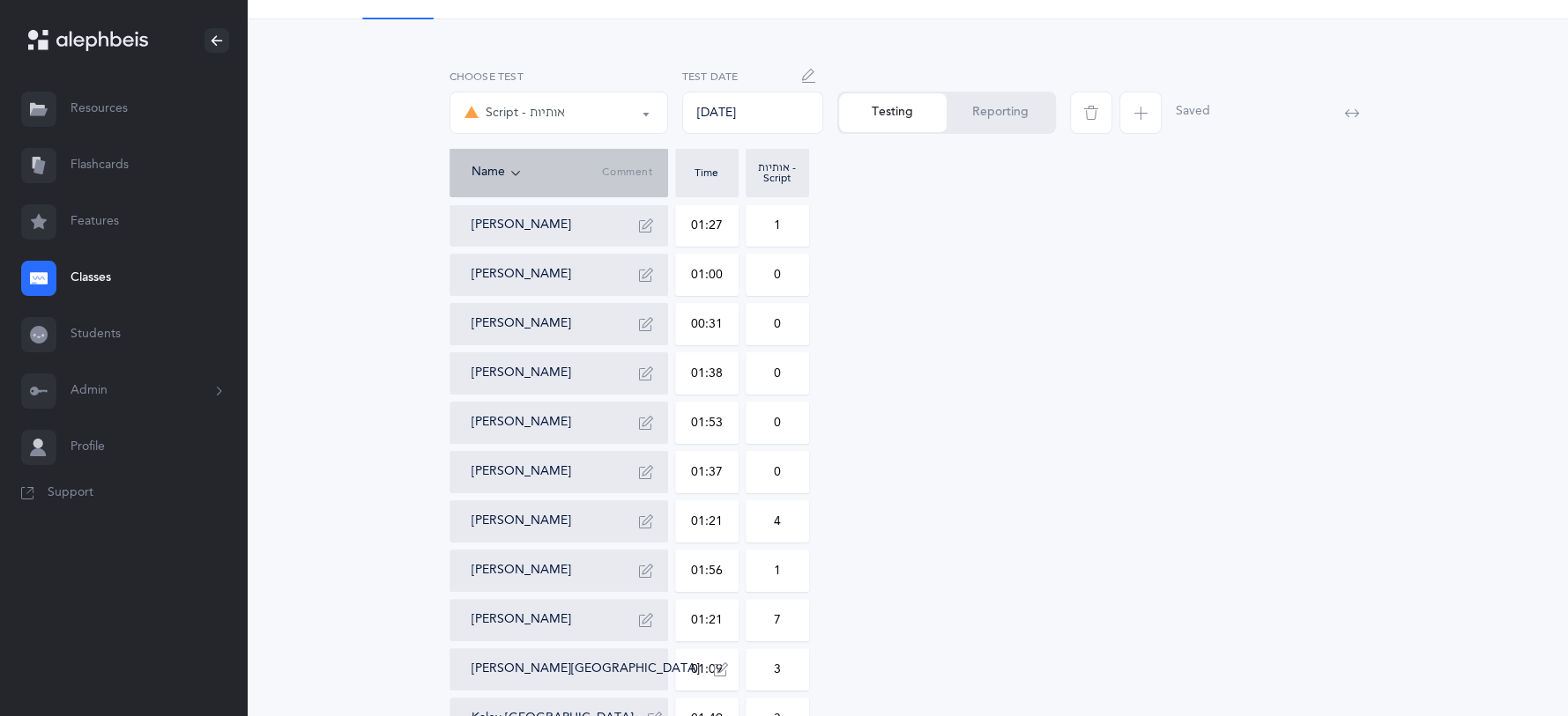
scroll to position [15, 0]
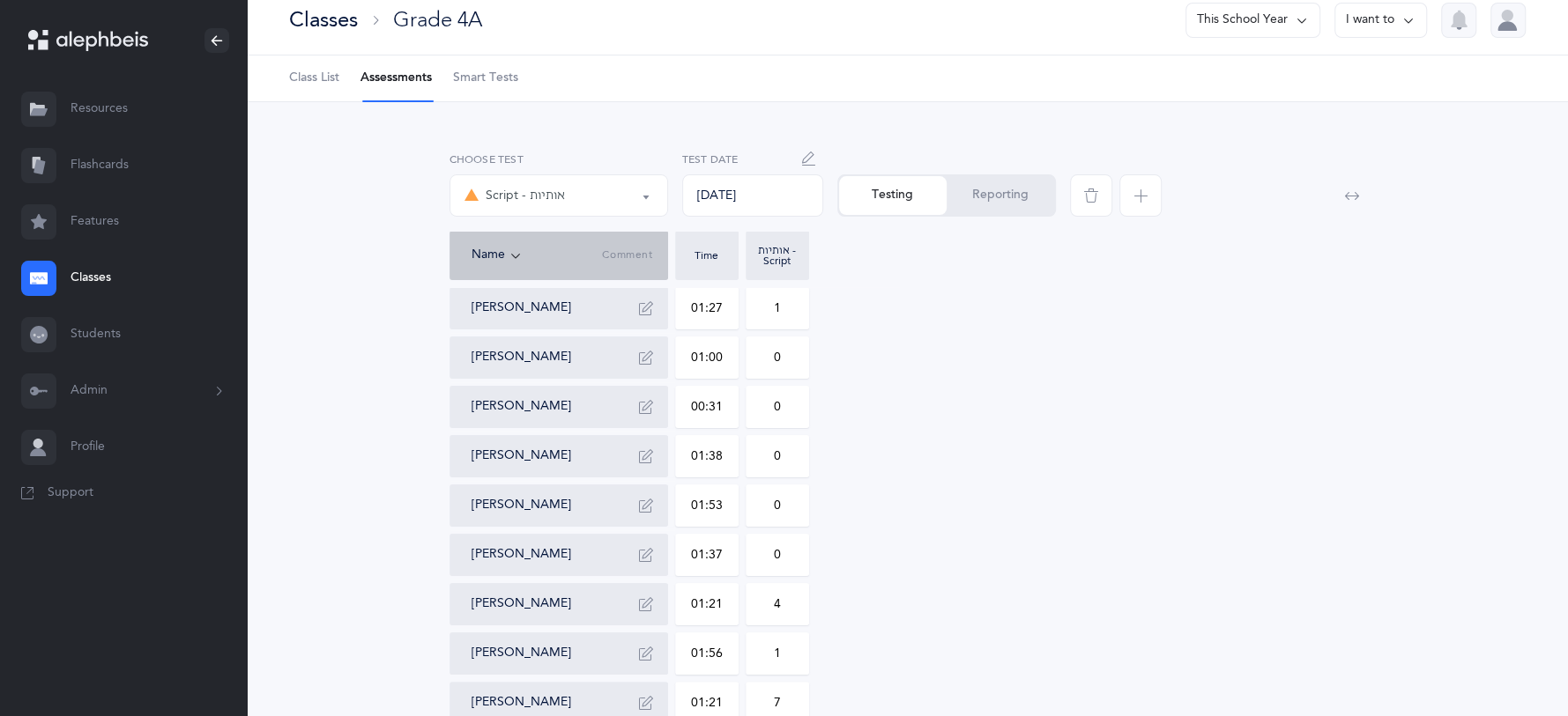
click at [972, 191] on button "Reporting" at bounding box center [1000, 195] width 107 height 39
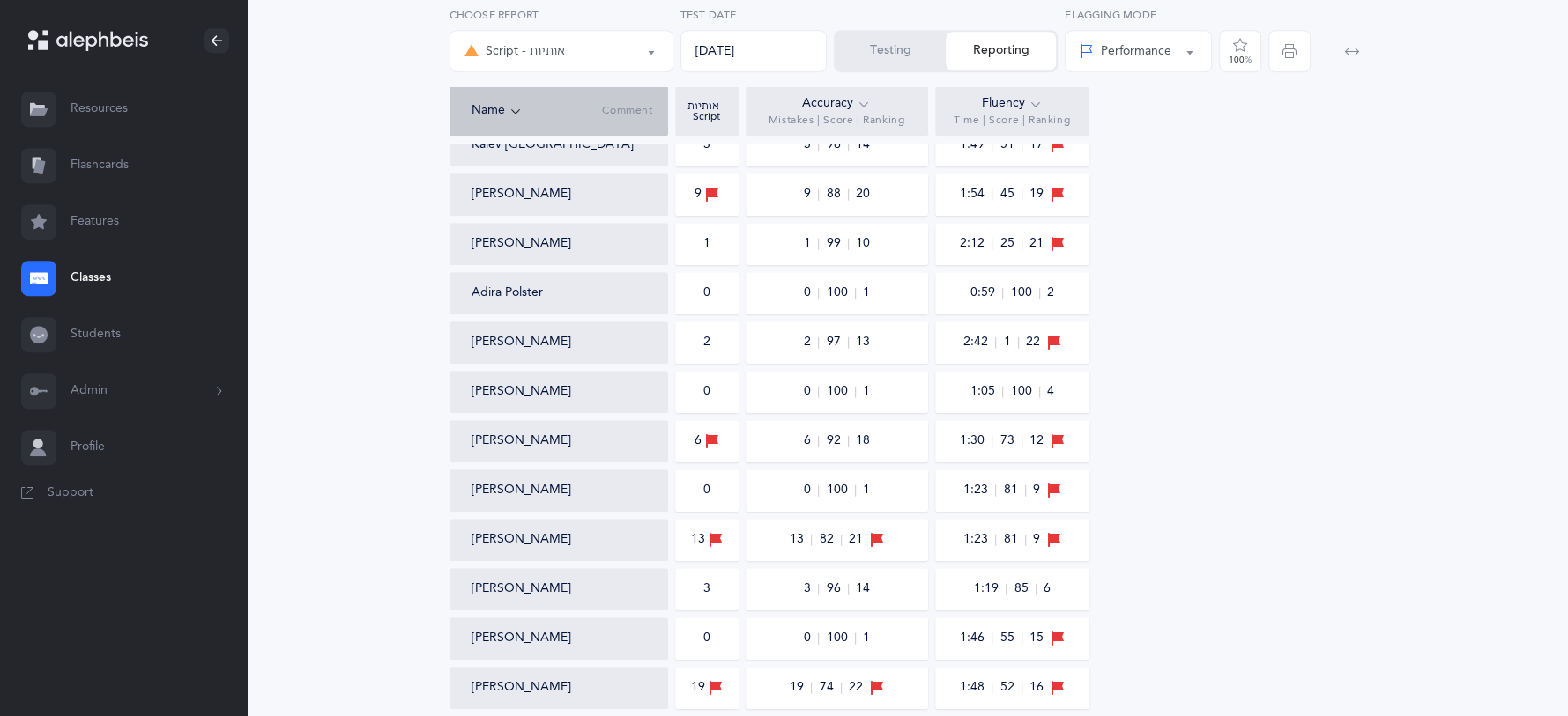
scroll to position [825, 0]
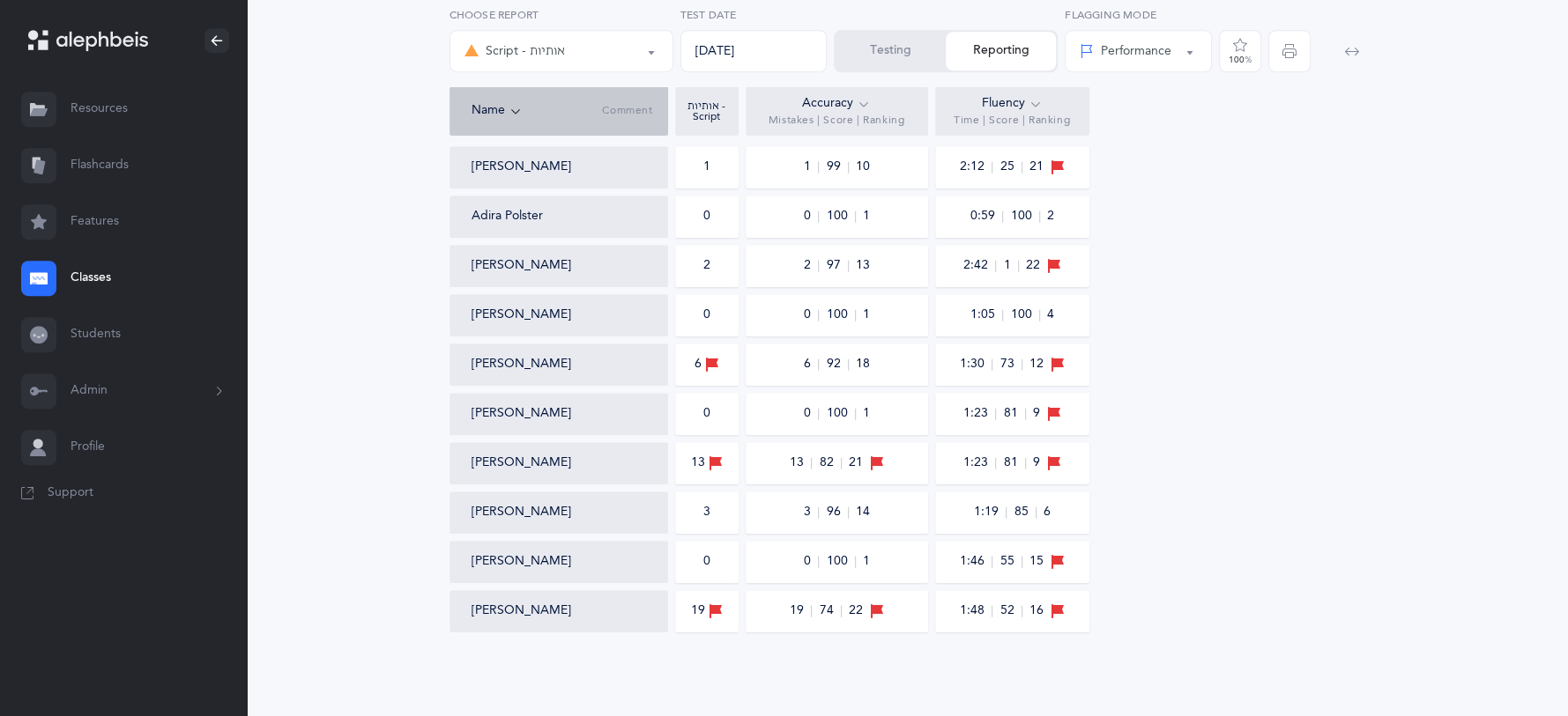
click at [903, 35] on button "Testing" at bounding box center [890, 51] width 110 height 39
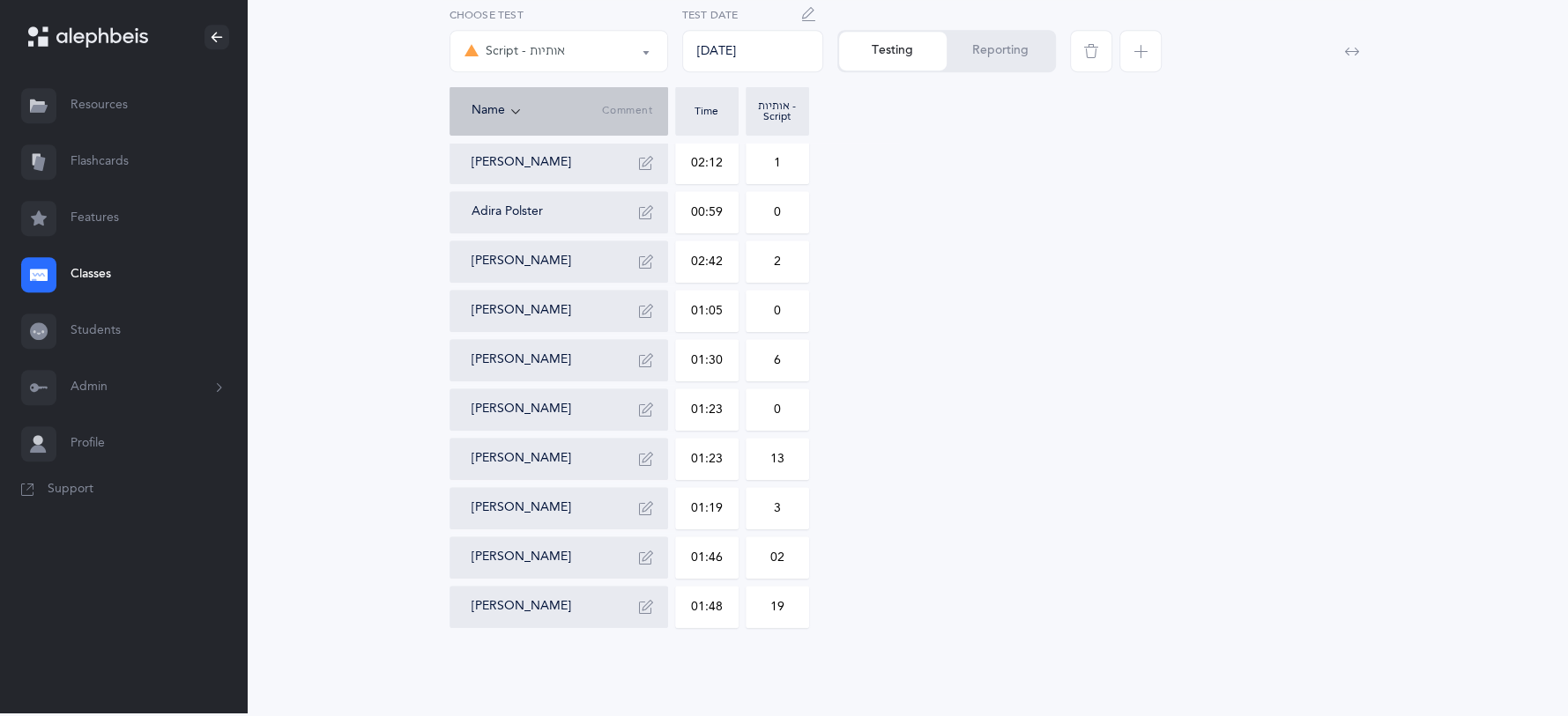
type input "2"
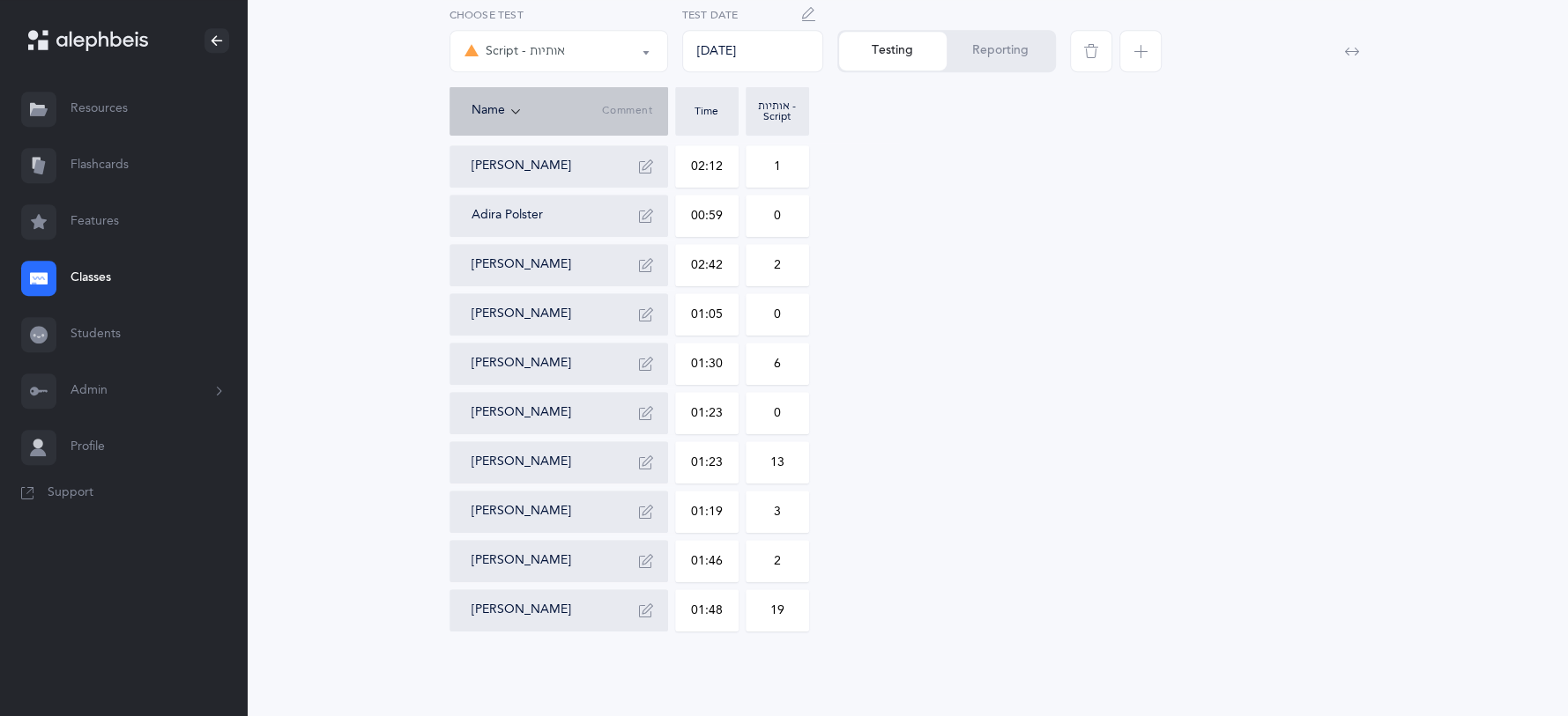
scroll to position [748, 0]
click at [1019, 57] on button "Reporting" at bounding box center [1000, 51] width 107 height 39
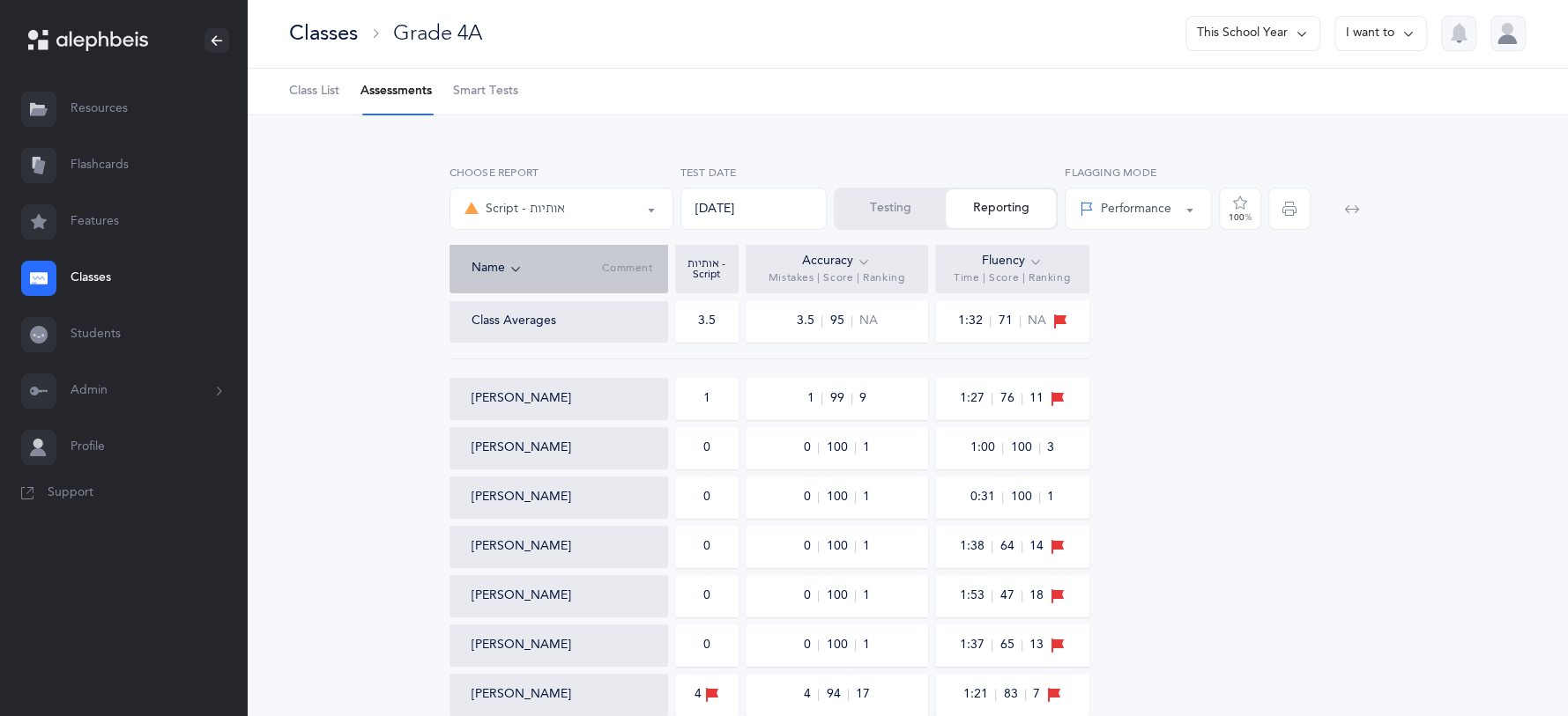
scroll to position [0, 0]
click at [534, 216] on div "Script - אותיות" at bounding box center [514, 210] width 101 height 21
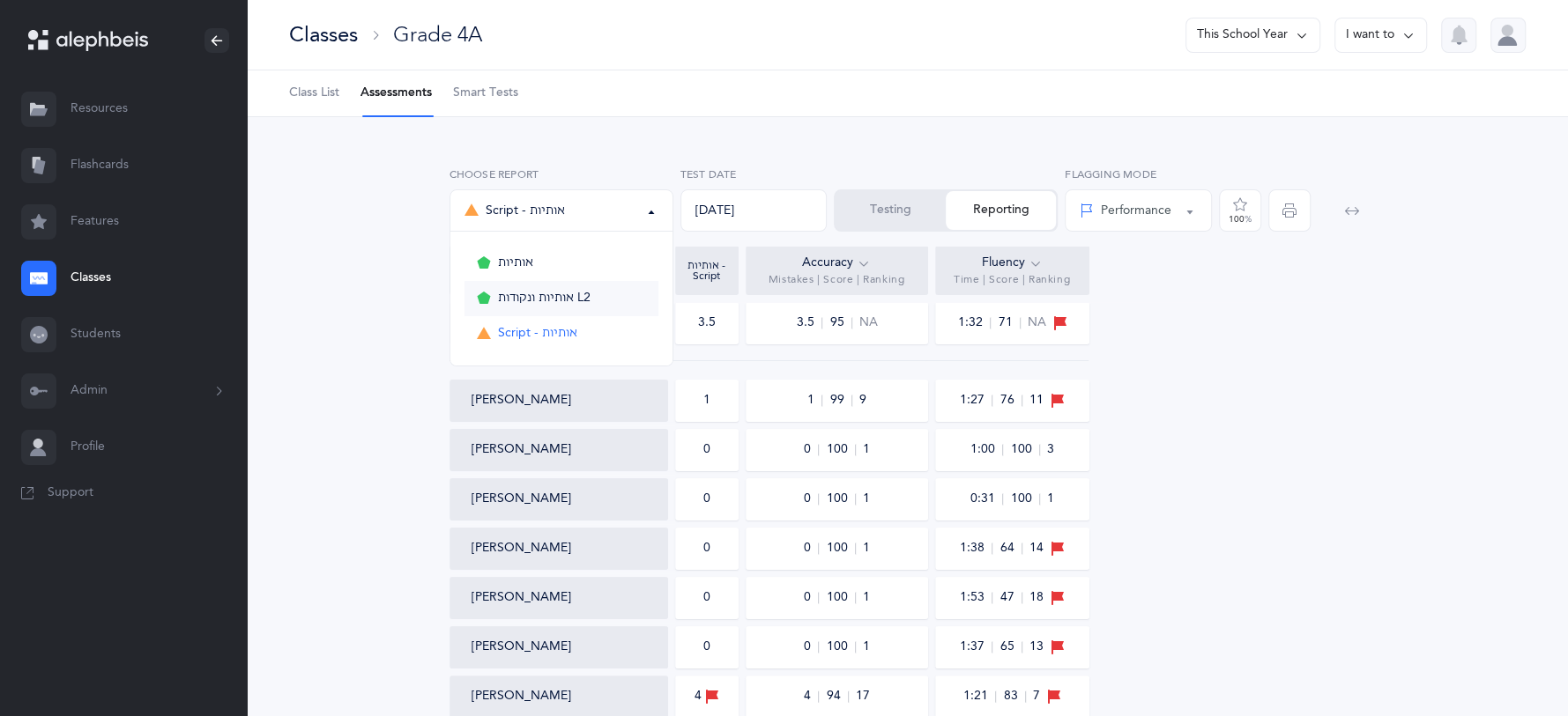
click at [568, 303] on span "אותיות ונקודות L2" at bounding box center [544, 298] width 93 height 15
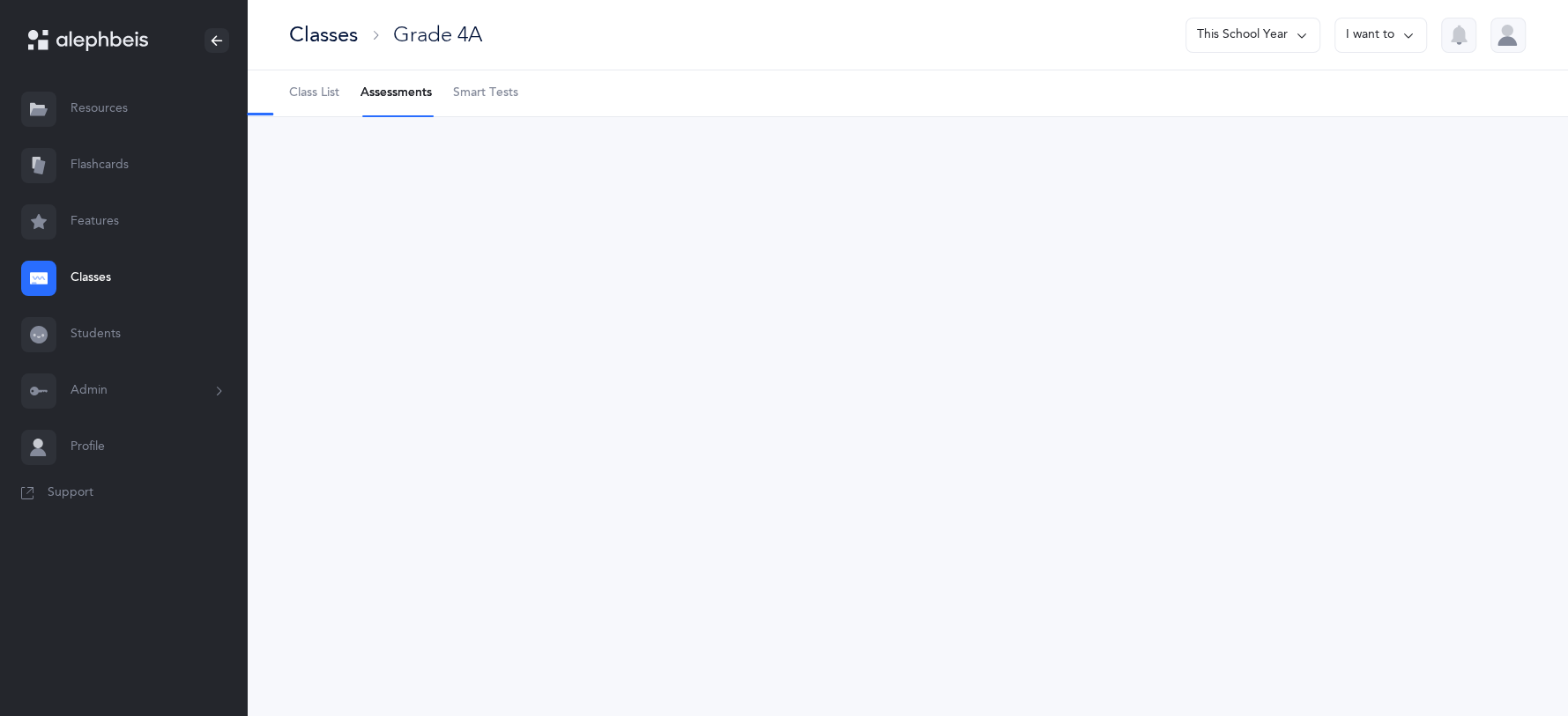
select select "9"
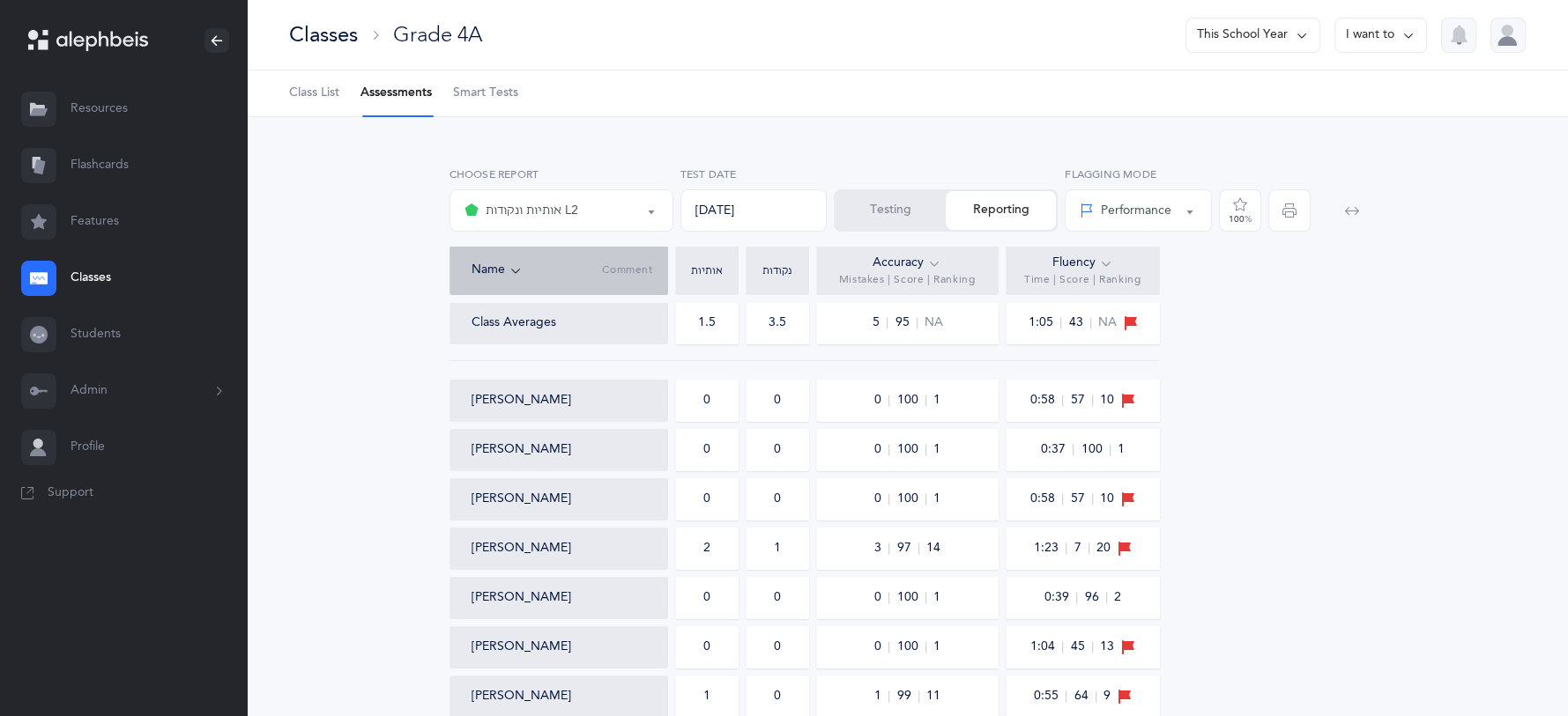
click at [320, 40] on div "Classes" at bounding box center [324, 35] width 69 height 29
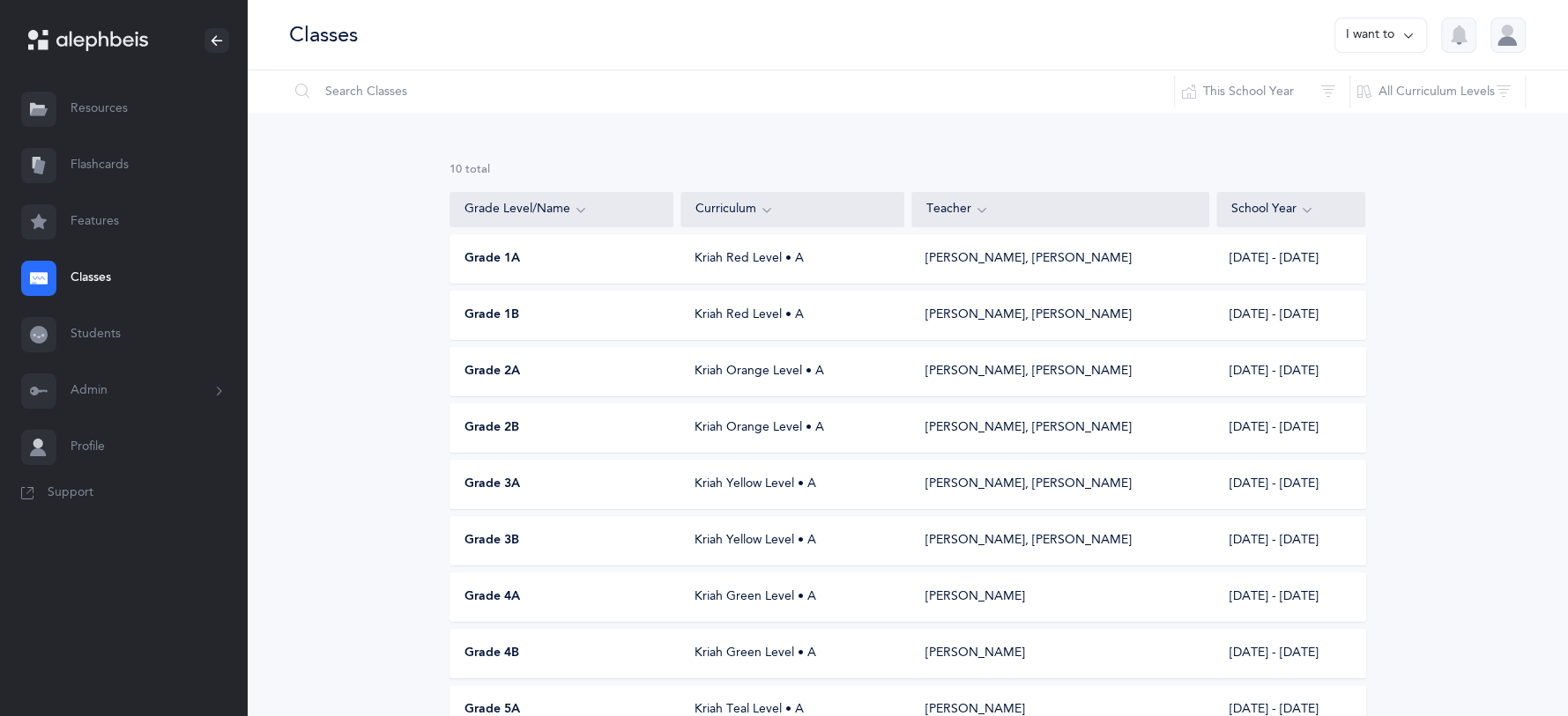
click at [484, 658] on span "Grade 4B" at bounding box center [492, 653] width 55 height 17
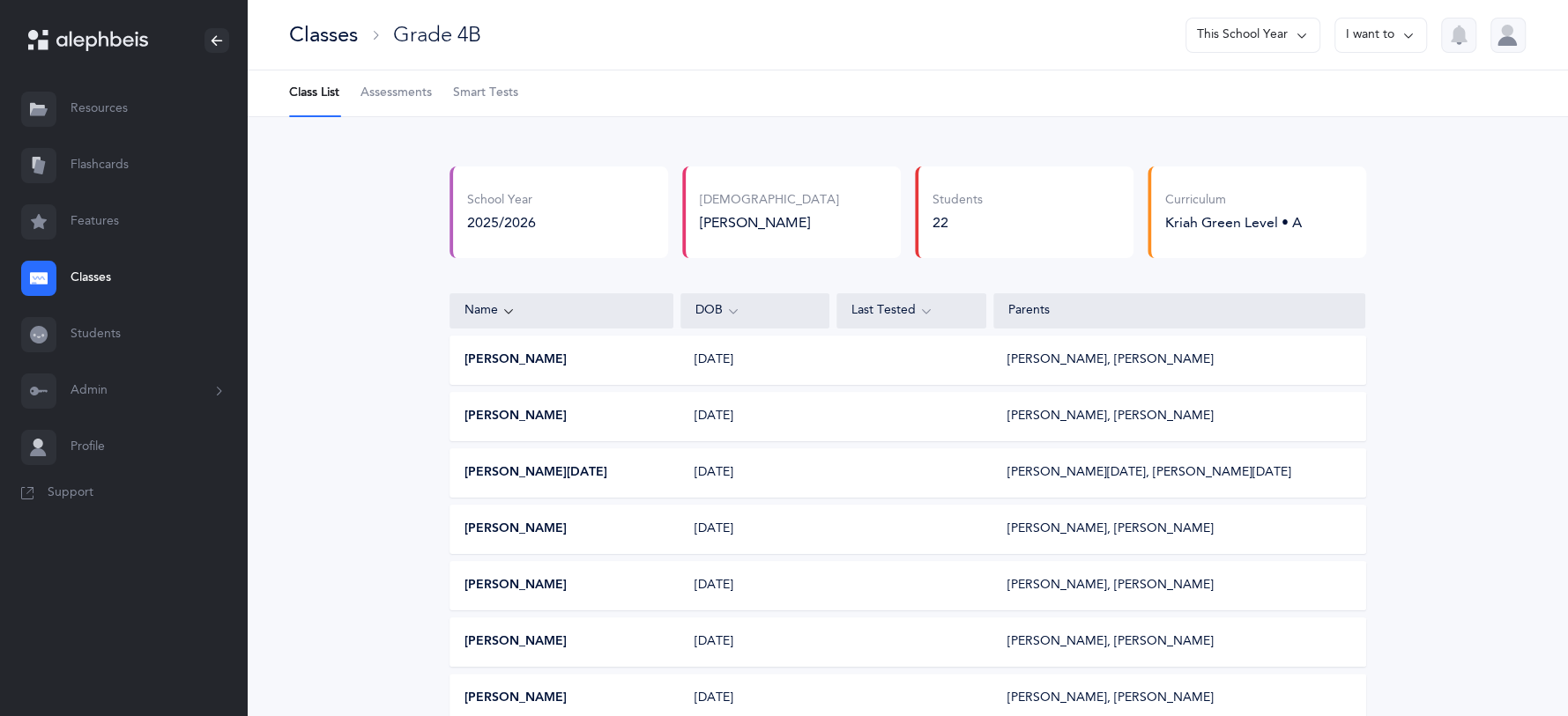
click at [331, 41] on div "Classes" at bounding box center [324, 35] width 69 height 29
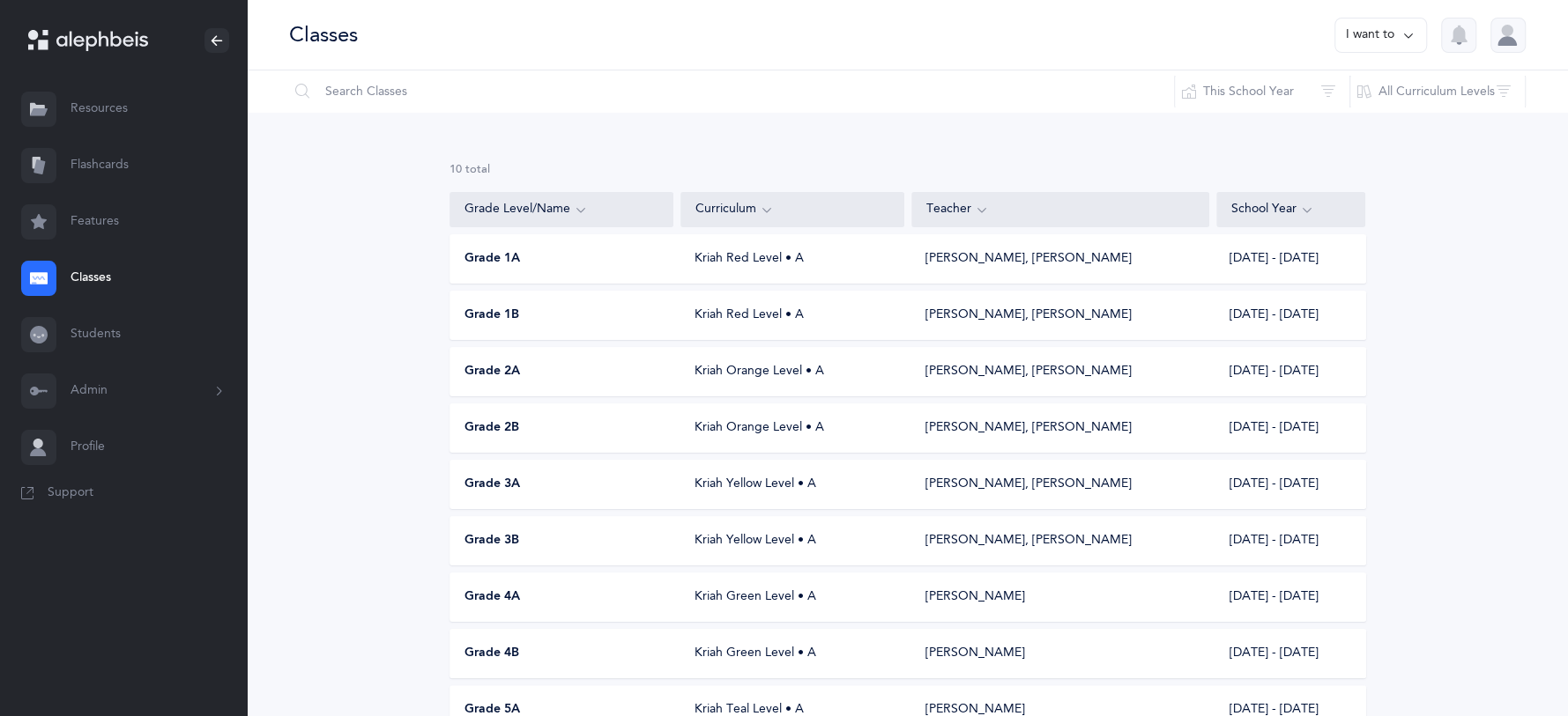
click at [516, 597] on span "Grade 4A" at bounding box center [492, 597] width 55 height 17
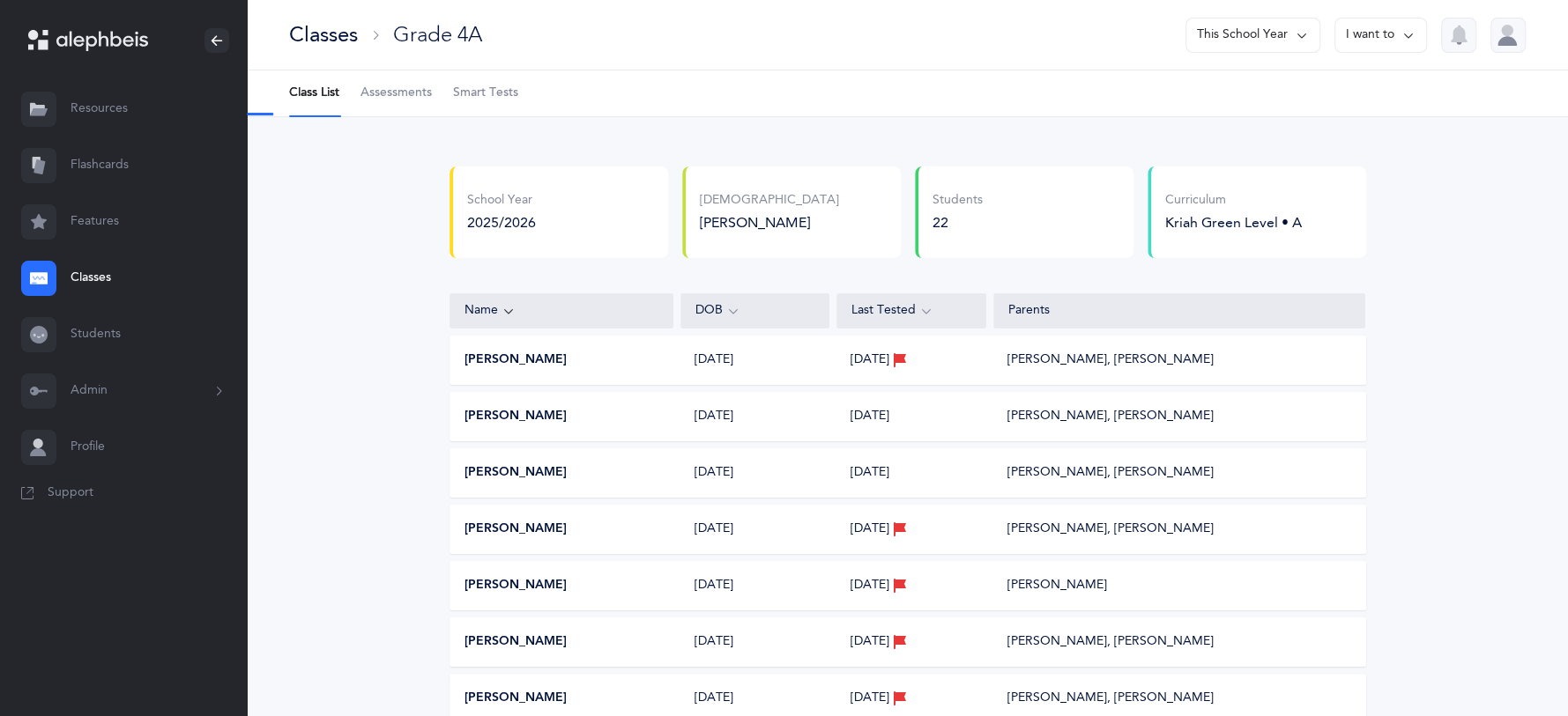
select select "36"
click at [386, 98] on span "Assessments" at bounding box center [396, 93] width 72 height 17
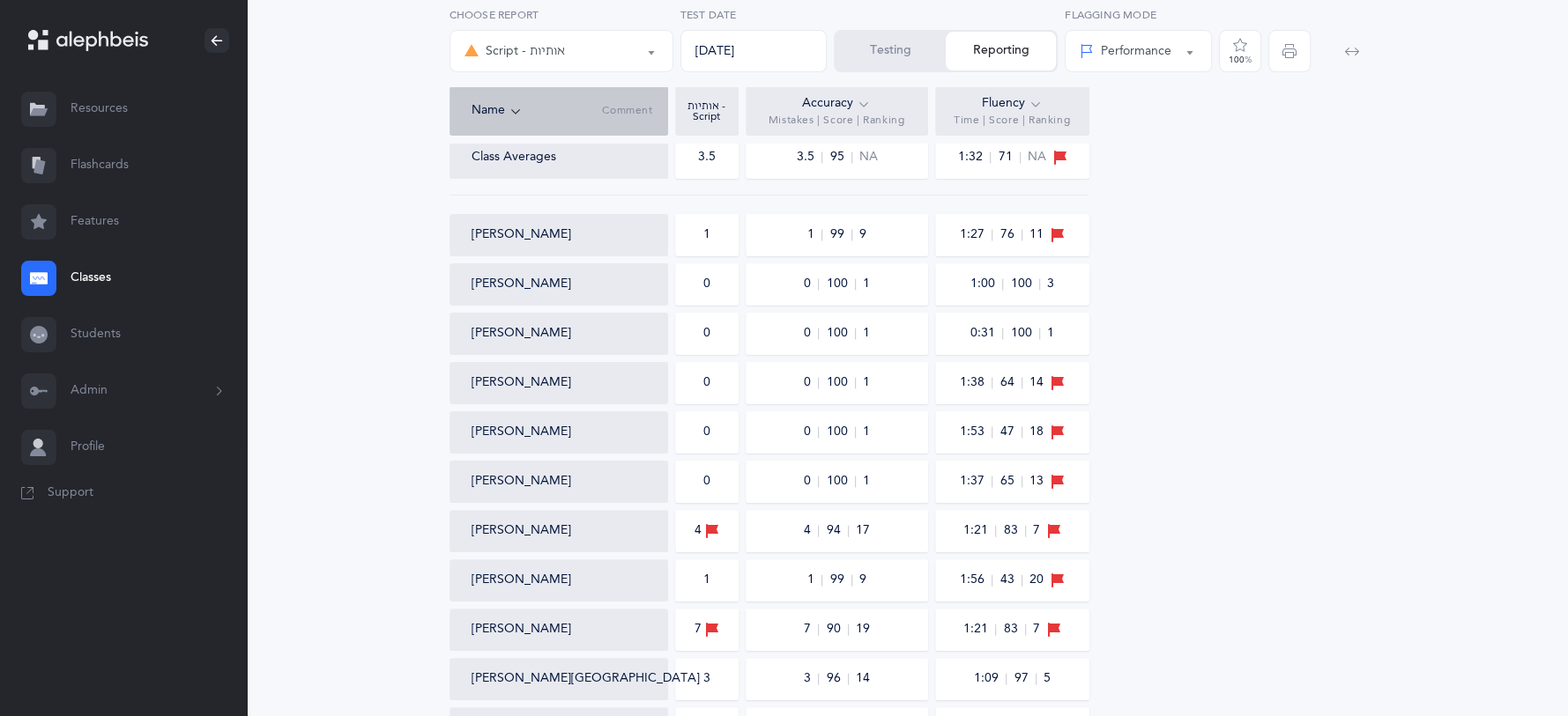
scroll to position [152, 0]
